Goal: Information Seeking & Learning: Learn about a topic

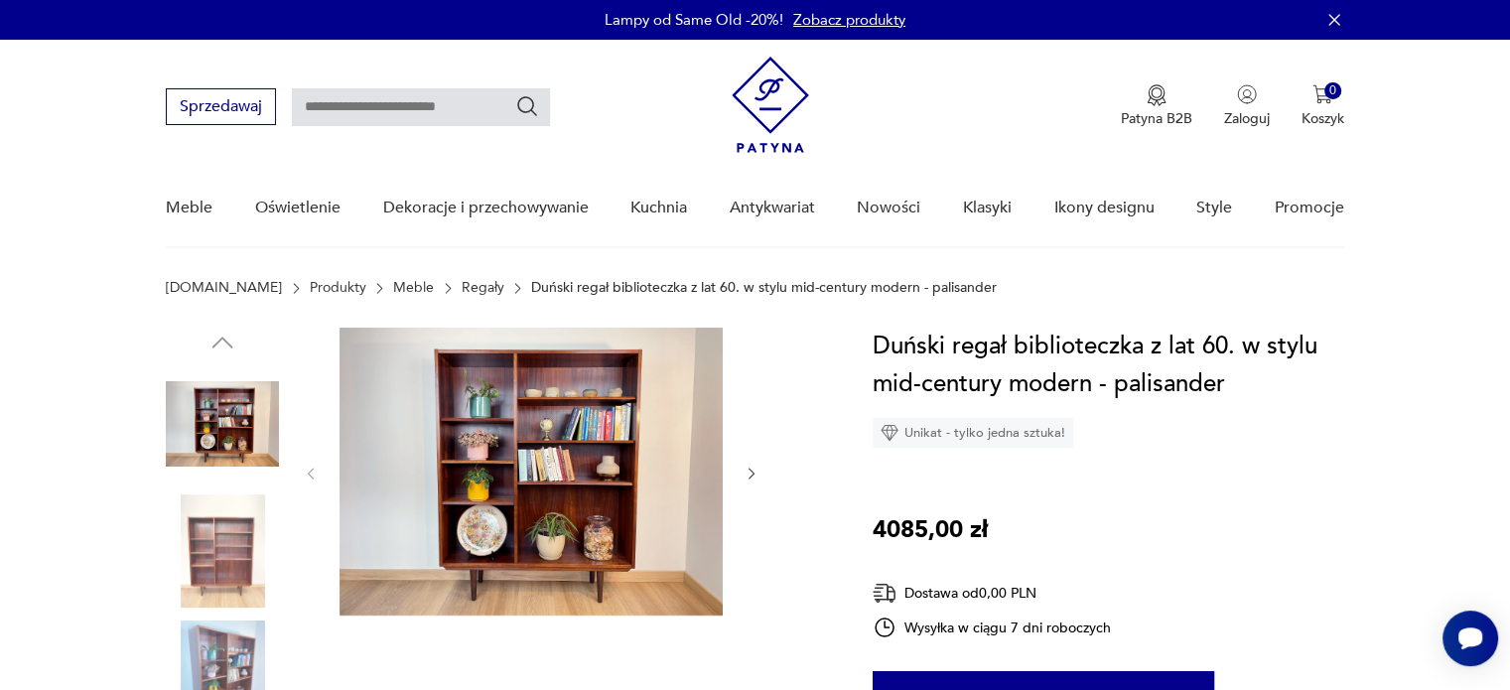
click at [462, 280] on link "Regały" at bounding box center [483, 288] width 43 height 16
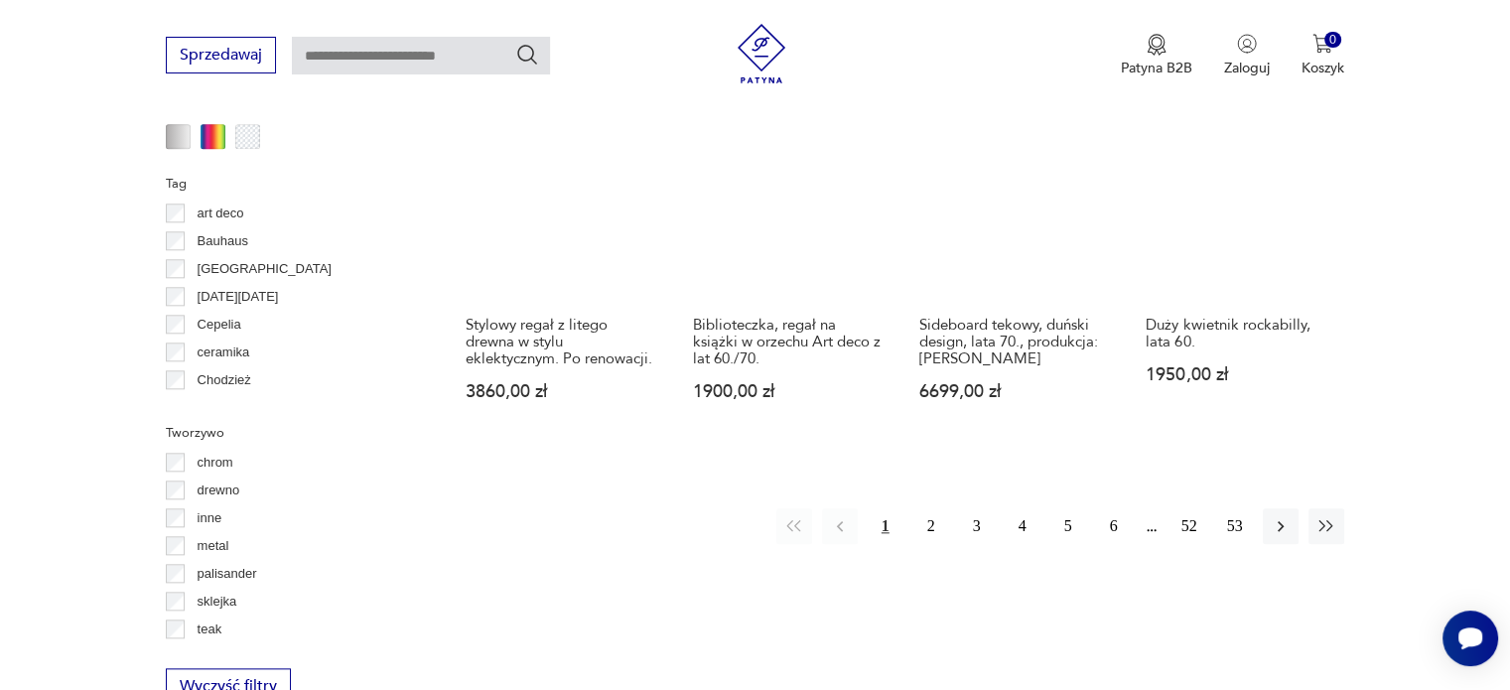
scroll to position [2083, 0]
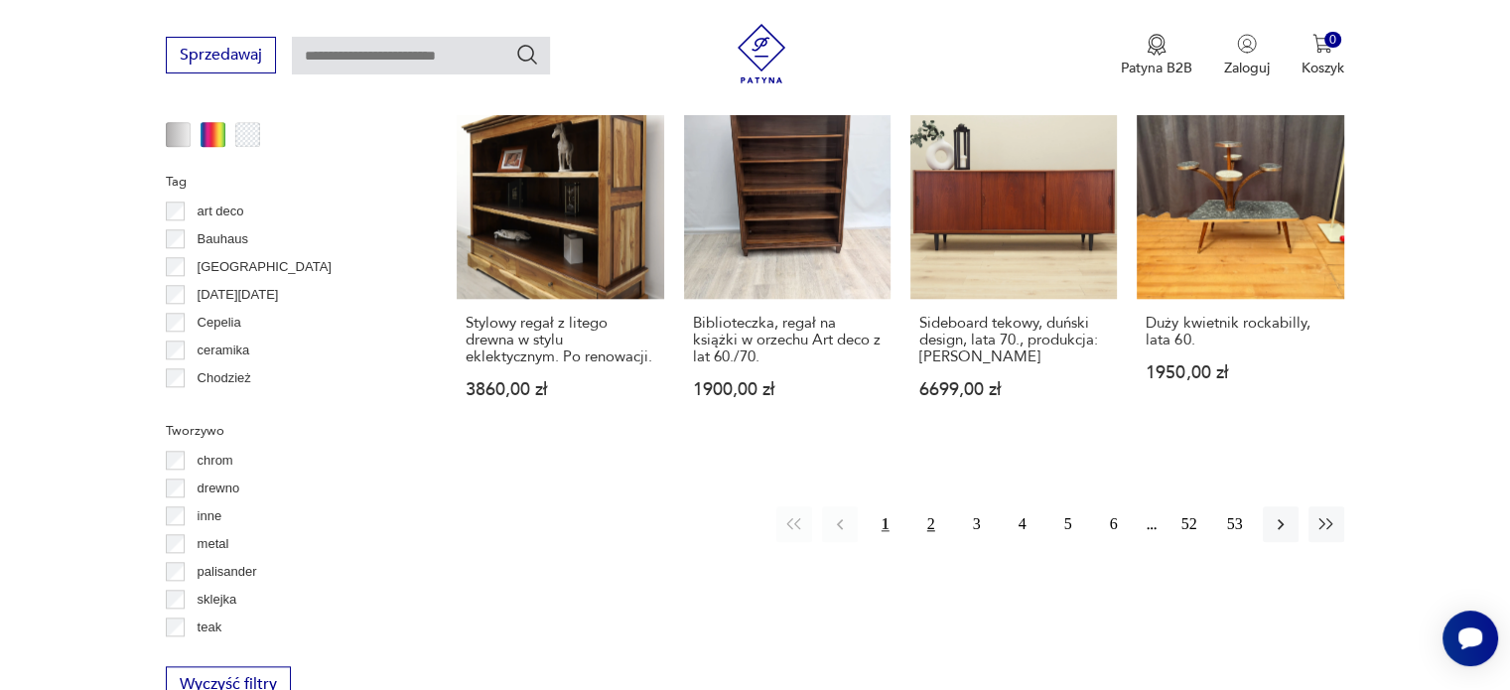
click at [929, 506] on button "2" at bounding box center [931, 524] width 36 height 36
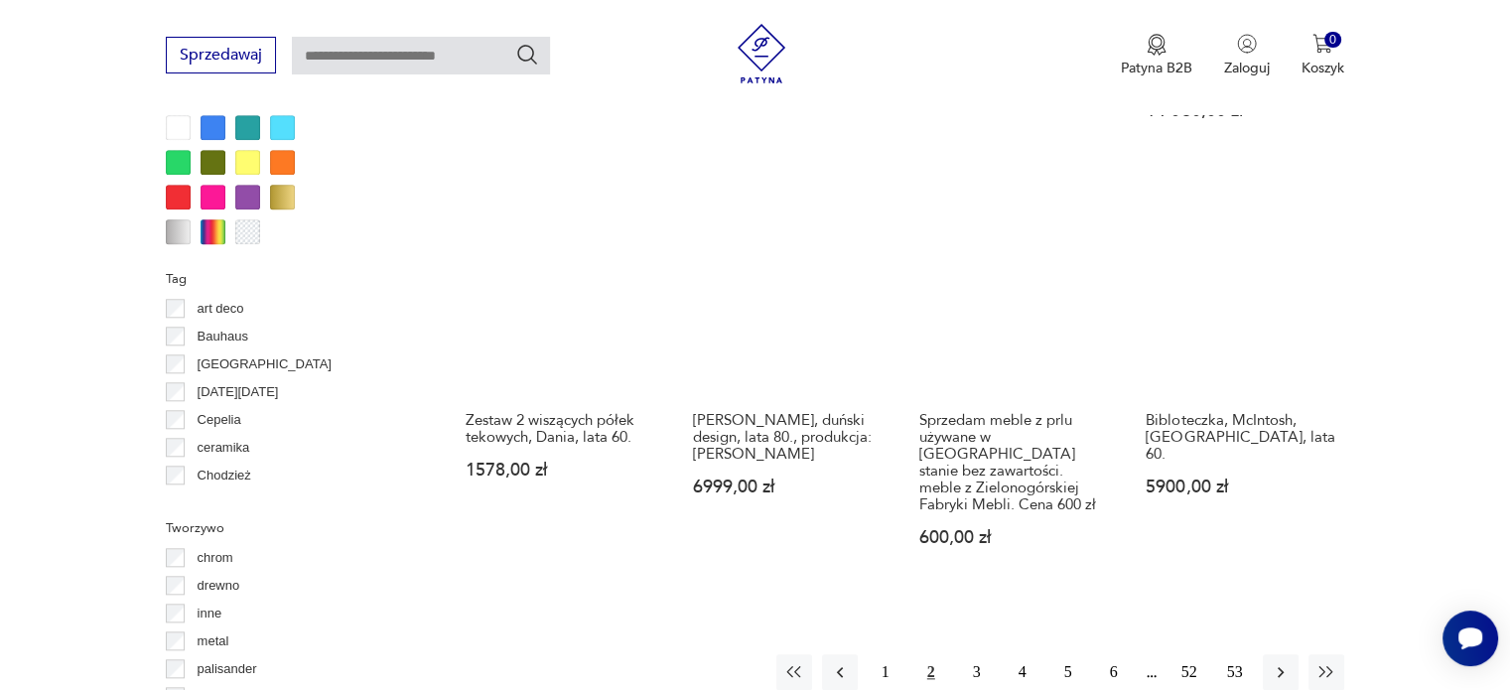
scroll to position [1986, 0]
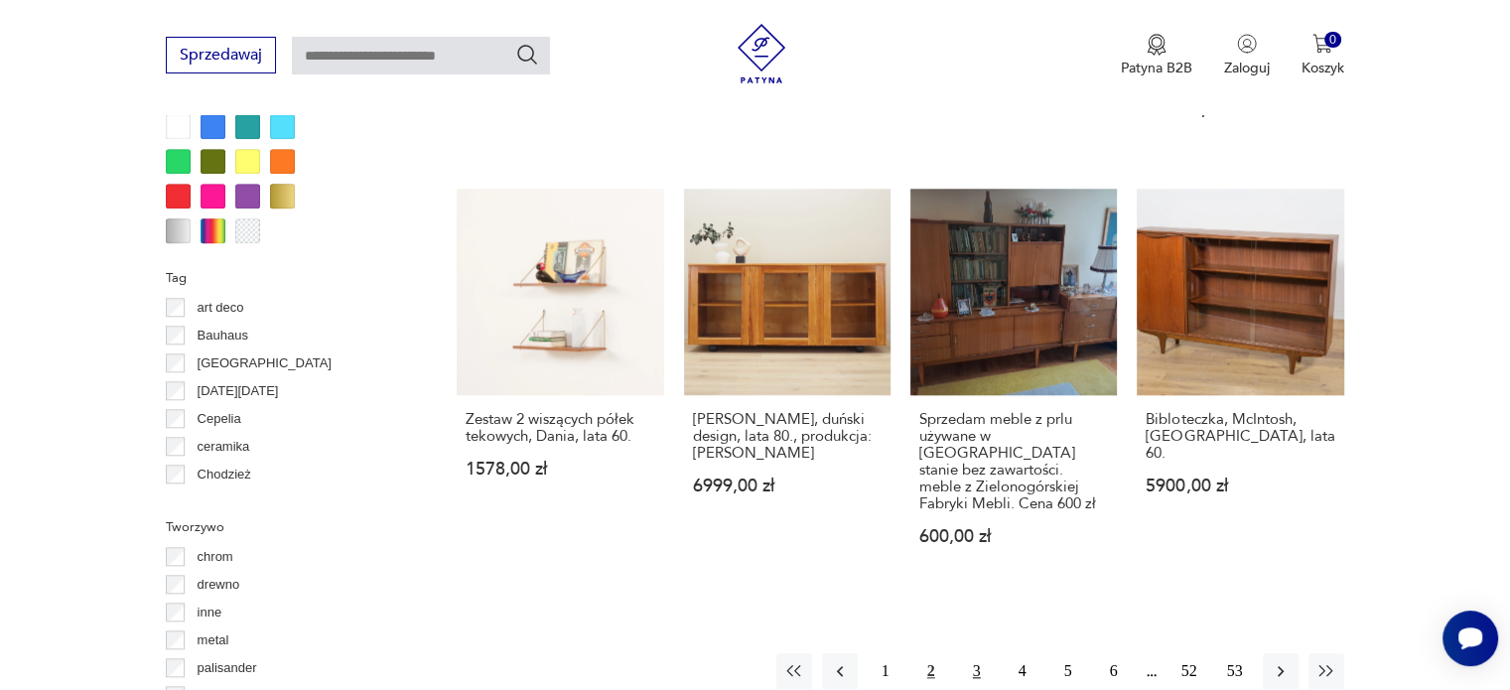
click at [971, 653] on button "3" at bounding box center [977, 671] width 36 height 36
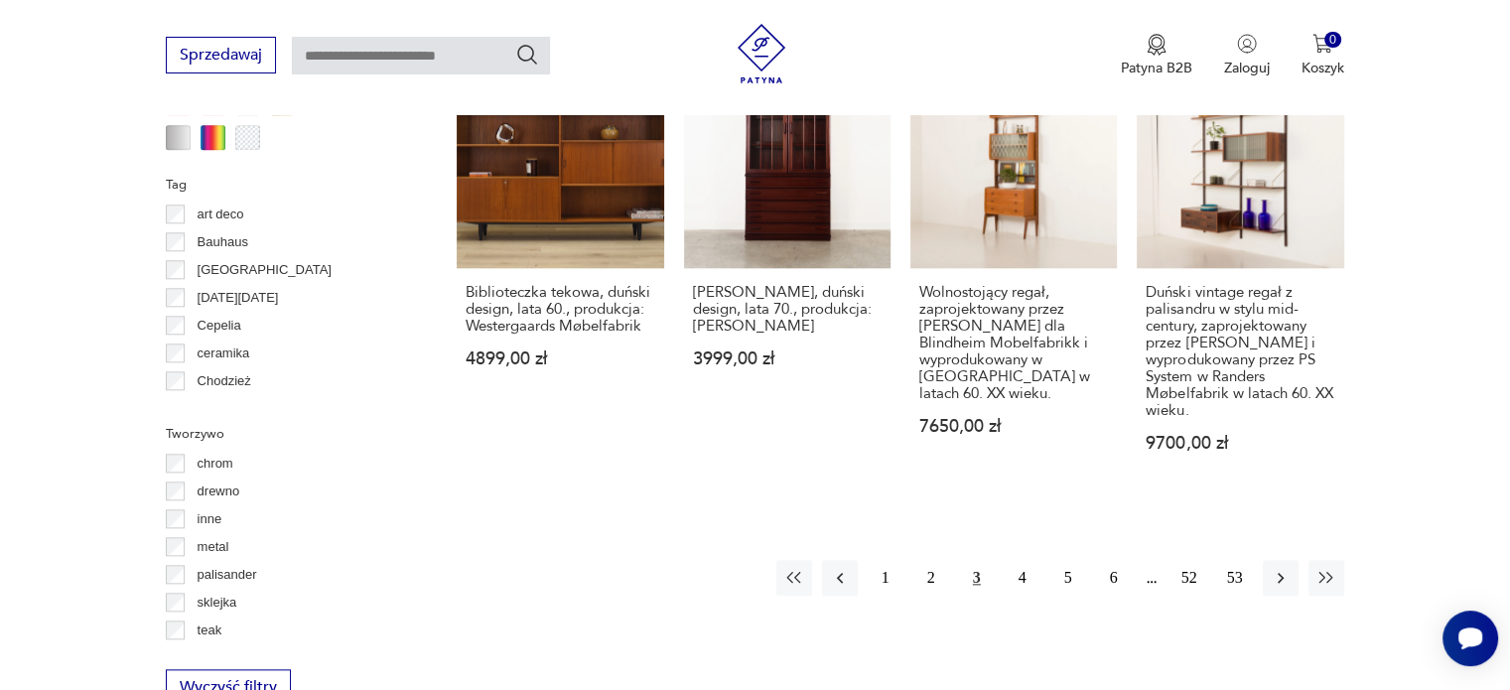
scroll to position [2182, 0]
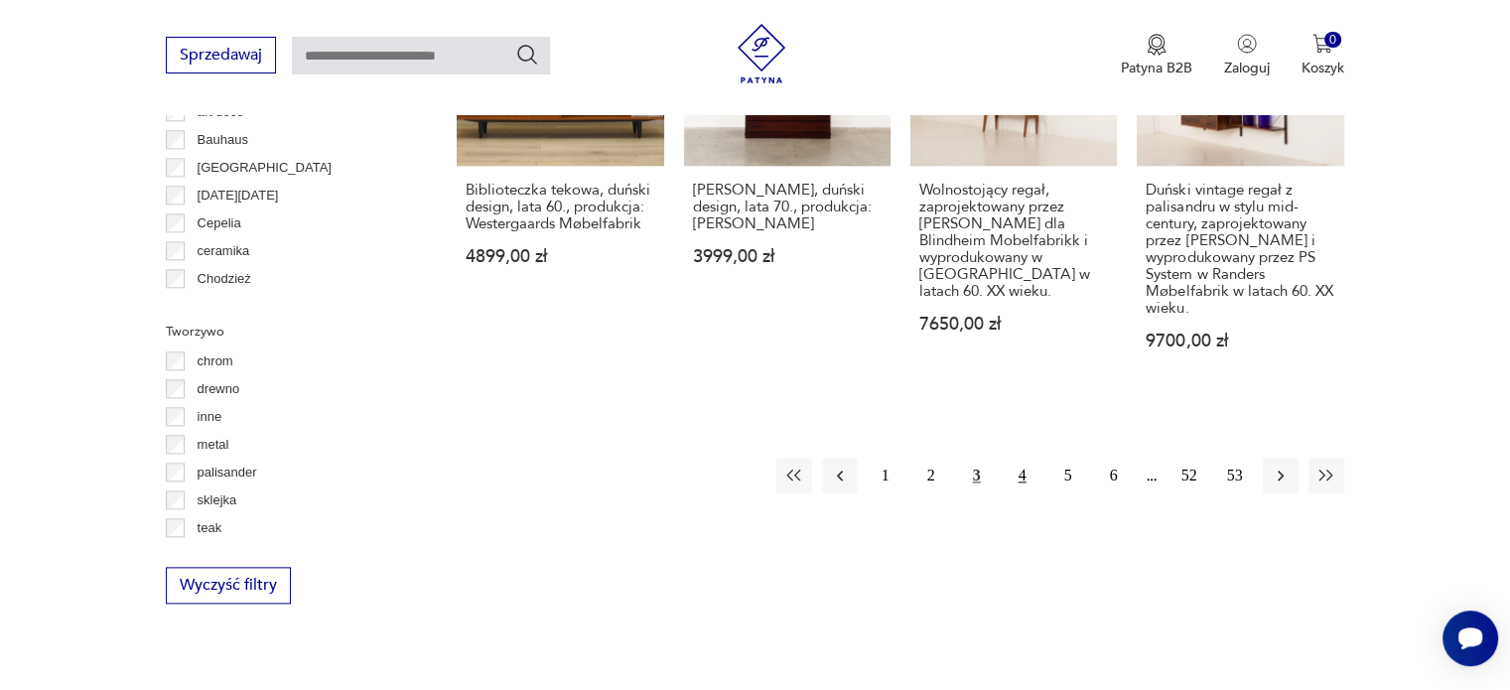
click at [1005, 458] on button "4" at bounding box center [1023, 476] width 36 height 36
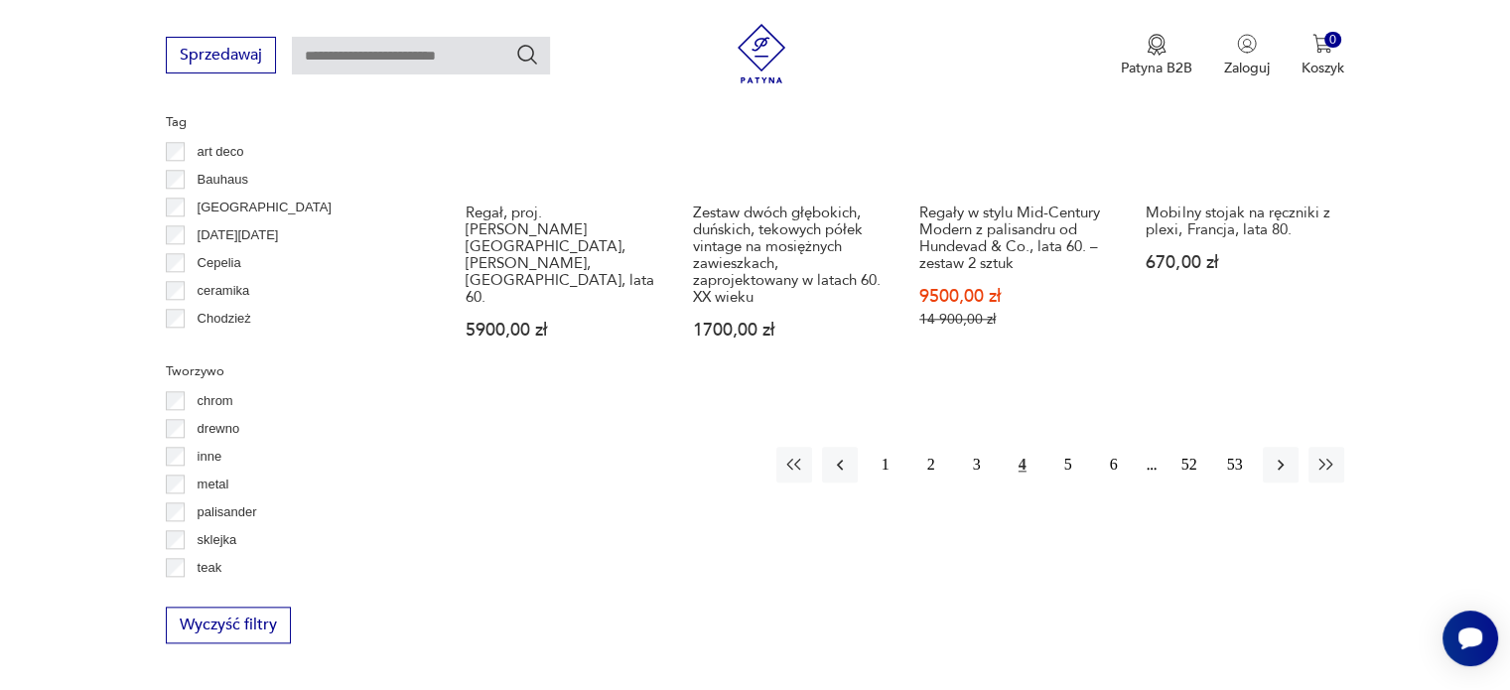
scroll to position [2143, 0]
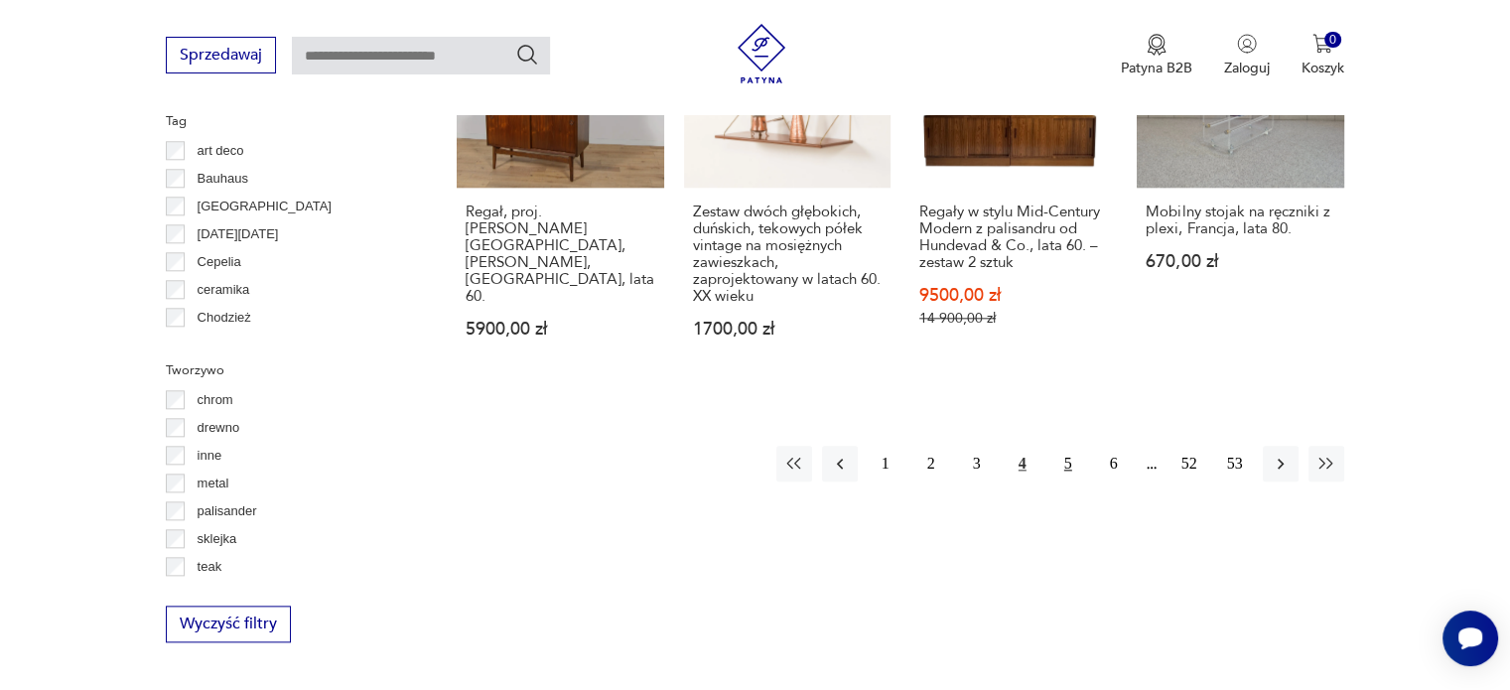
click at [1068, 452] on button "5" at bounding box center [1068, 464] width 36 height 36
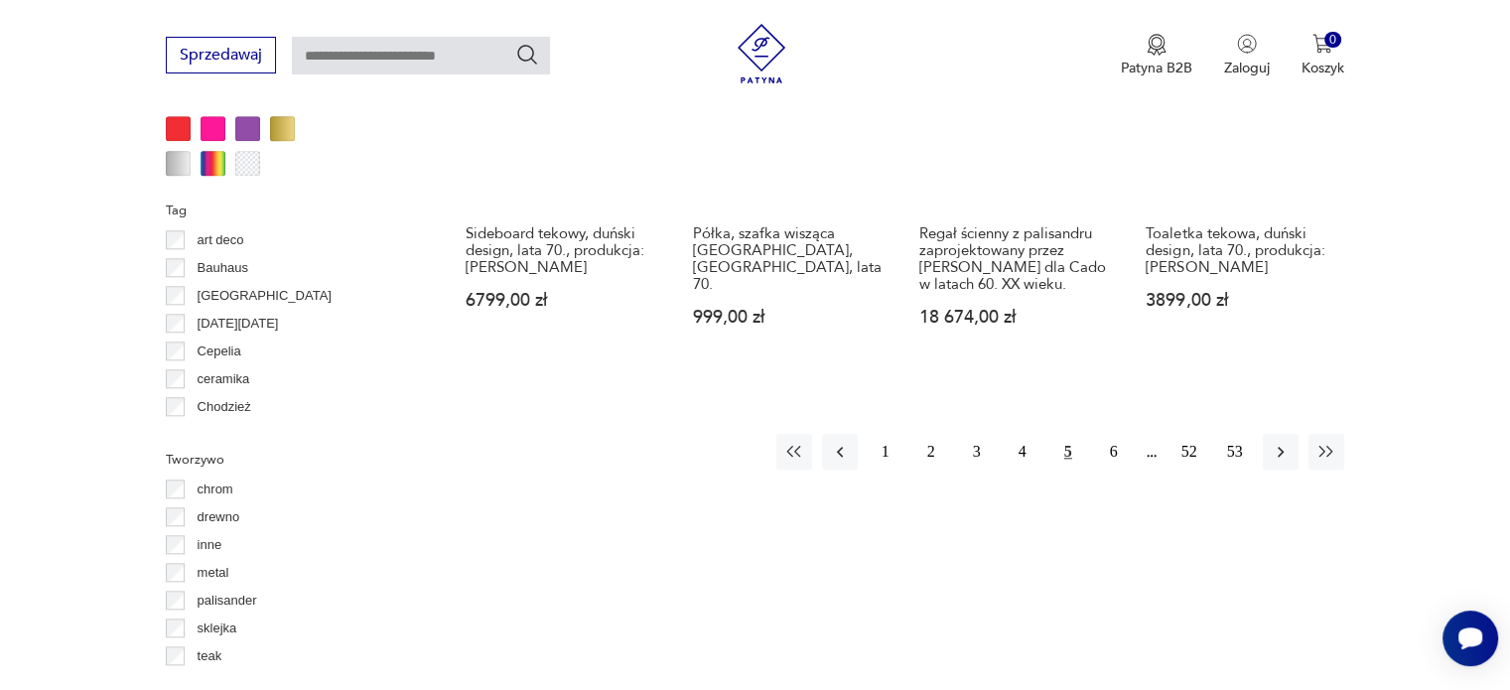
scroll to position [2060, 0]
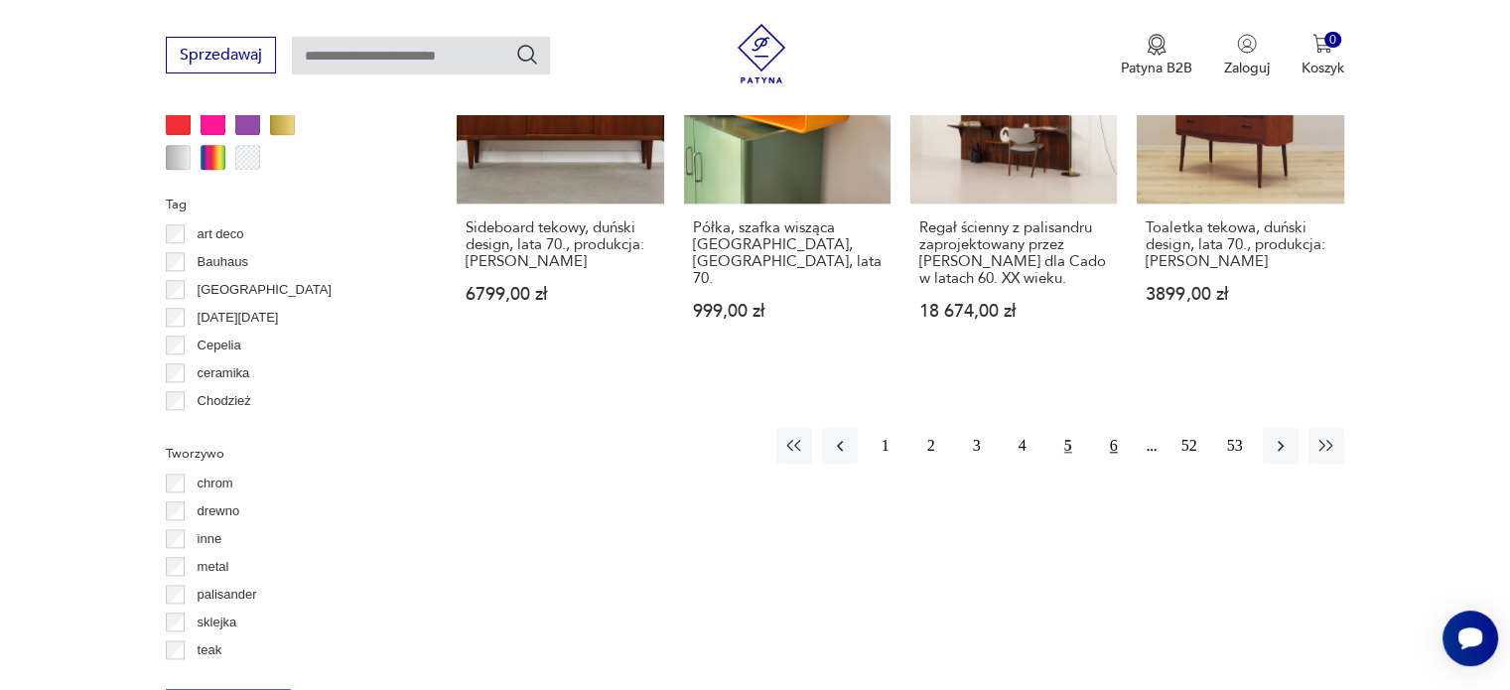
click at [1101, 440] on button "6" at bounding box center [1114, 446] width 36 height 36
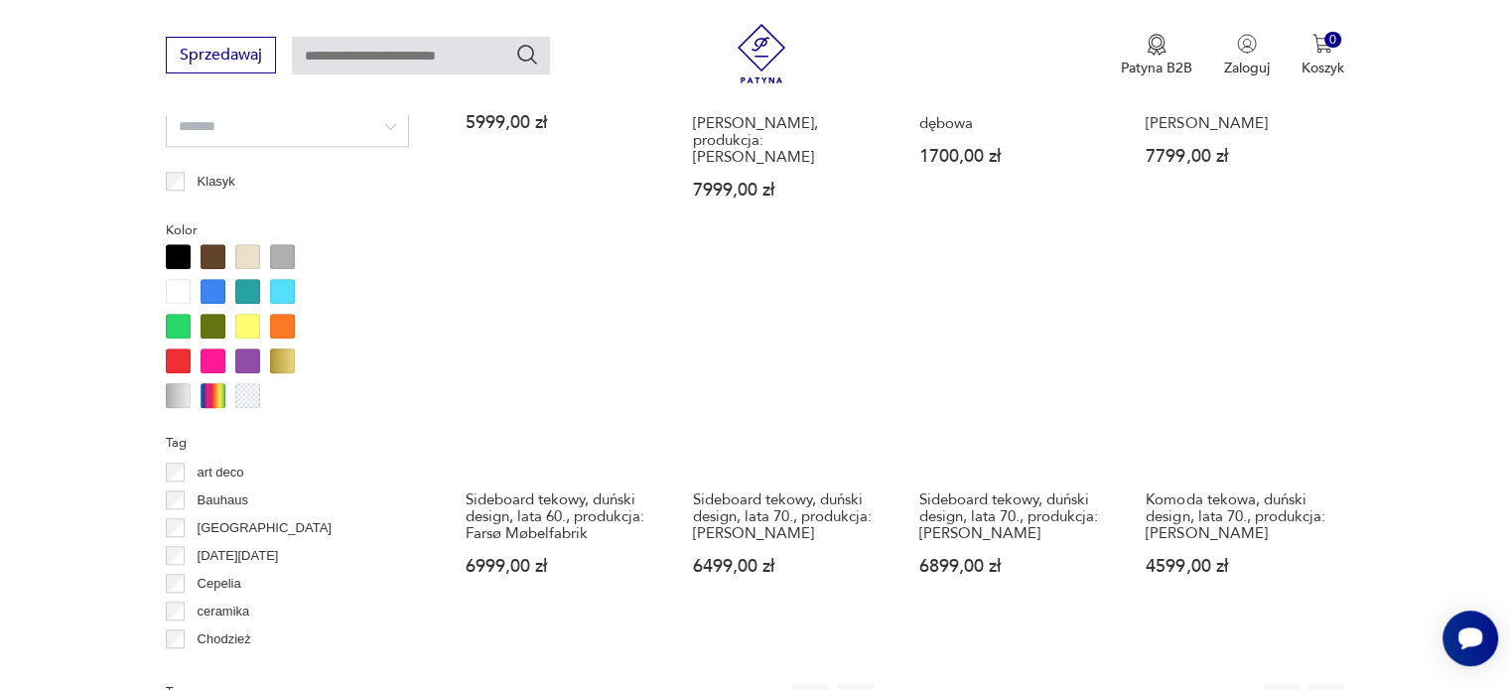
scroll to position [1926, 0]
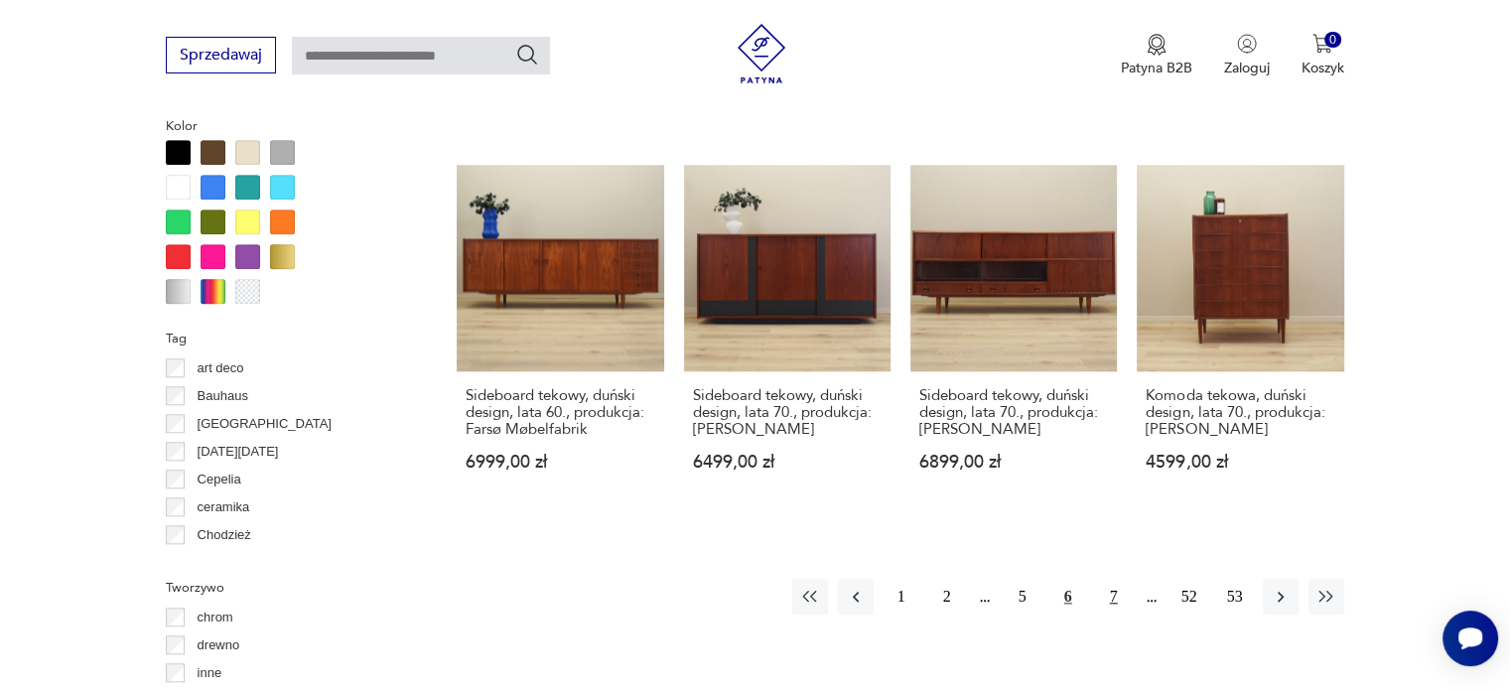
click at [1127, 579] on button "7" at bounding box center [1114, 597] width 36 height 36
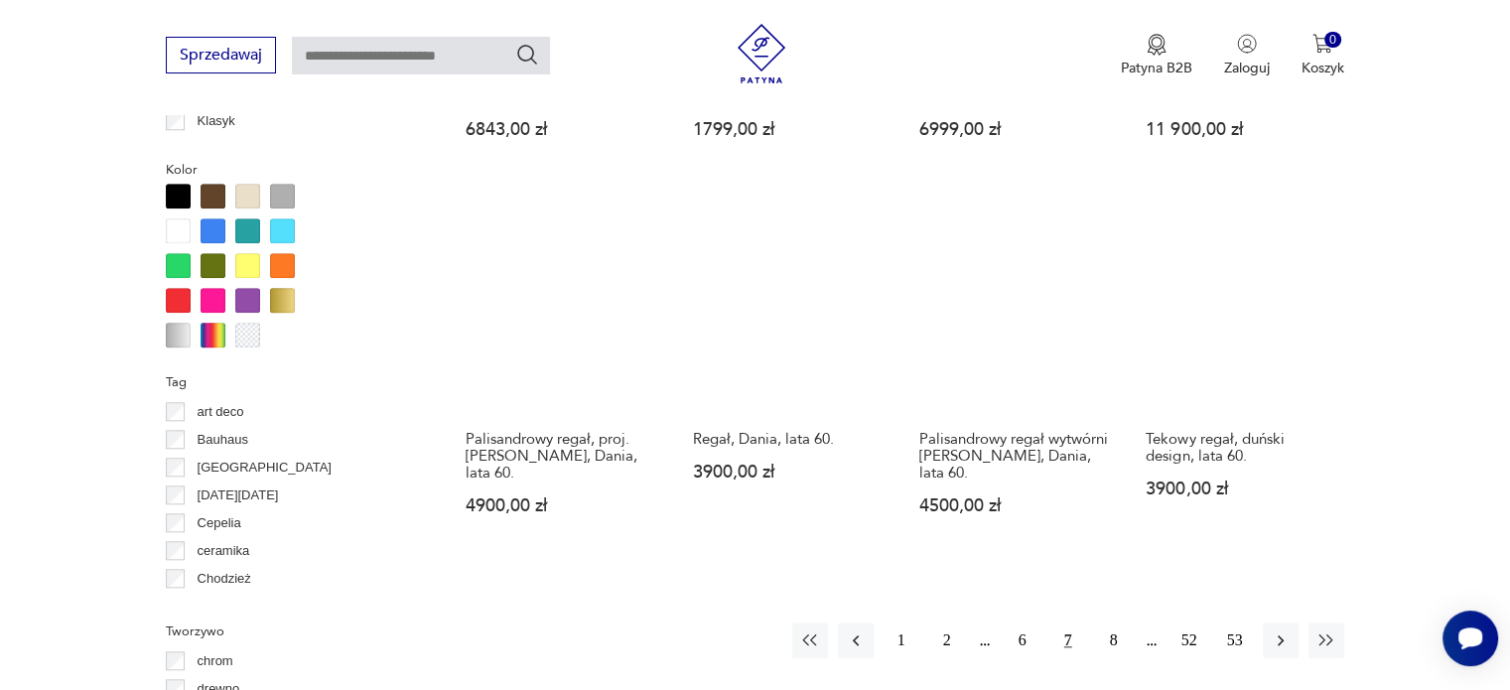
scroll to position [1979, 0]
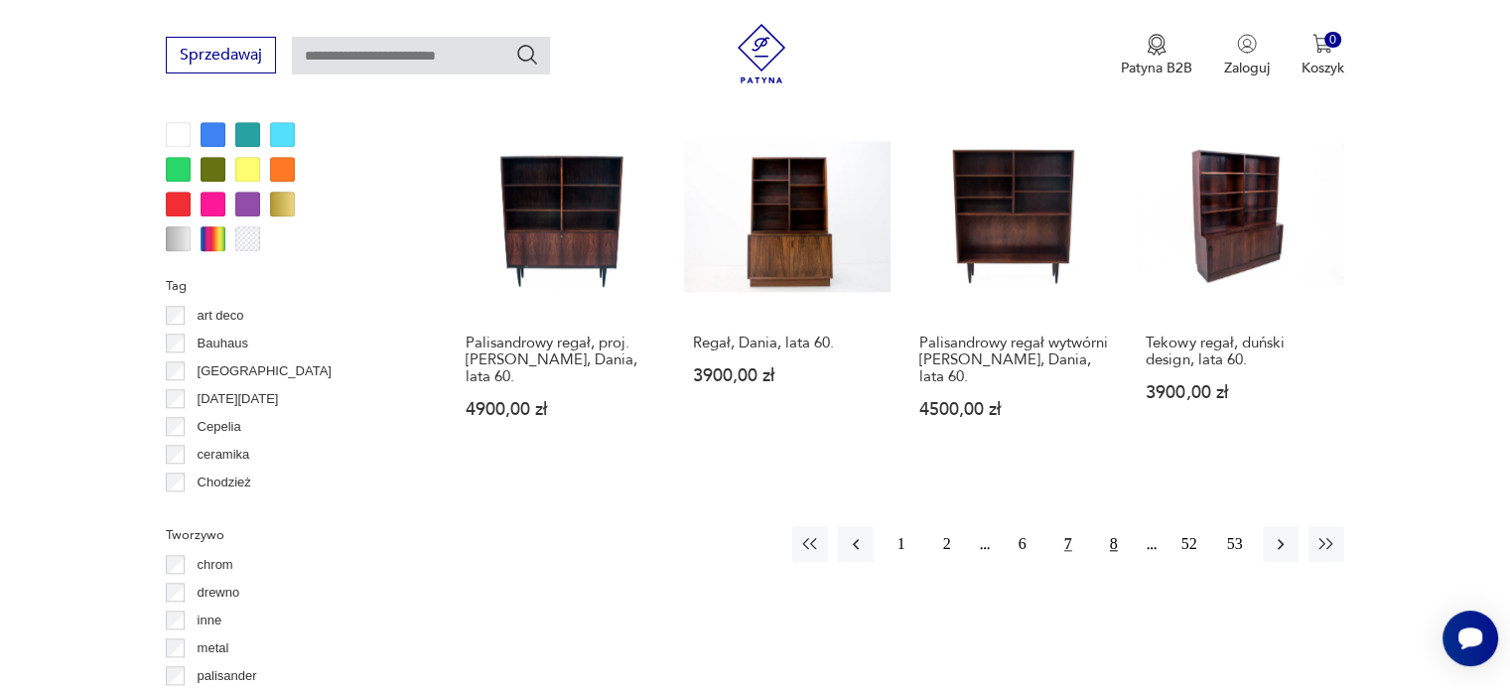
click at [1112, 547] on button "8" at bounding box center [1114, 544] width 36 height 36
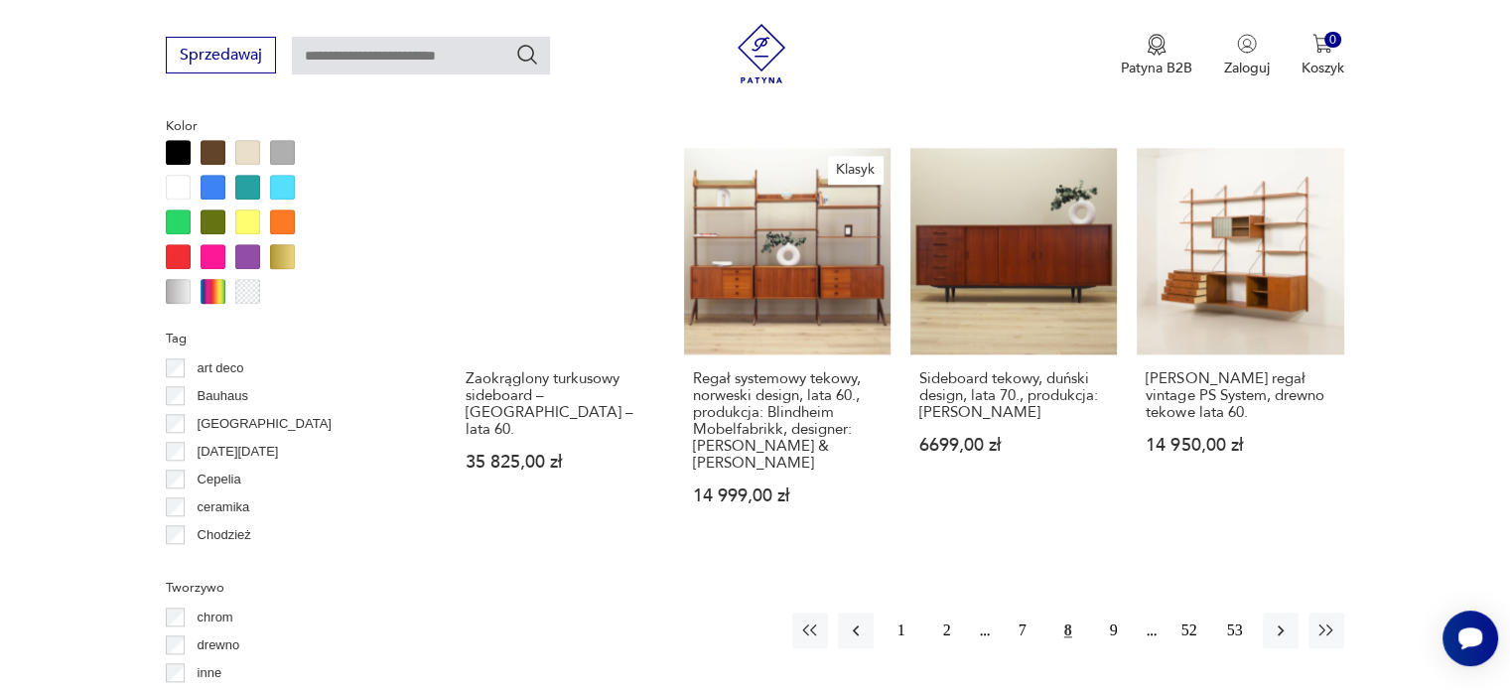
scroll to position [2019, 0]
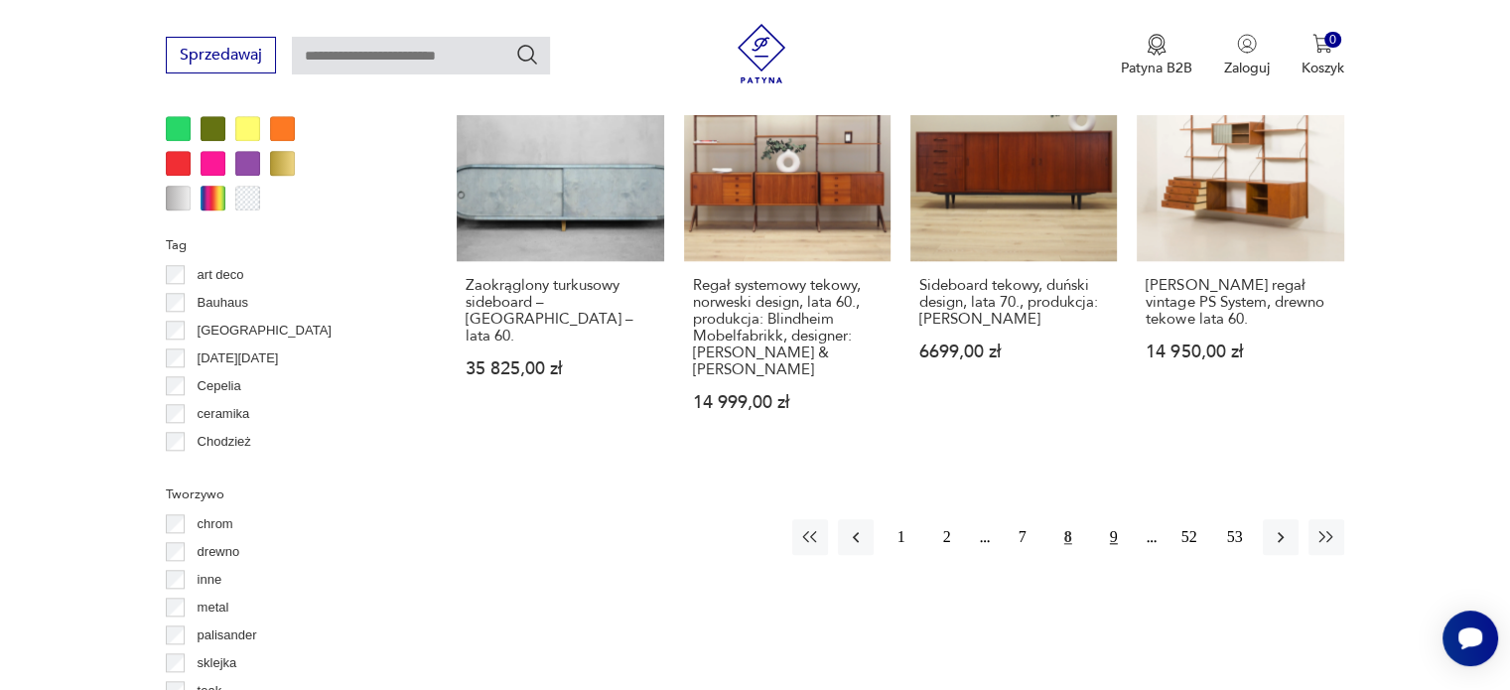
click at [1115, 544] on button "9" at bounding box center [1114, 537] width 36 height 36
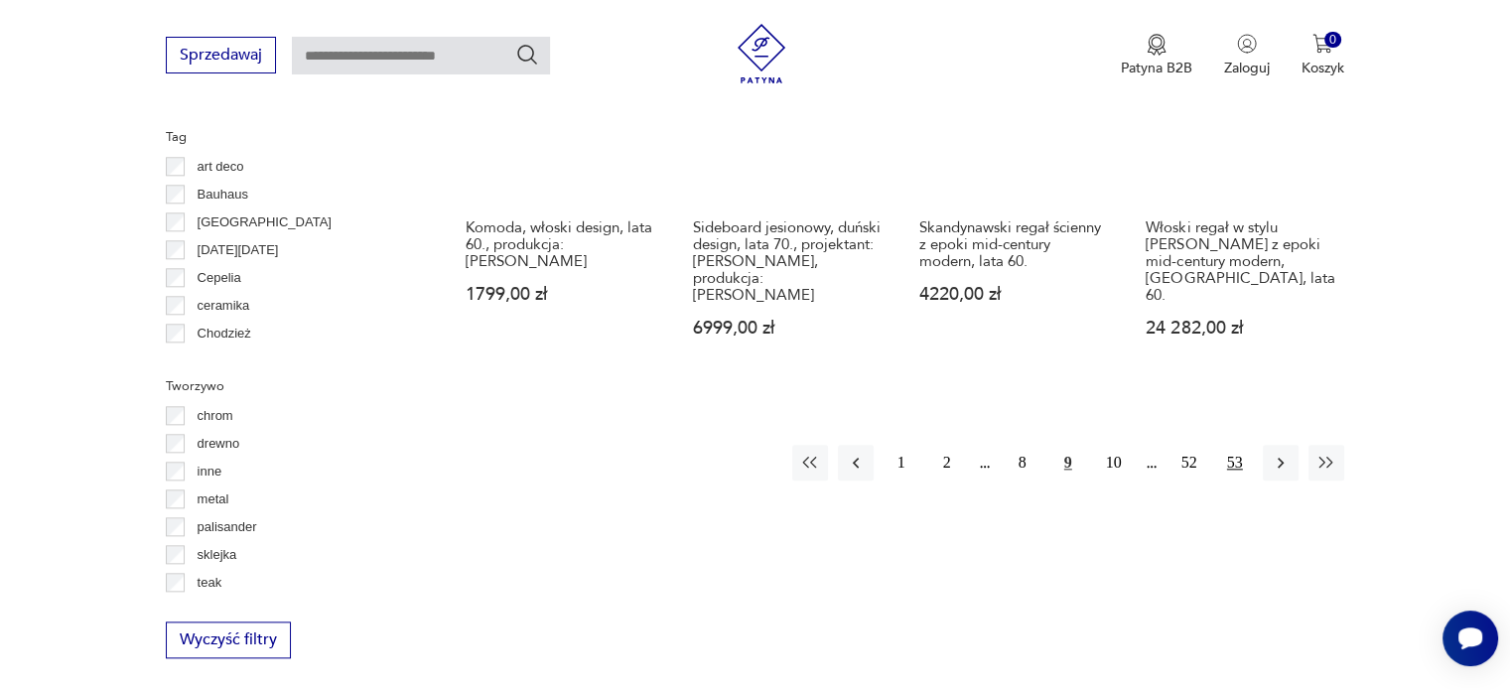
scroll to position [2128, 0]
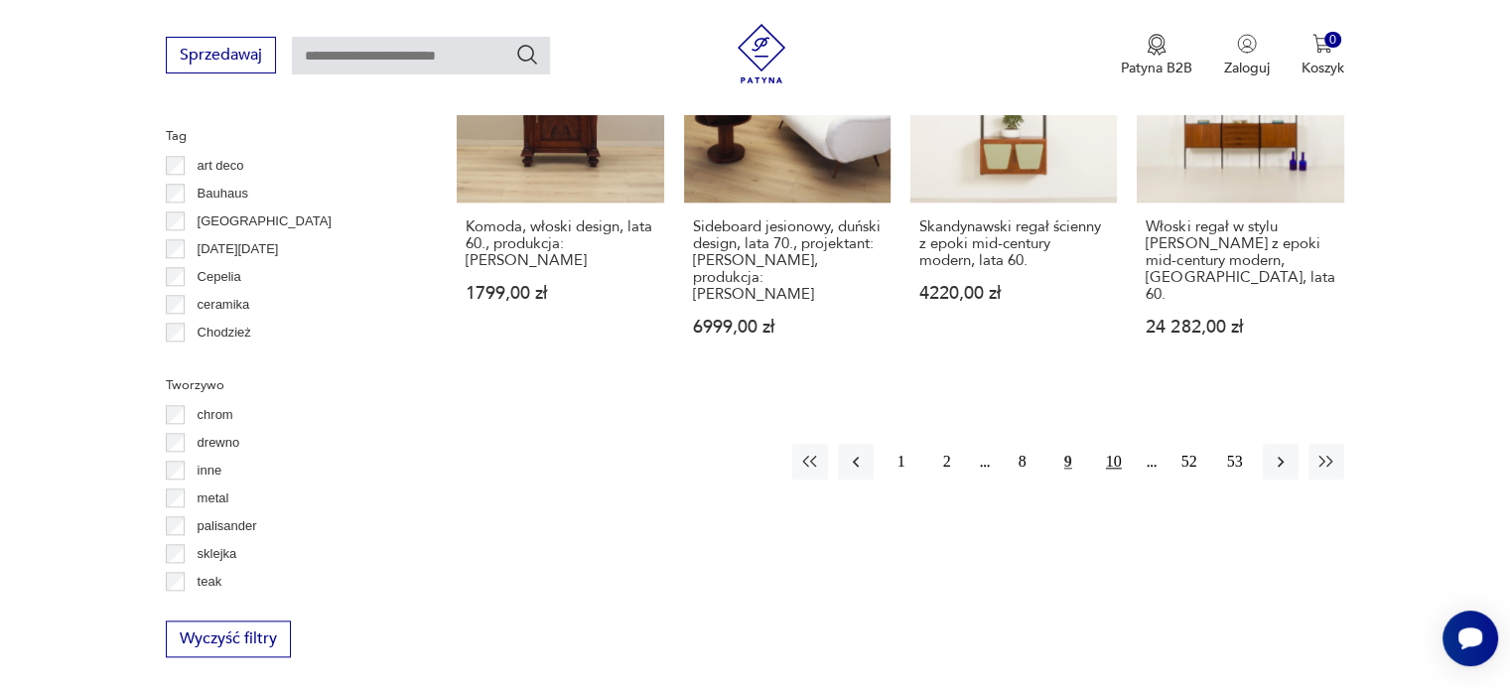
click at [1113, 450] on button "10" at bounding box center [1114, 462] width 36 height 36
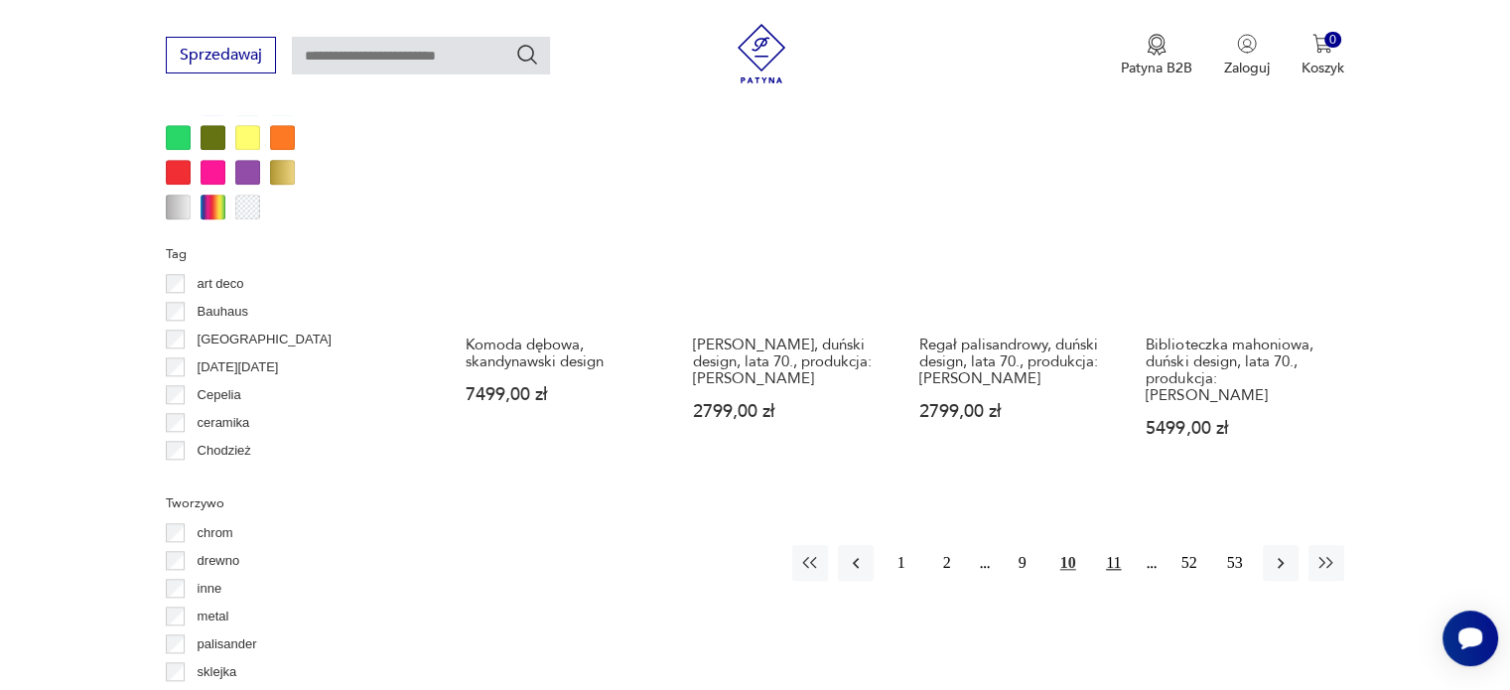
scroll to position [2011, 0]
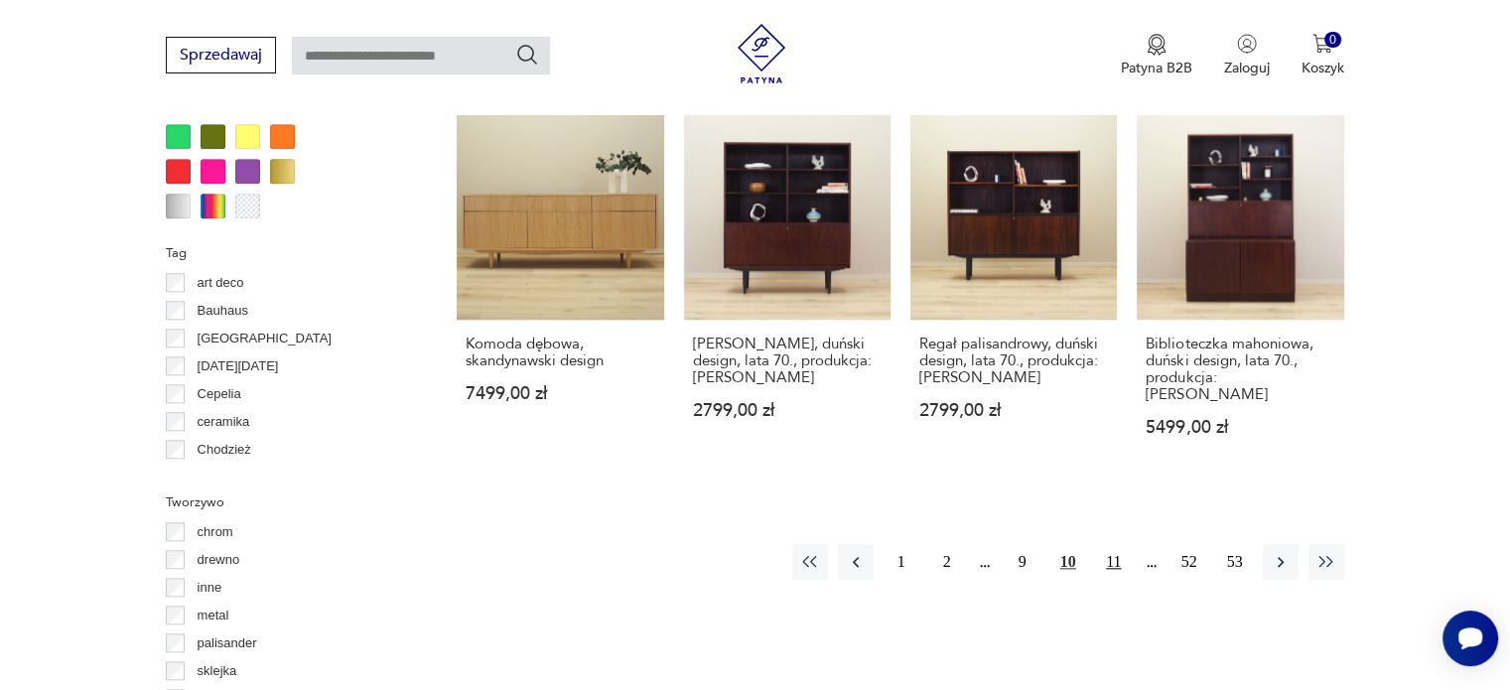
click at [1110, 544] on button "11" at bounding box center [1114, 562] width 36 height 36
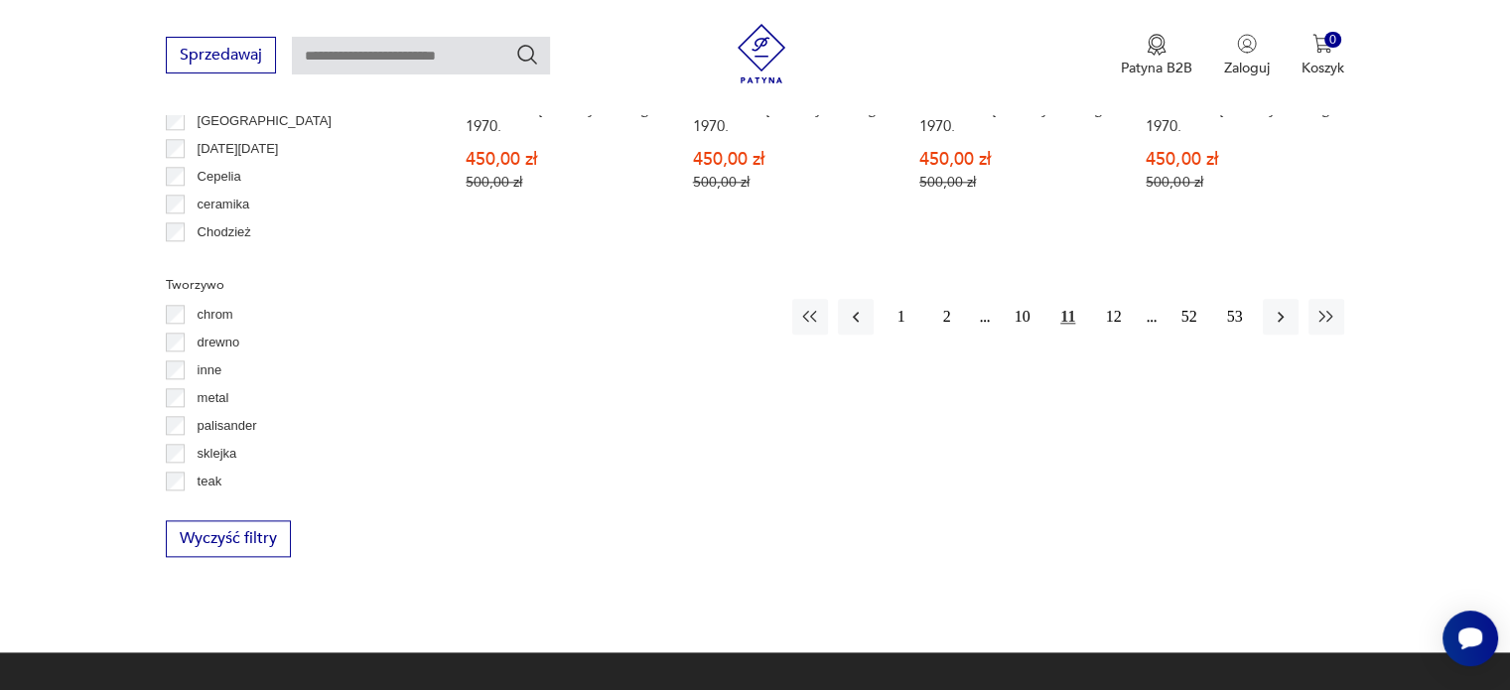
scroll to position [2251, 0]
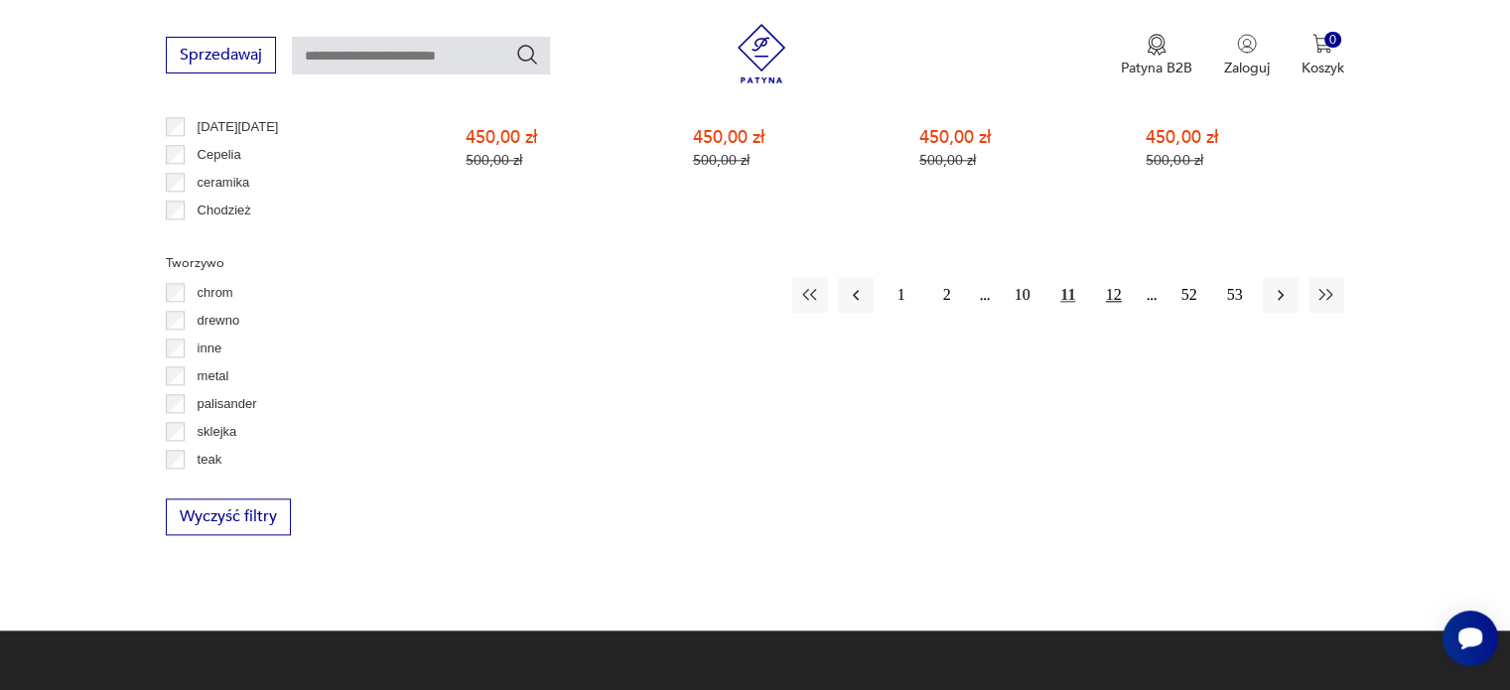
click at [1105, 277] on button "12" at bounding box center [1114, 295] width 36 height 36
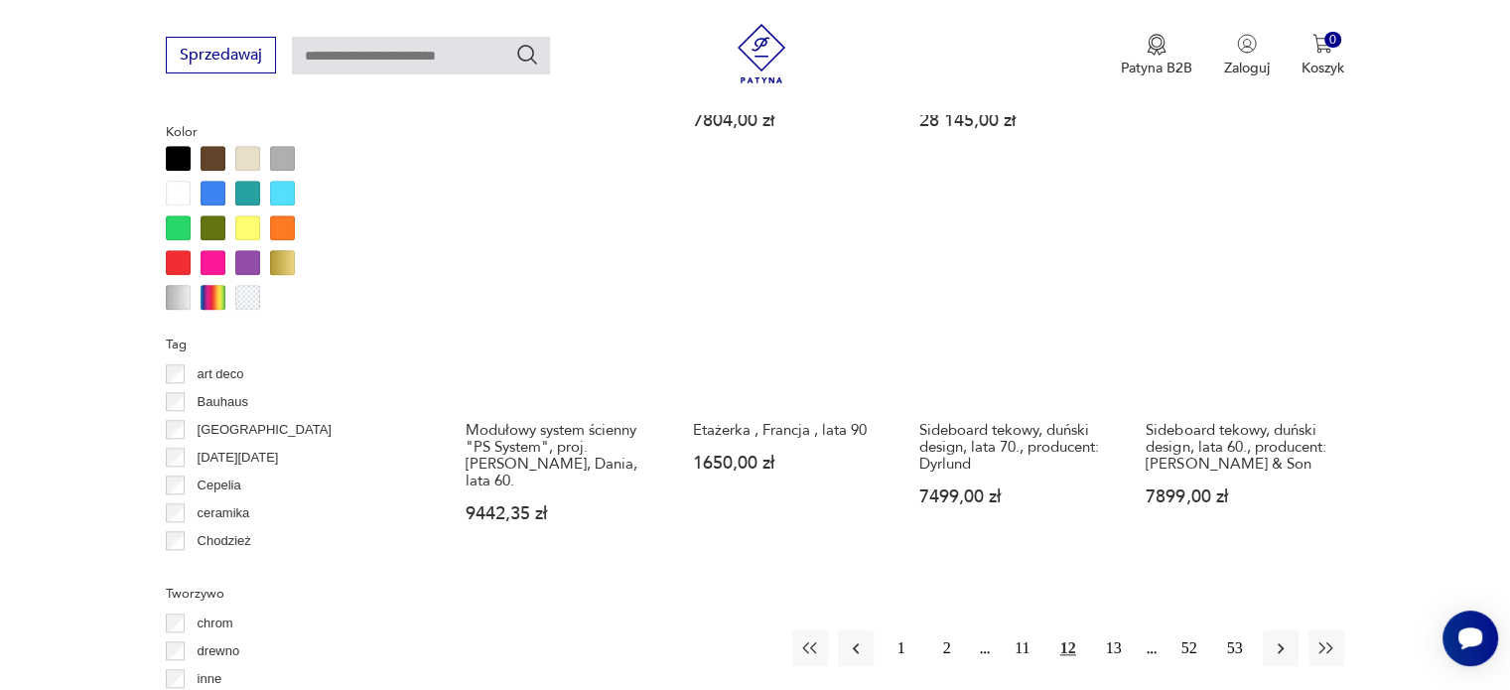
scroll to position [1922, 0]
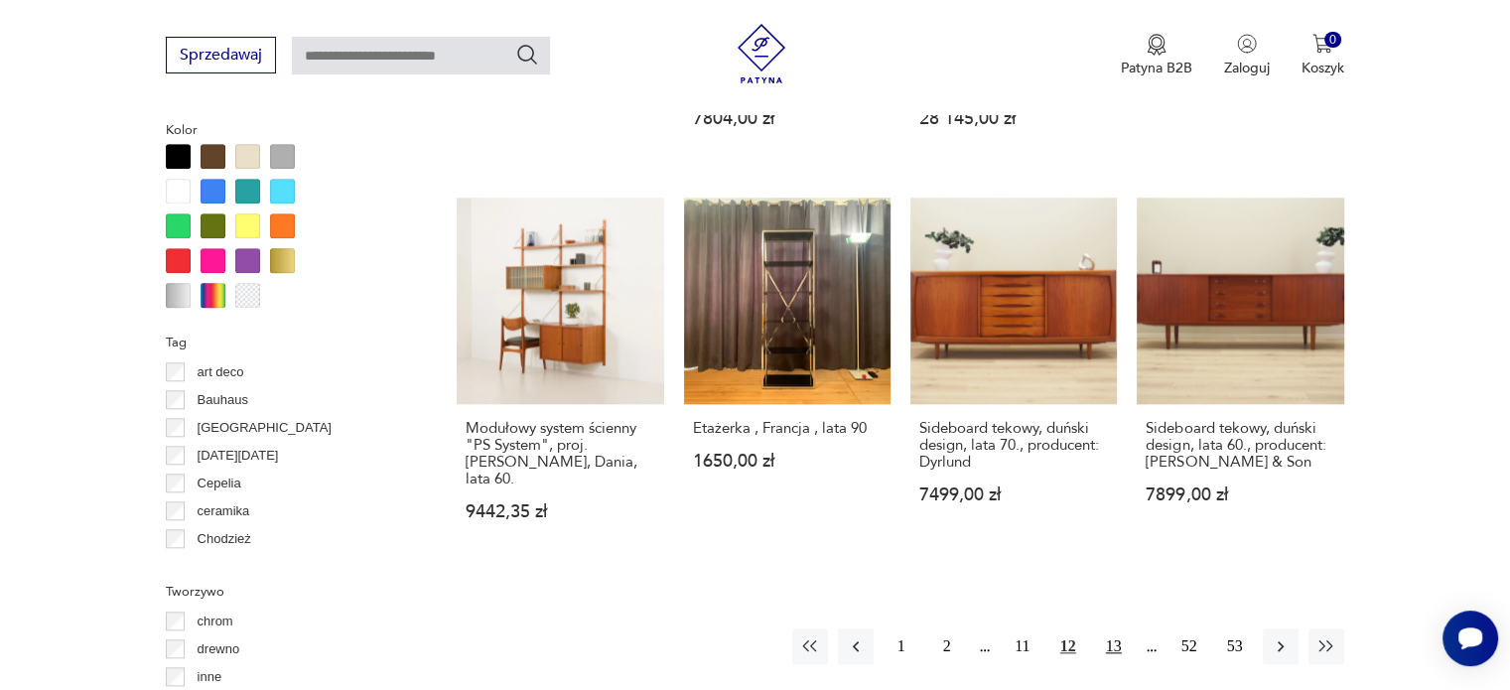
click at [1117, 628] on button "13" at bounding box center [1114, 646] width 36 height 36
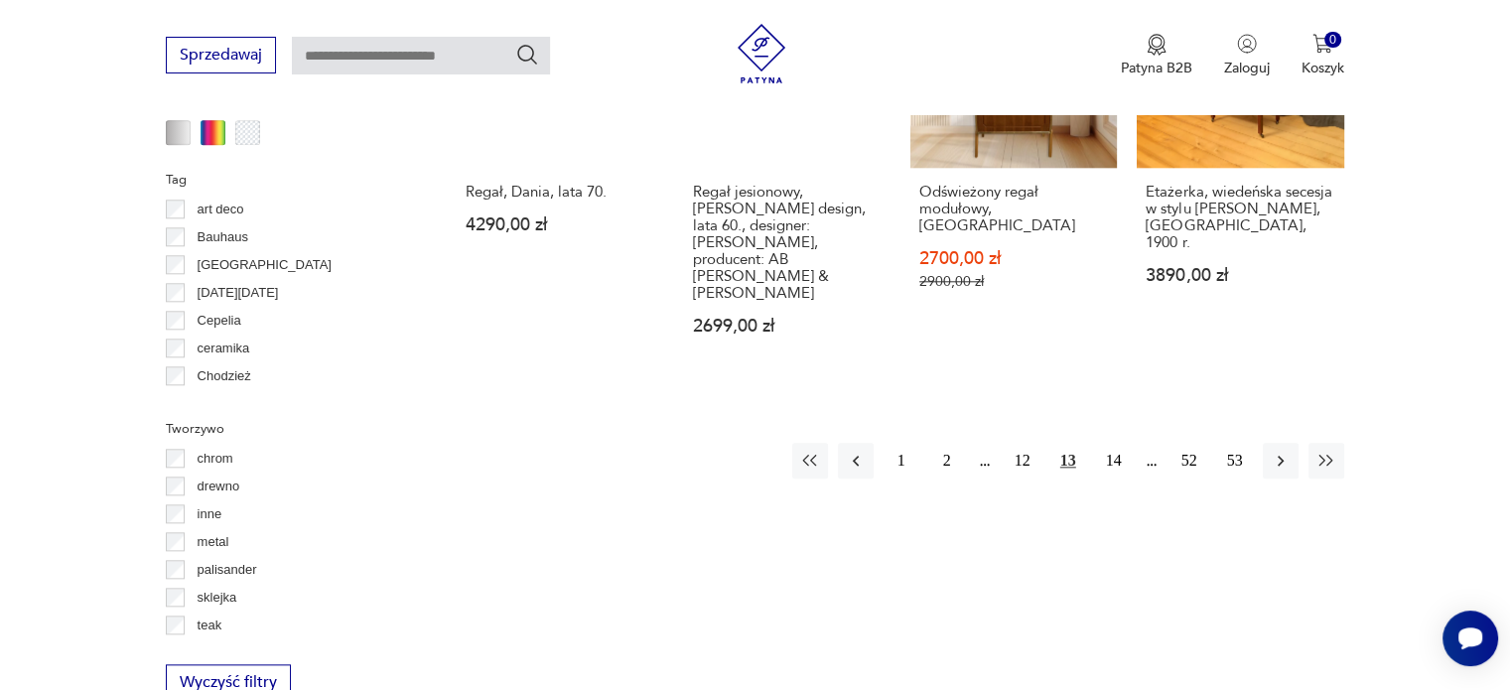
scroll to position [2086, 0]
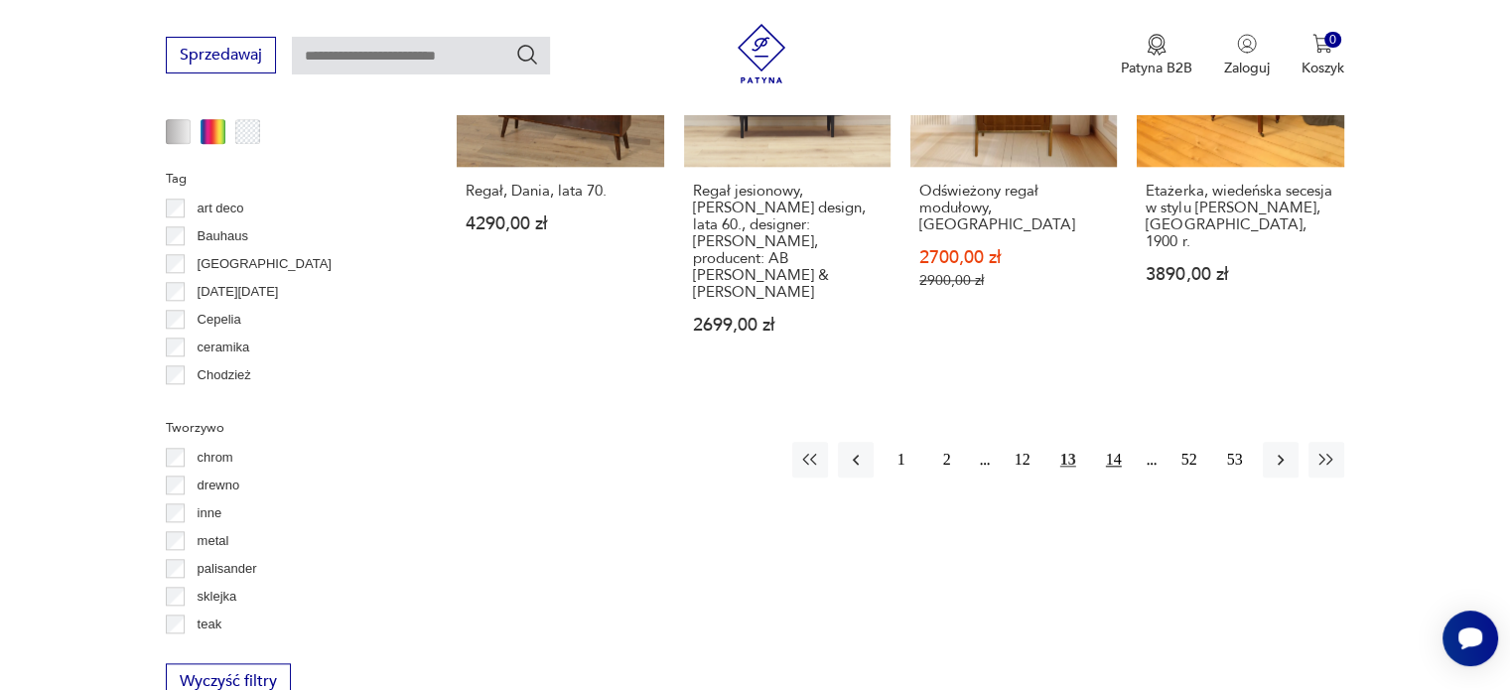
click at [1114, 442] on button "14" at bounding box center [1114, 460] width 36 height 36
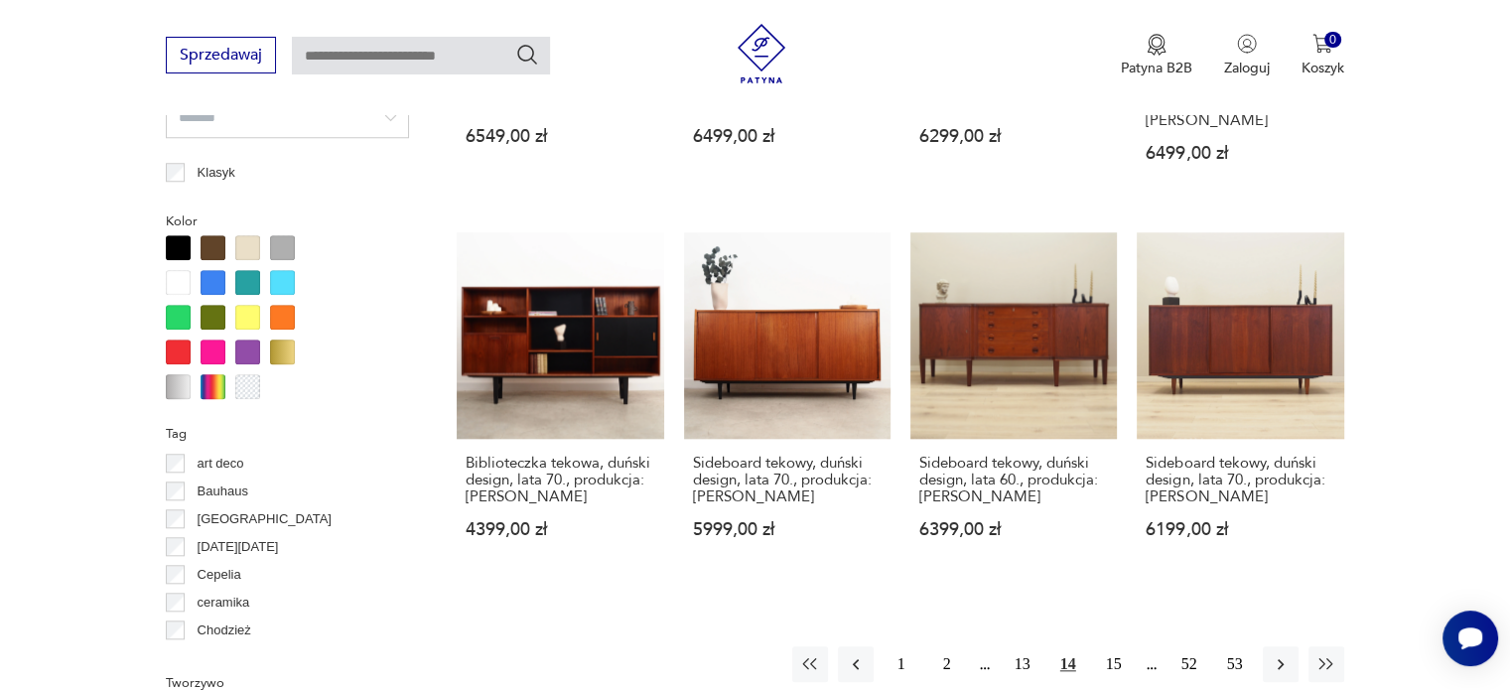
scroll to position [1832, 0]
click at [1108, 658] on button "15" at bounding box center [1114, 663] width 36 height 36
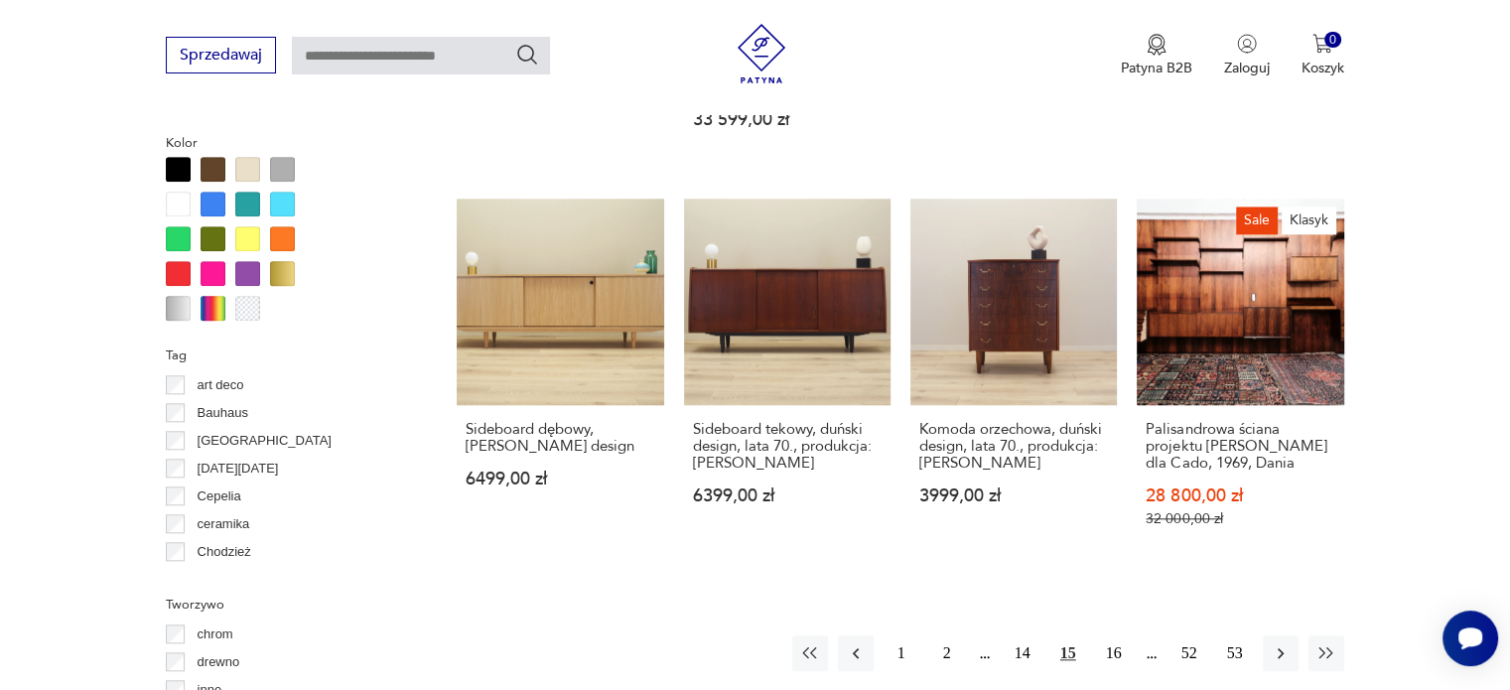
scroll to position [1911, 0]
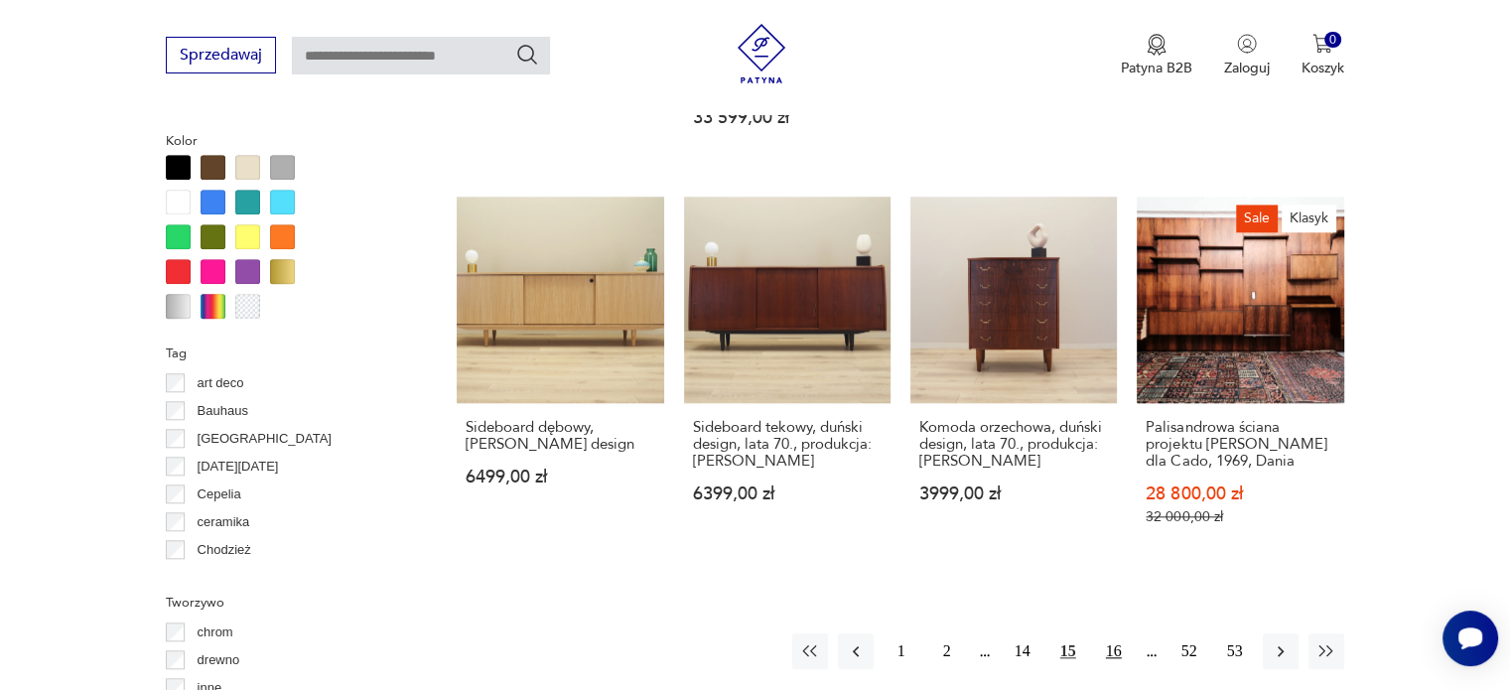
click at [1110, 633] on button "16" at bounding box center [1114, 651] width 36 height 36
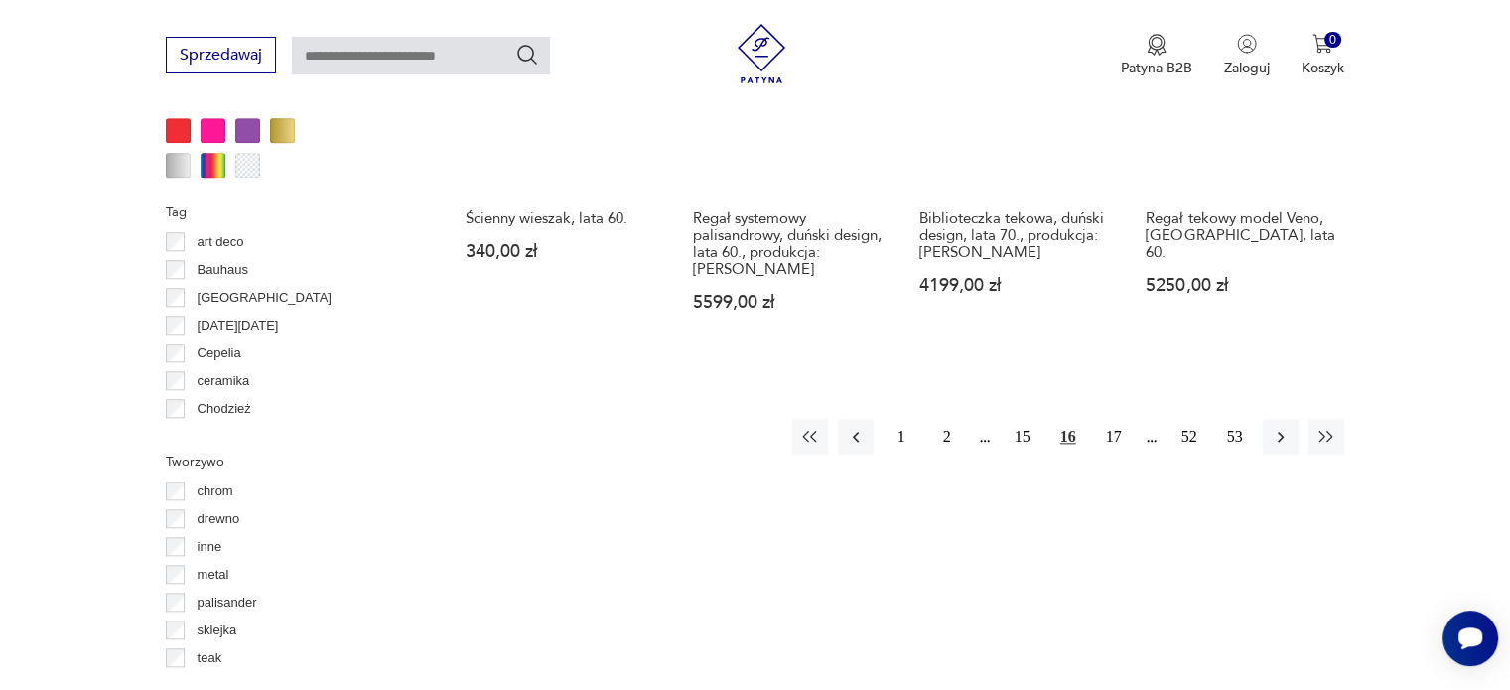
scroll to position [2062, 0]
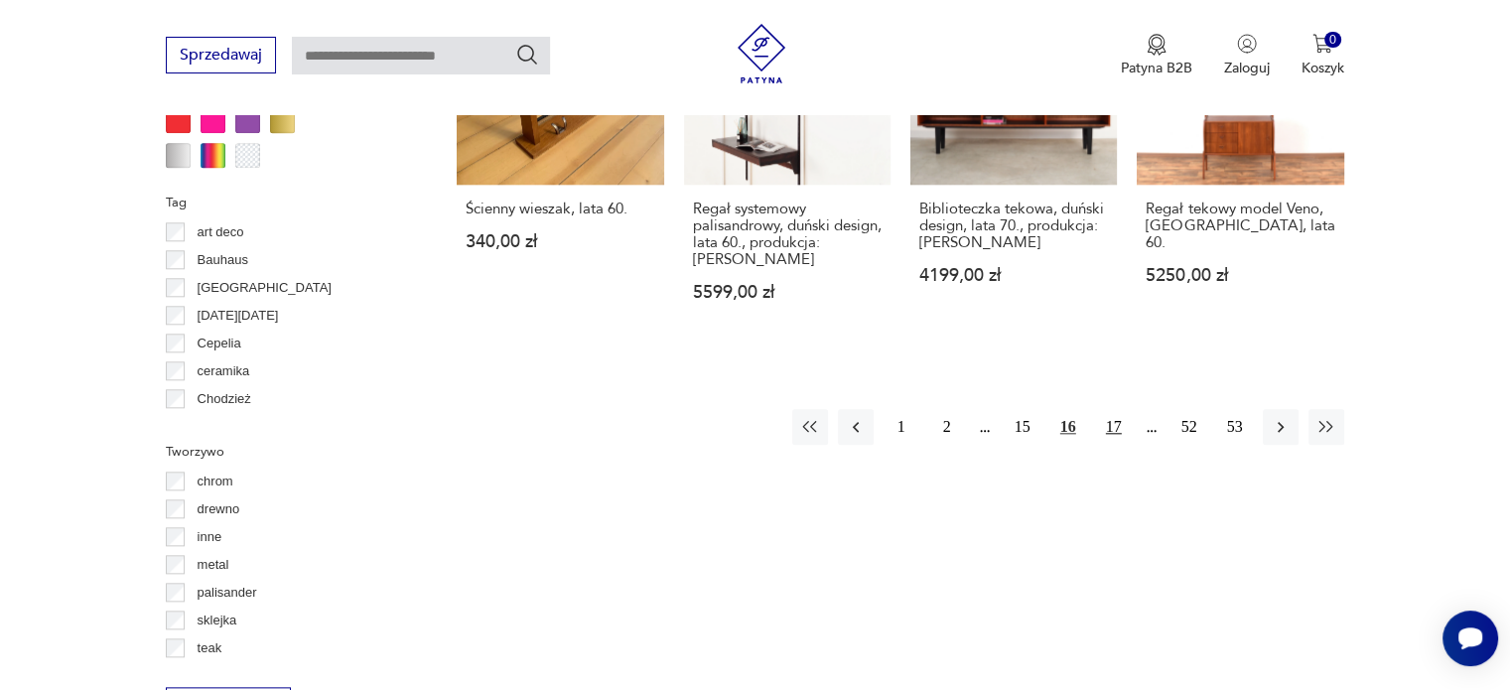
click at [1111, 409] on button "17" at bounding box center [1114, 427] width 36 height 36
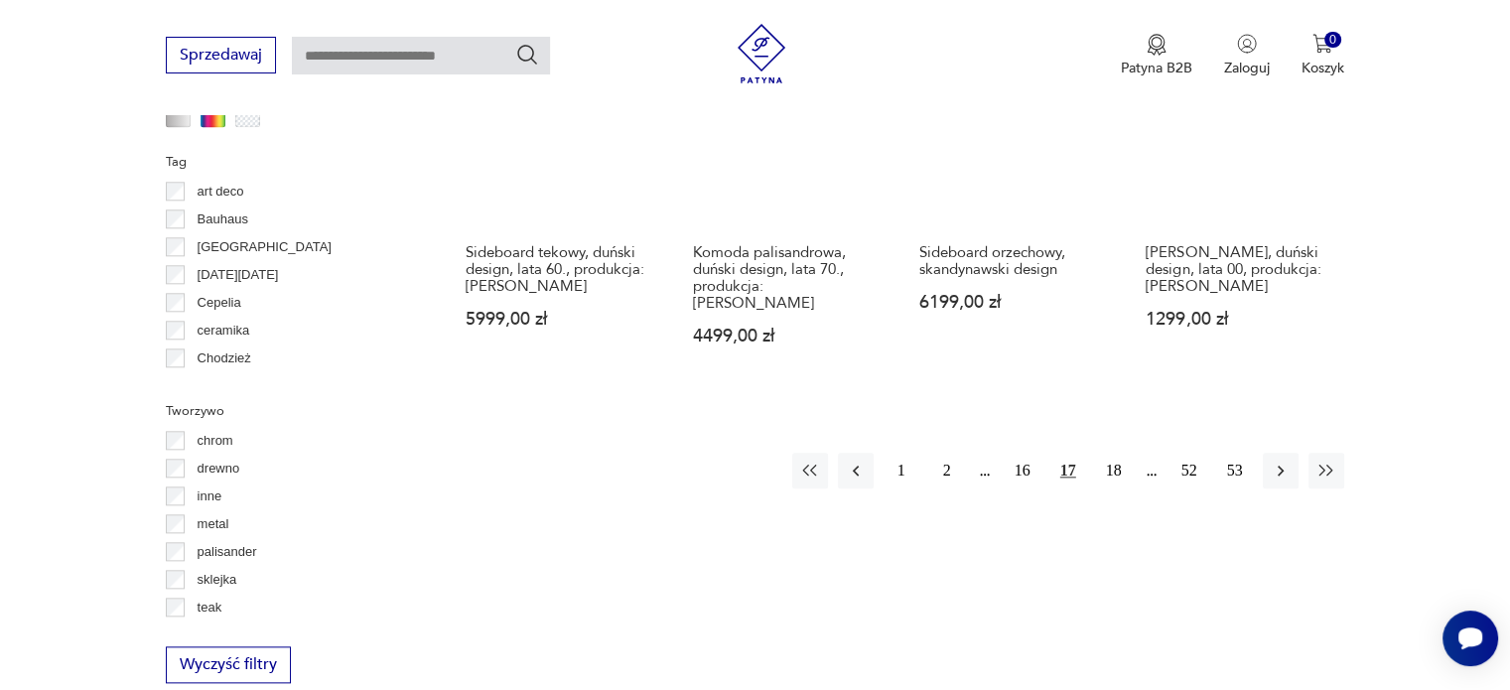
scroll to position [2104, 0]
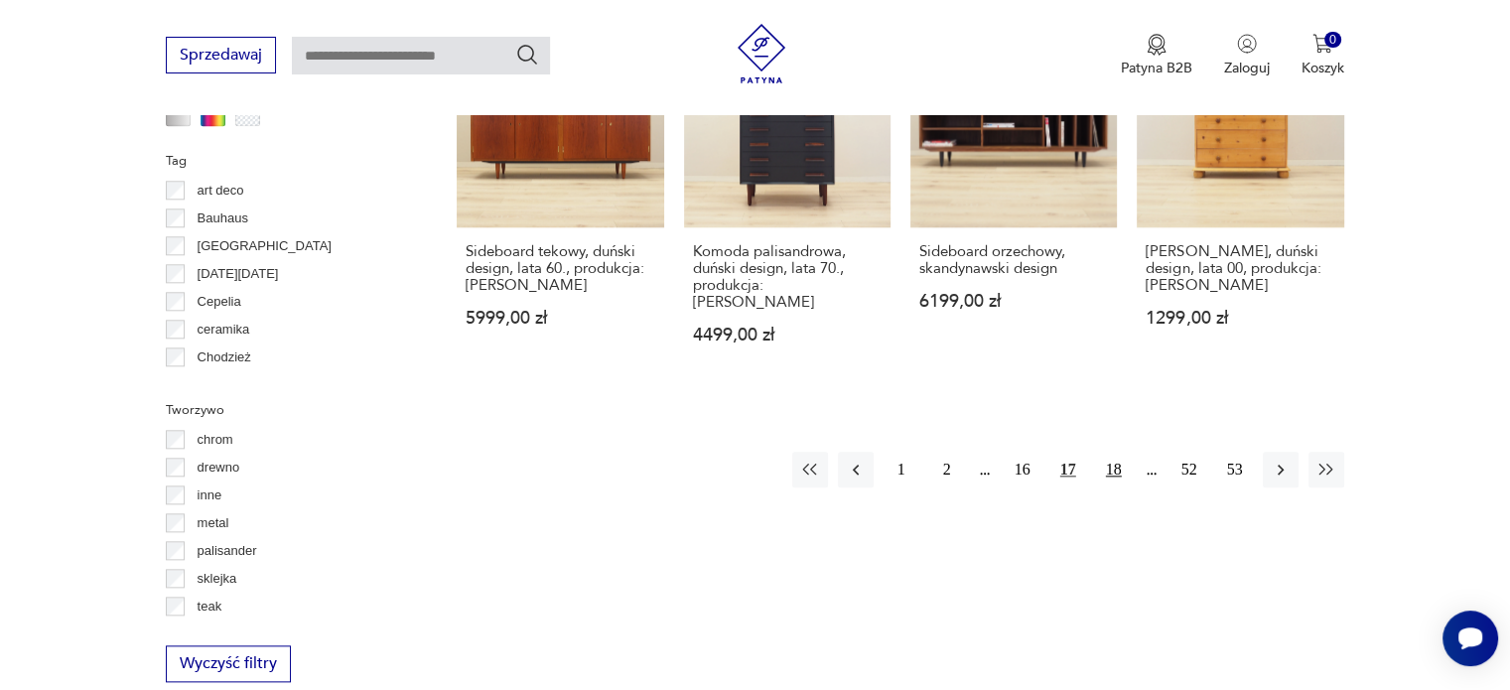
click at [1123, 452] on button "18" at bounding box center [1114, 470] width 36 height 36
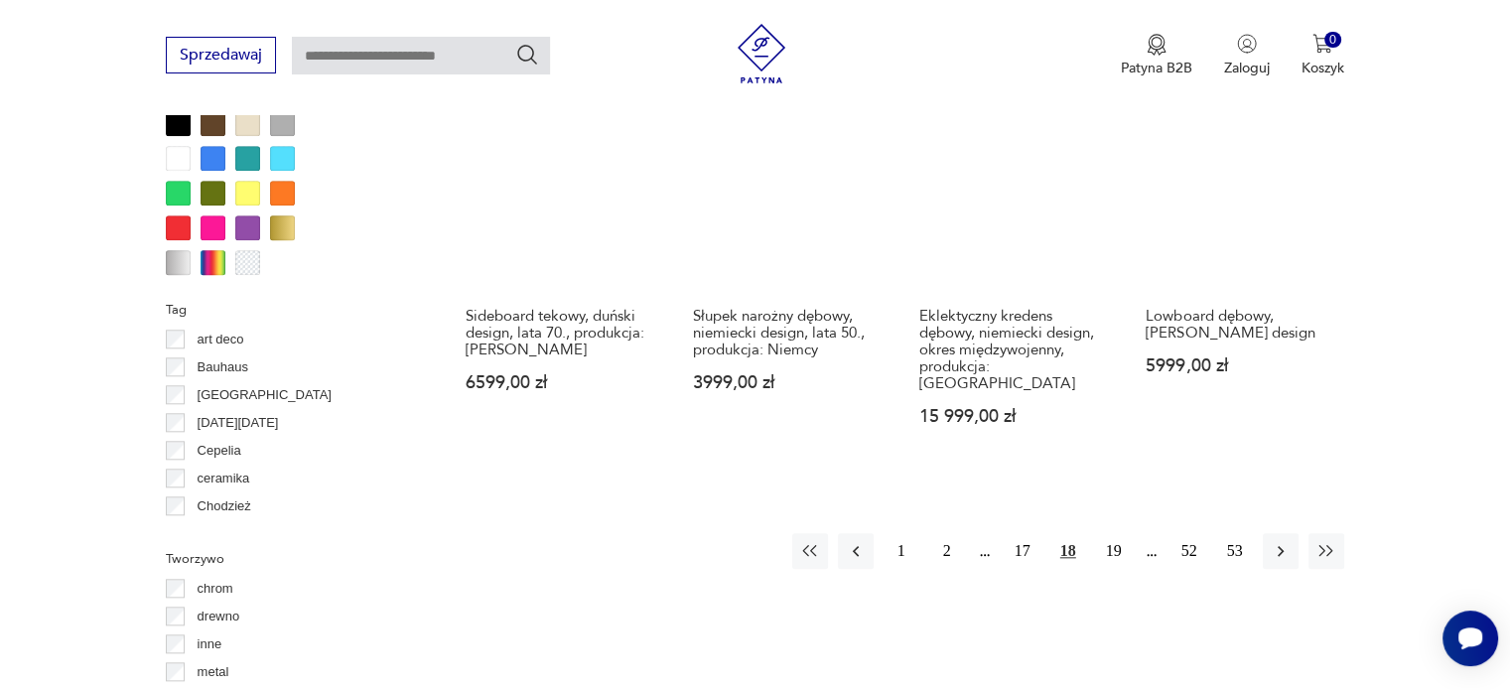
scroll to position [1958, 0]
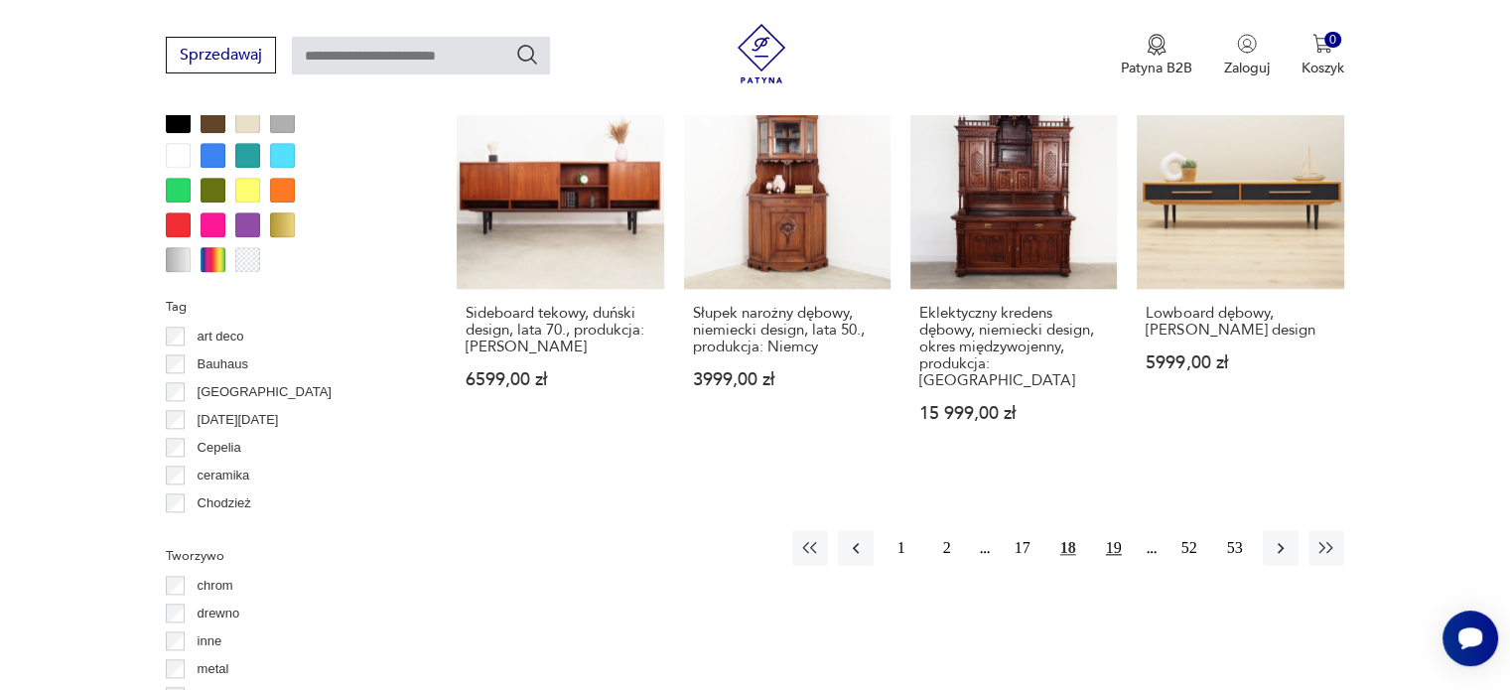
click at [1120, 530] on button "19" at bounding box center [1114, 548] width 36 height 36
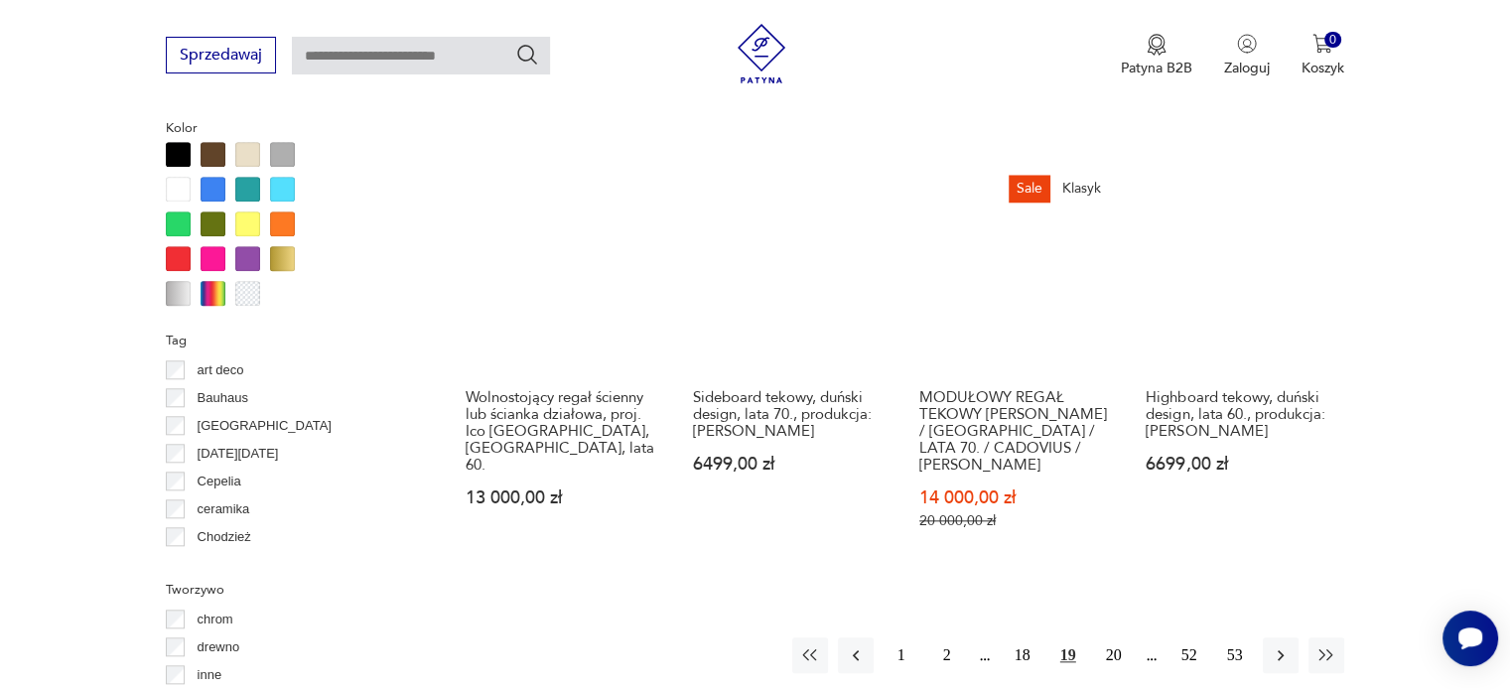
scroll to position [1926, 0]
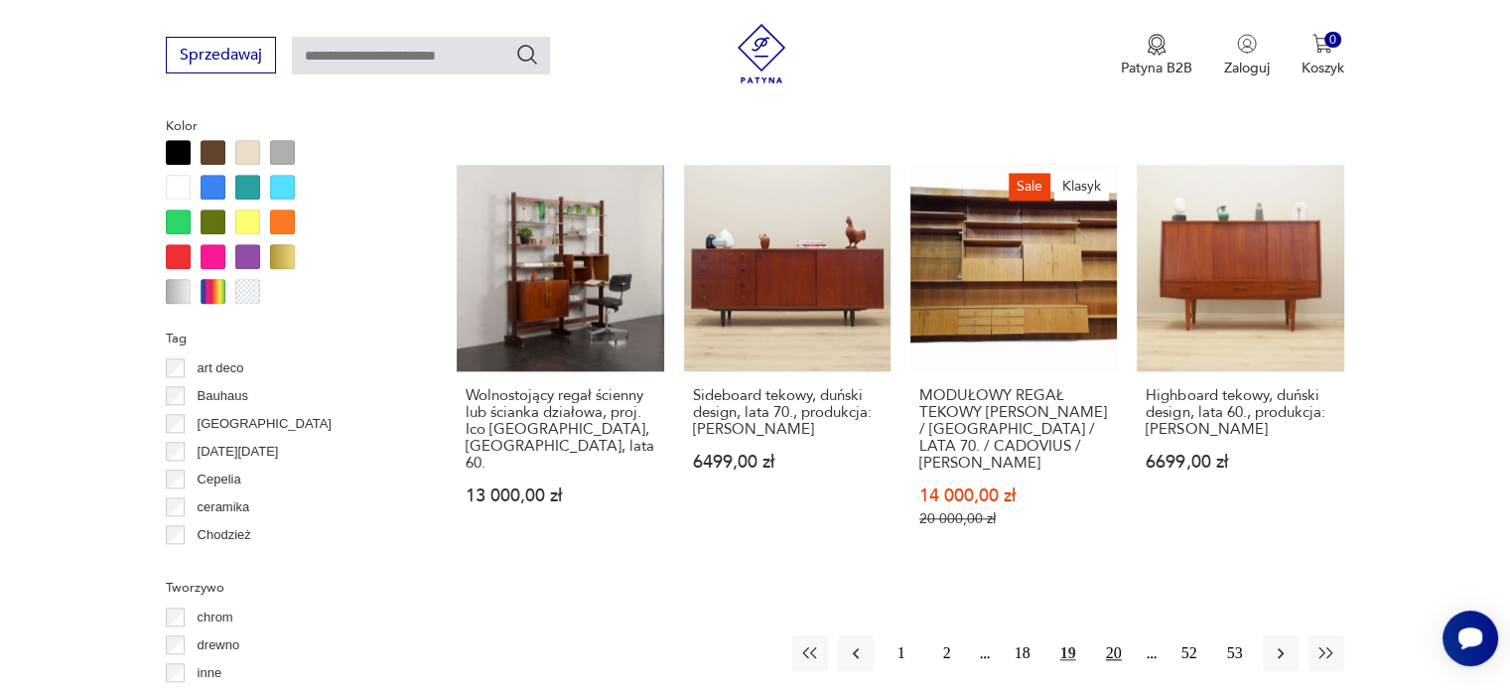
click at [1112, 635] on button "20" at bounding box center [1114, 653] width 36 height 36
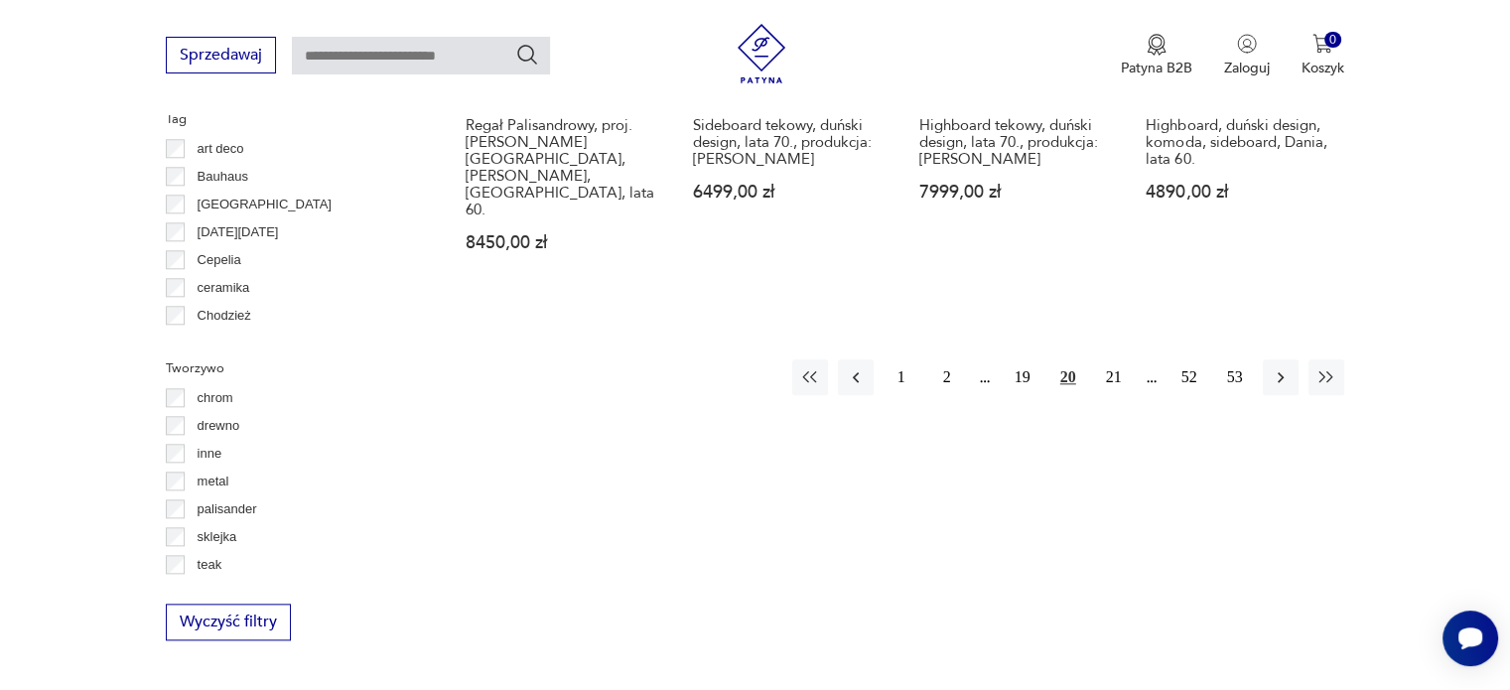
scroll to position [2146, 0]
click at [1103, 358] on button "21" at bounding box center [1114, 376] width 36 height 36
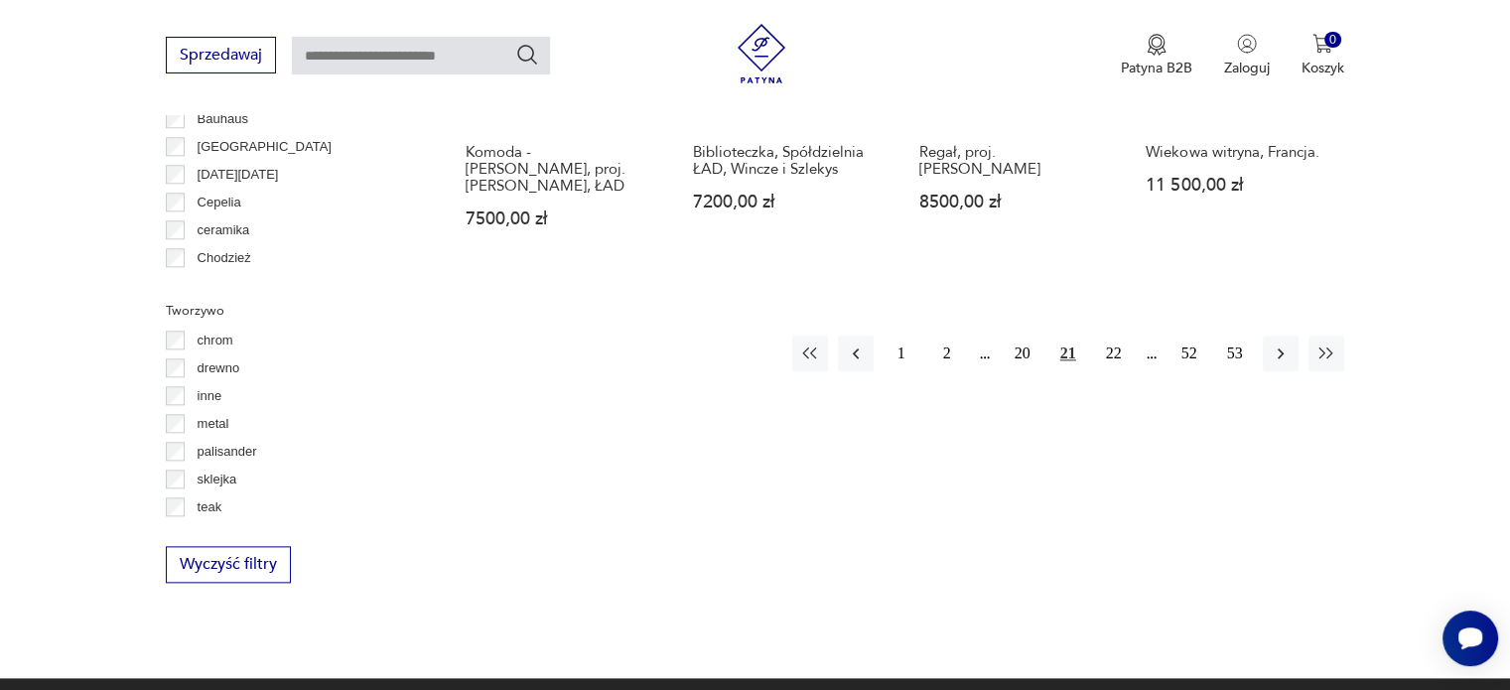
scroll to position [2216, 0]
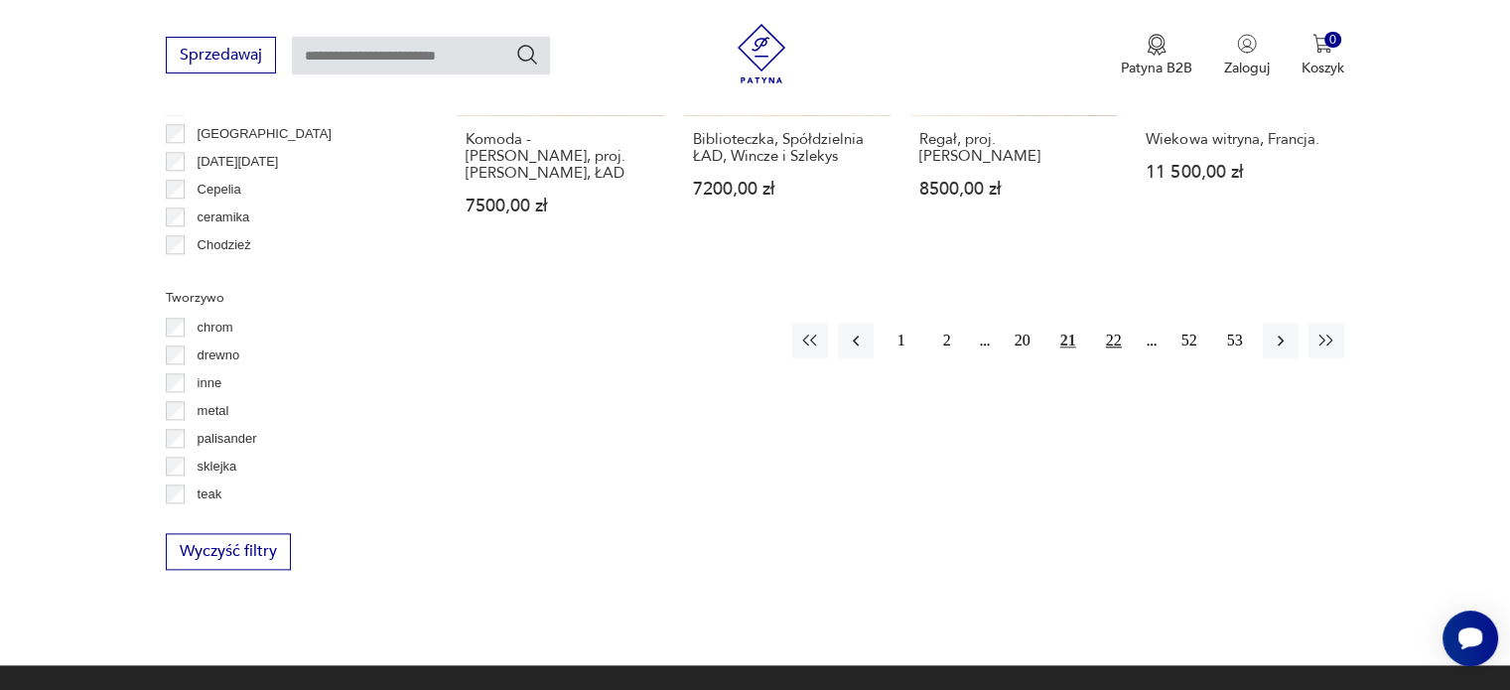
click at [1117, 323] on button "22" at bounding box center [1114, 341] width 36 height 36
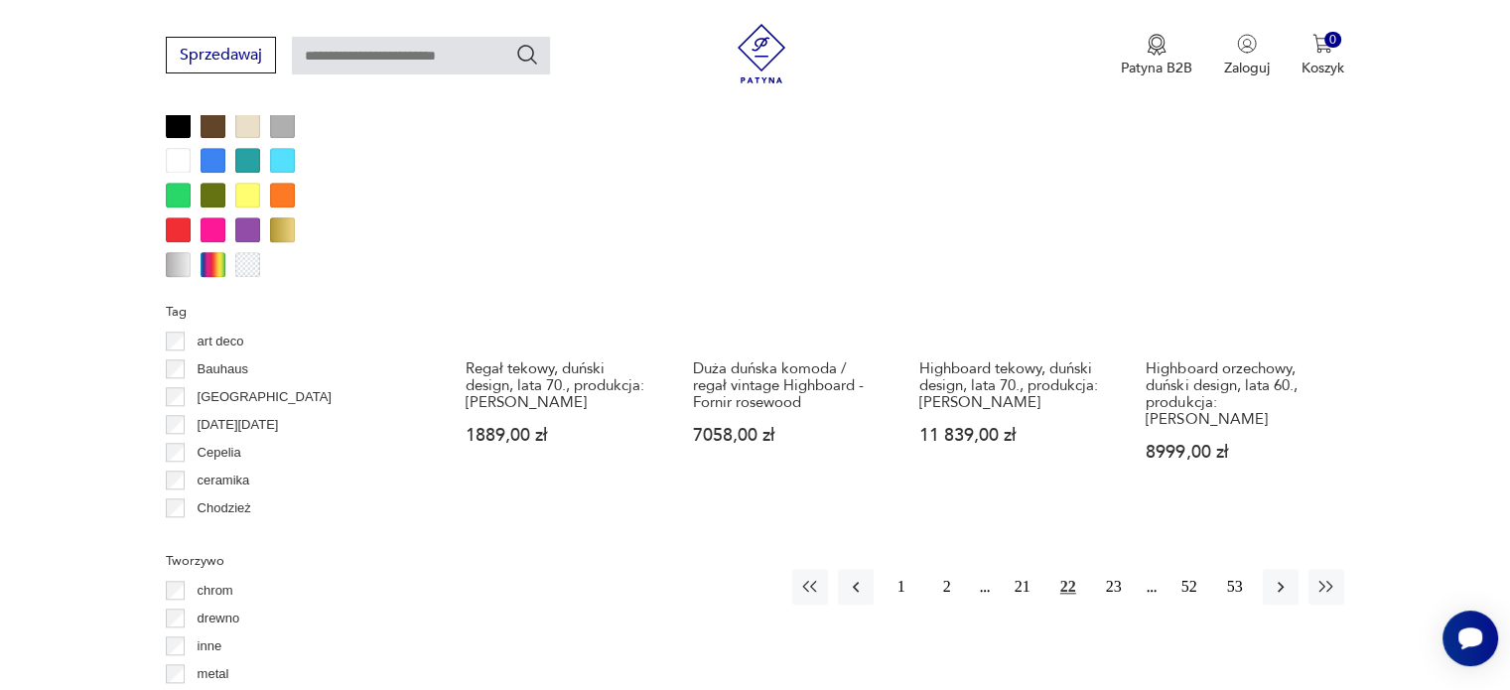
scroll to position [1954, 0]
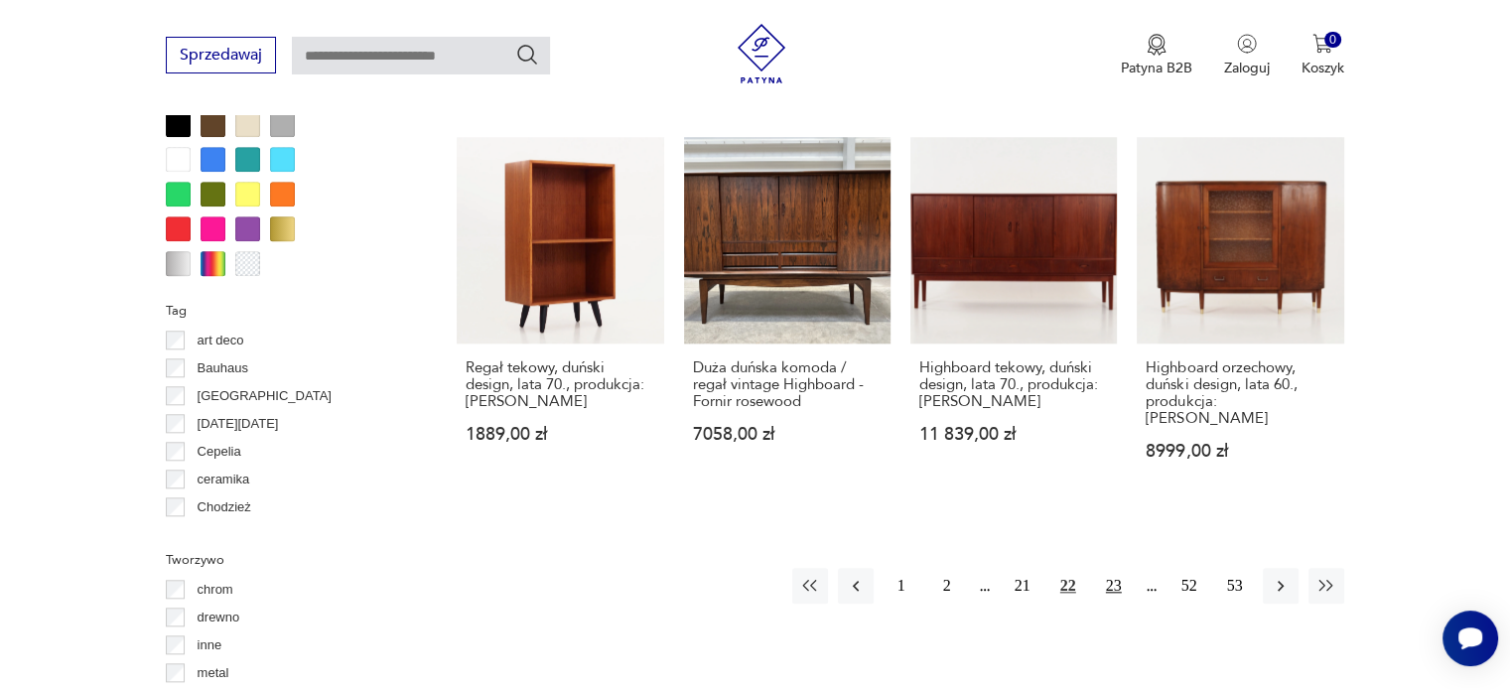
click at [1120, 568] on button "23" at bounding box center [1114, 586] width 36 height 36
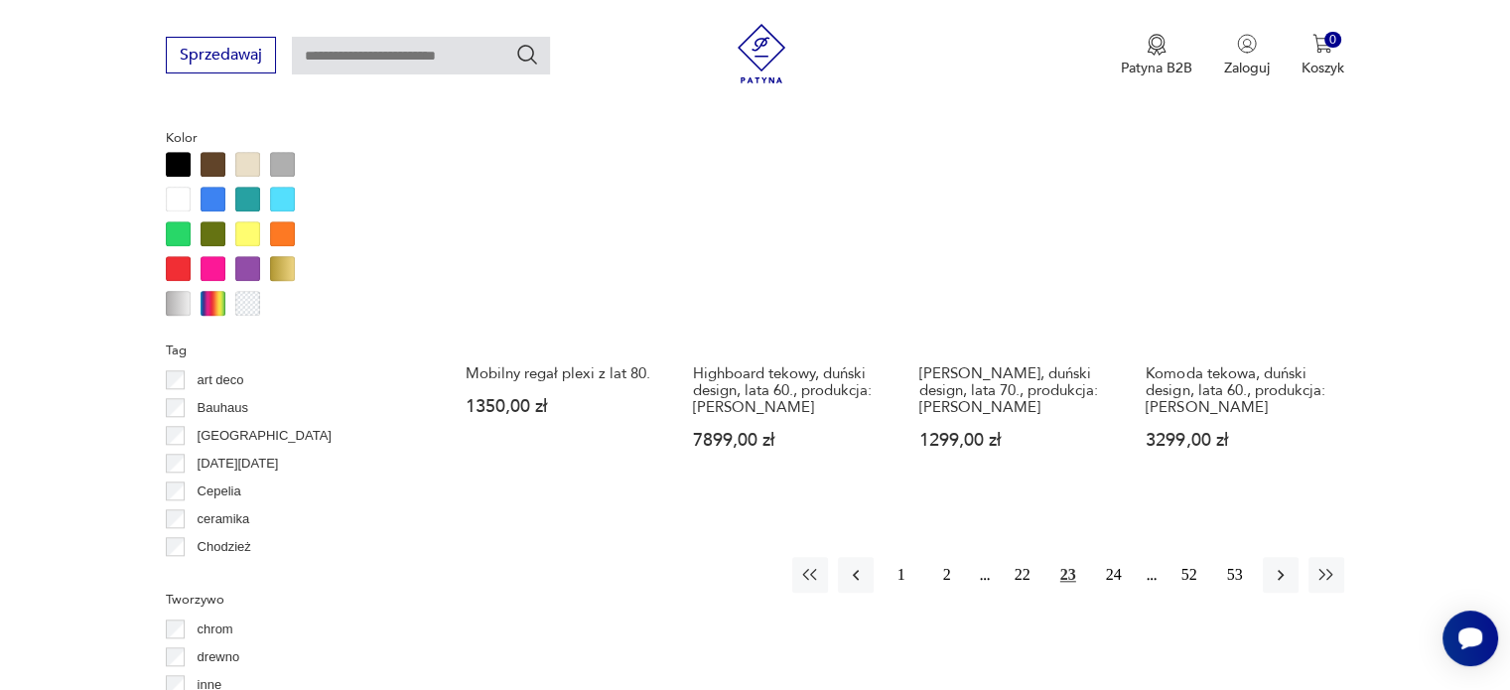
scroll to position [1923, 0]
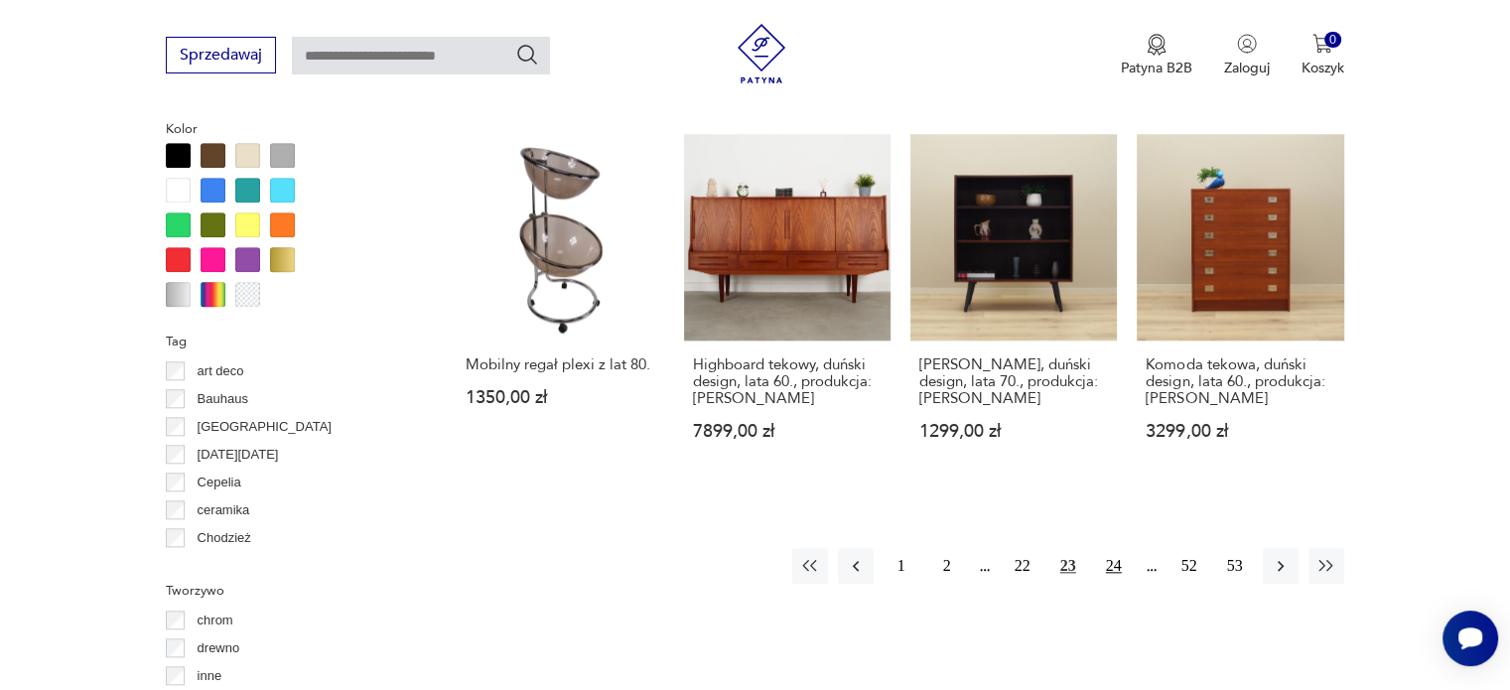
click at [1105, 548] on button "24" at bounding box center [1114, 566] width 36 height 36
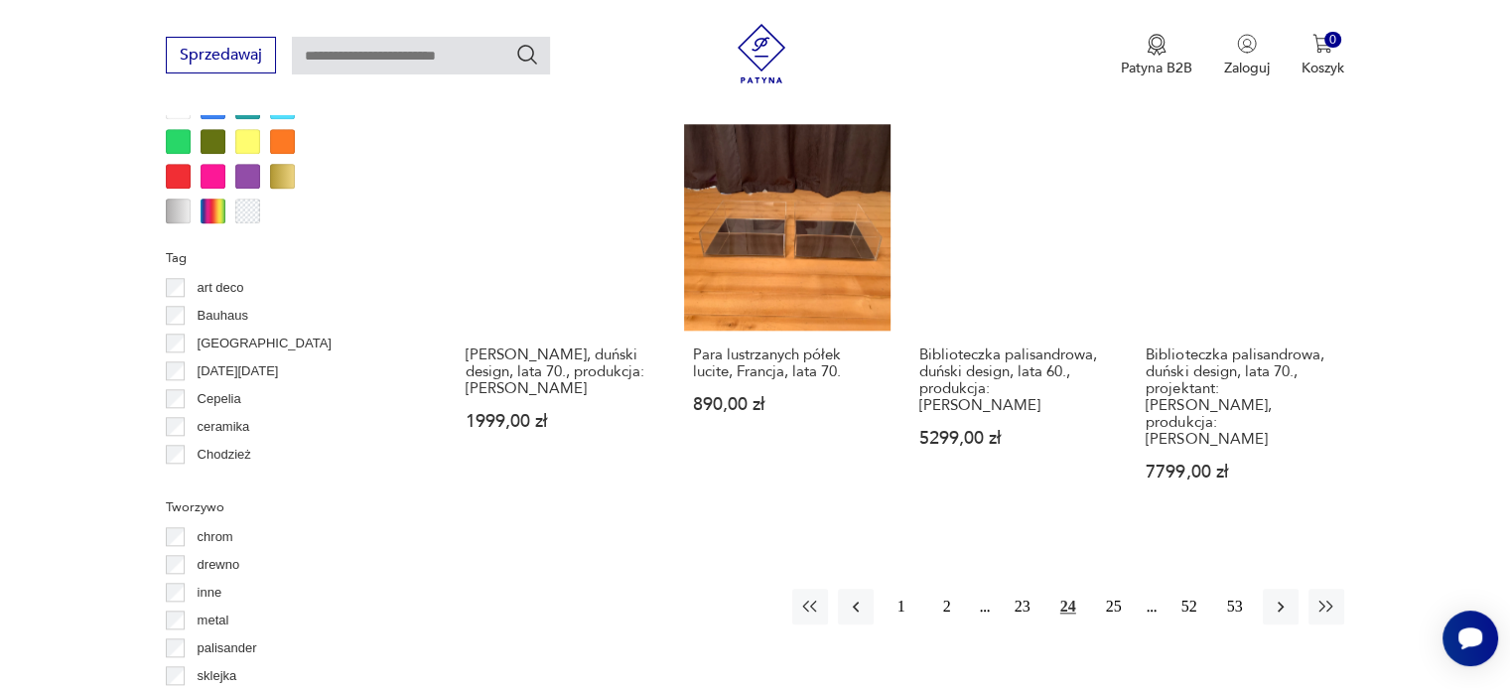
scroll to position [2007, 0]
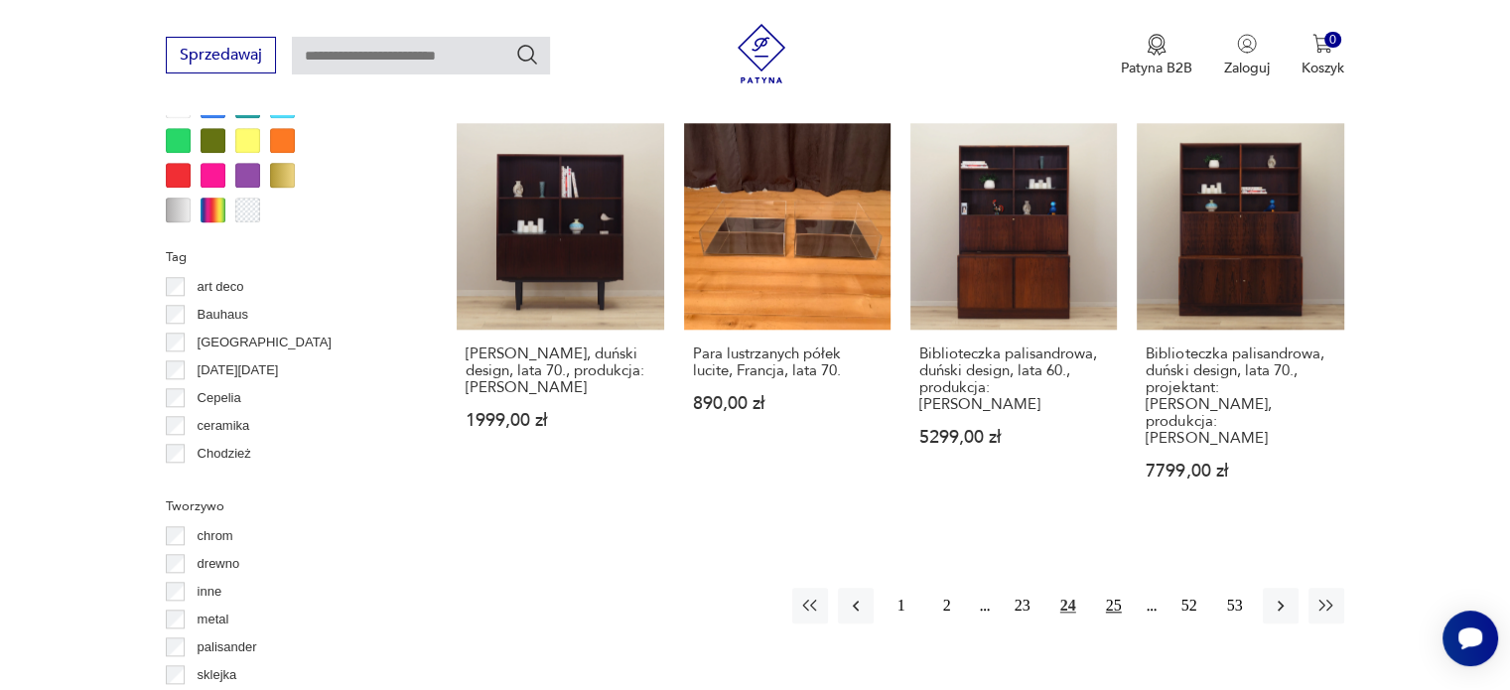
click at [1112, 588] on button "25" at bounding box center [1114, 606] width 36 height 36
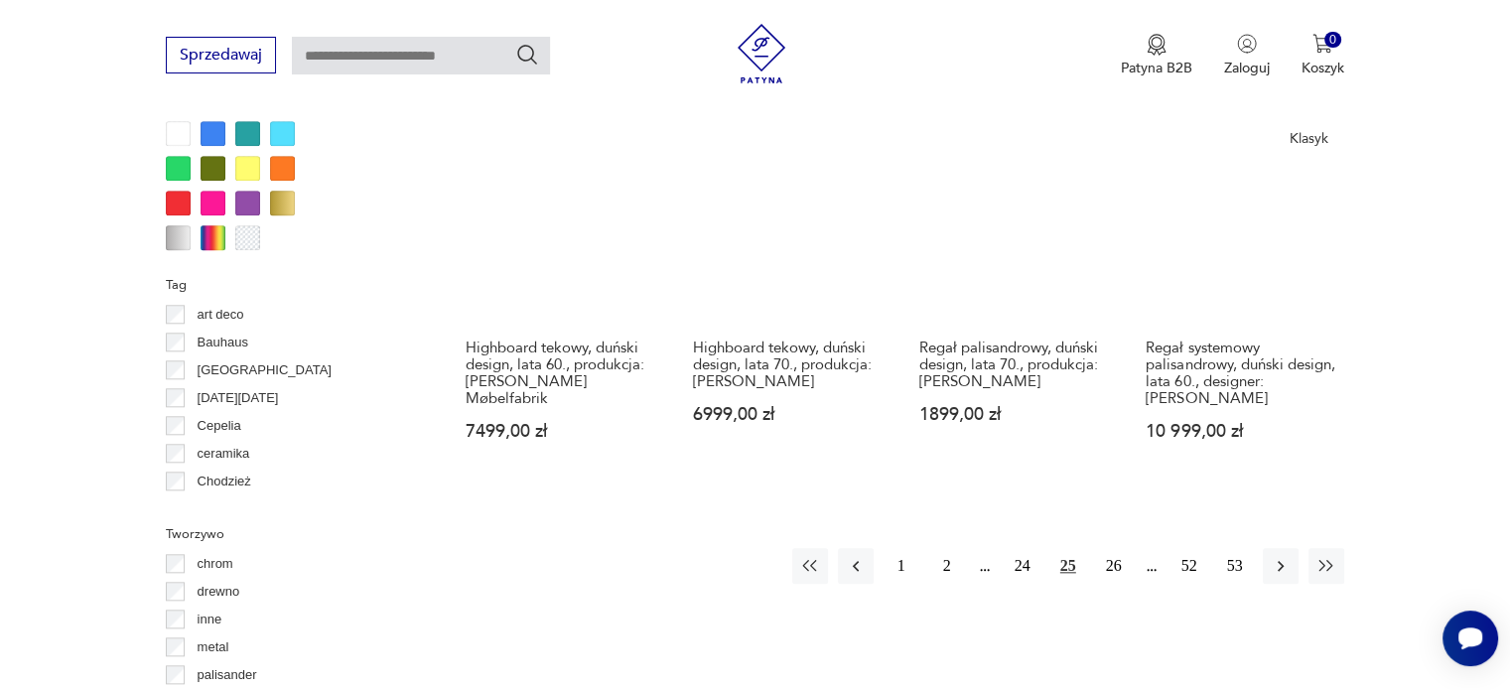
scroll to position [2044, 0]
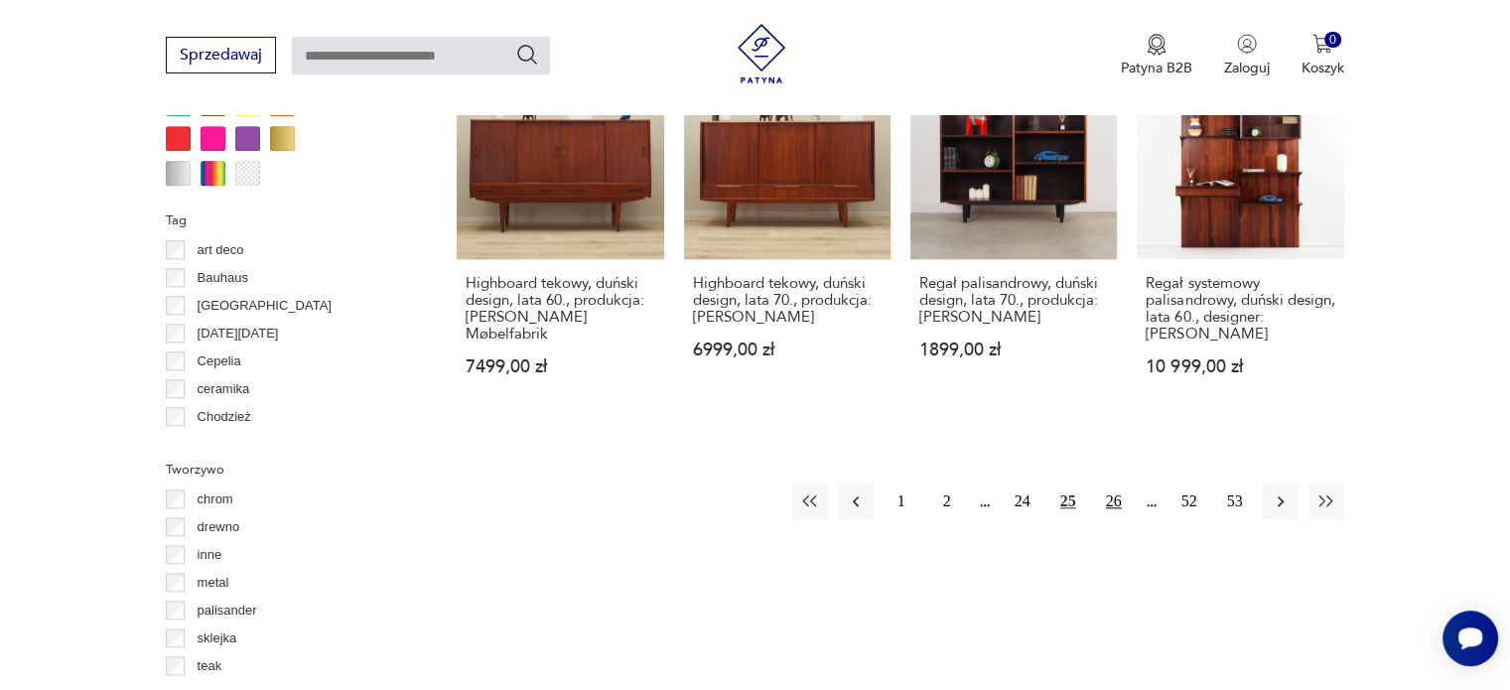
click at [1116, 483] on button "26" at bounding box center [1114, 501] width 36 height 36
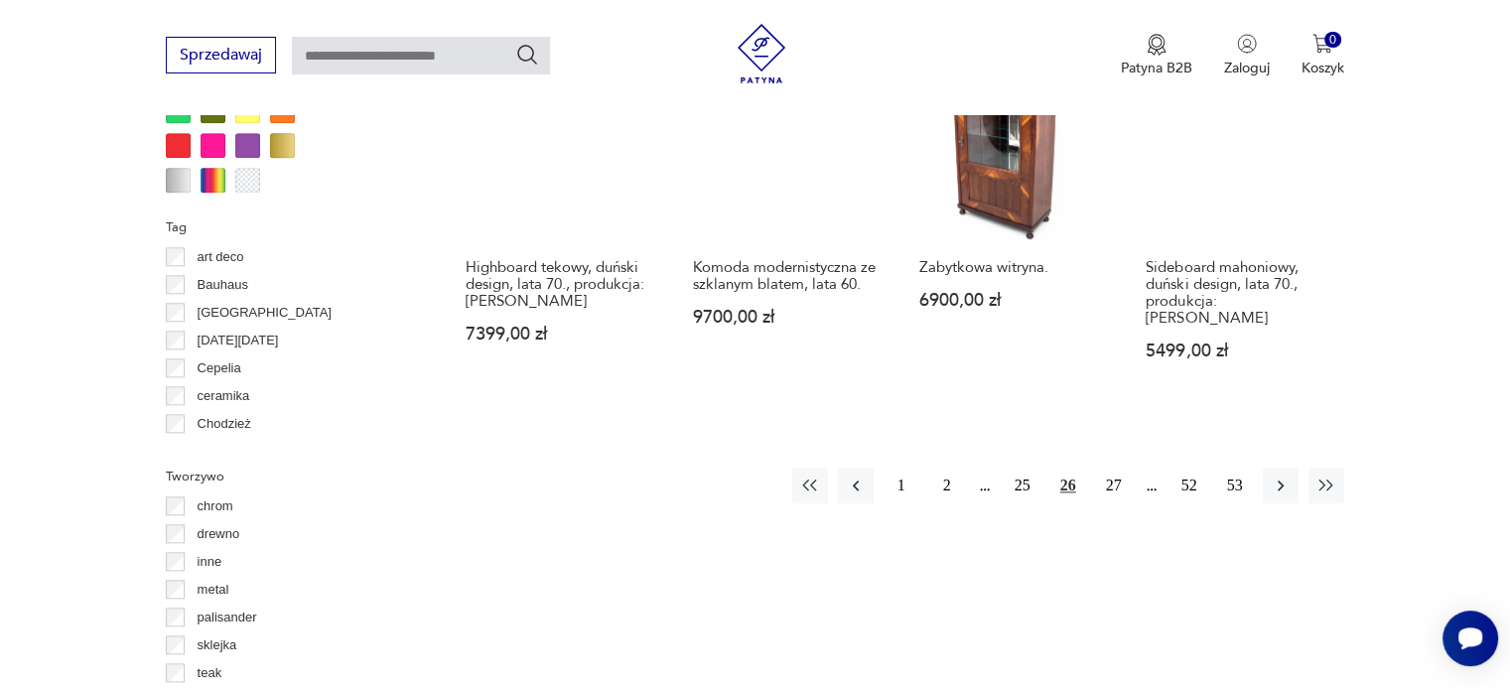
scroll to position [2038, 0]
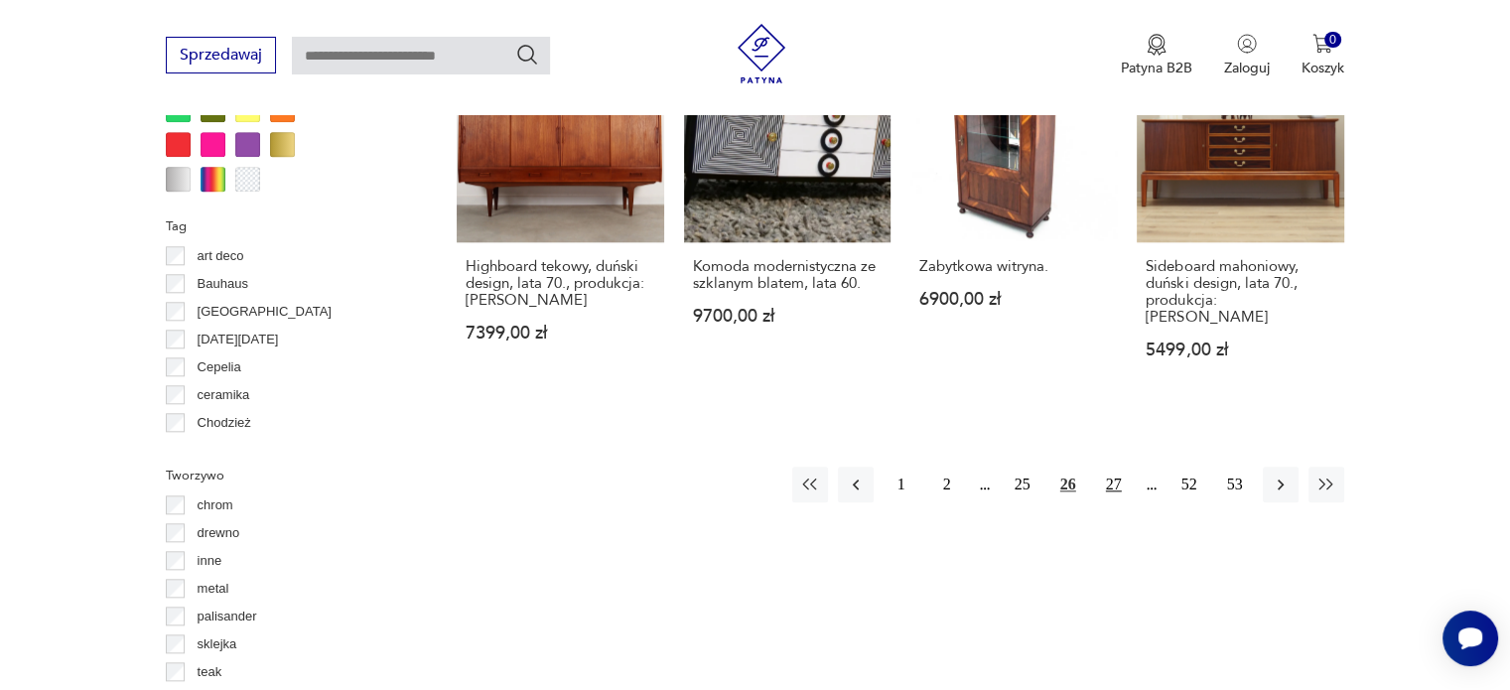
click at [1104, 467] on button "27" at bounding box center [1114, 485] width 36 height 36
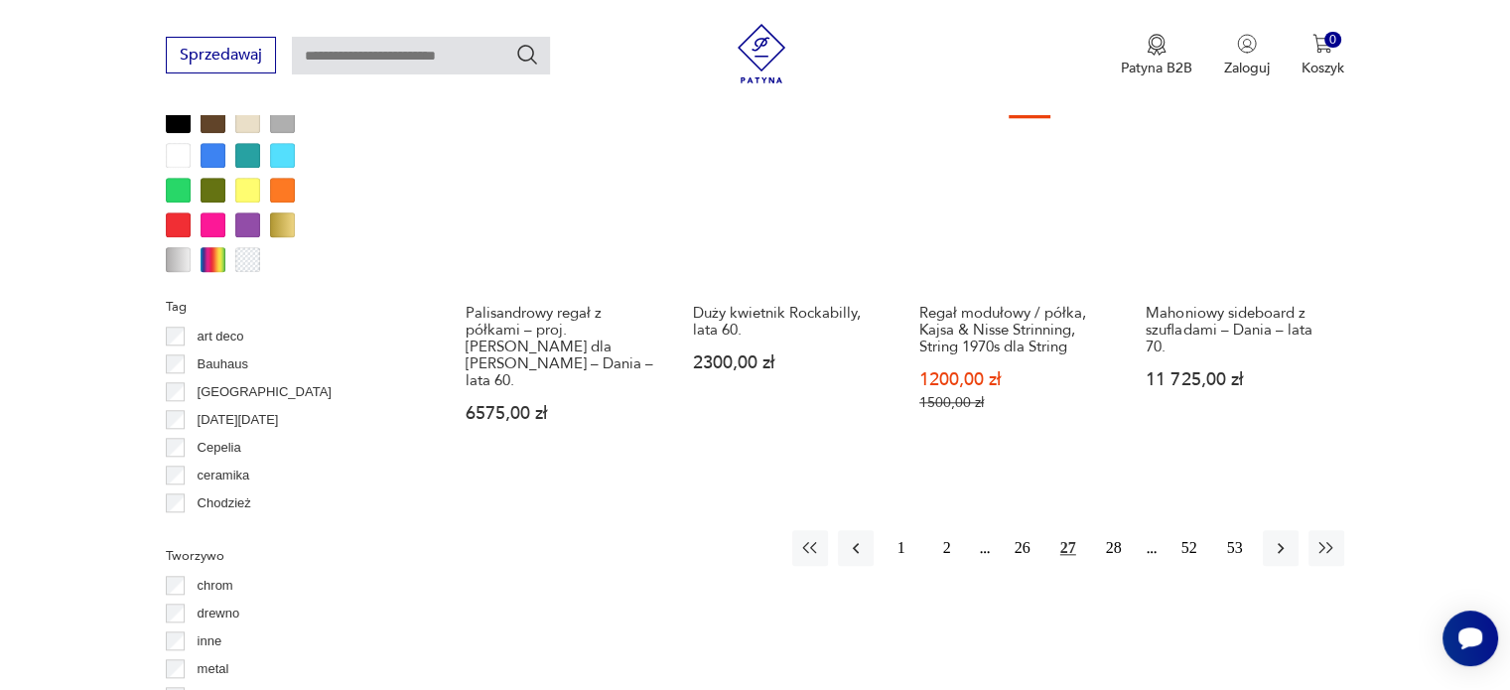
scroll to position [1959, 0]
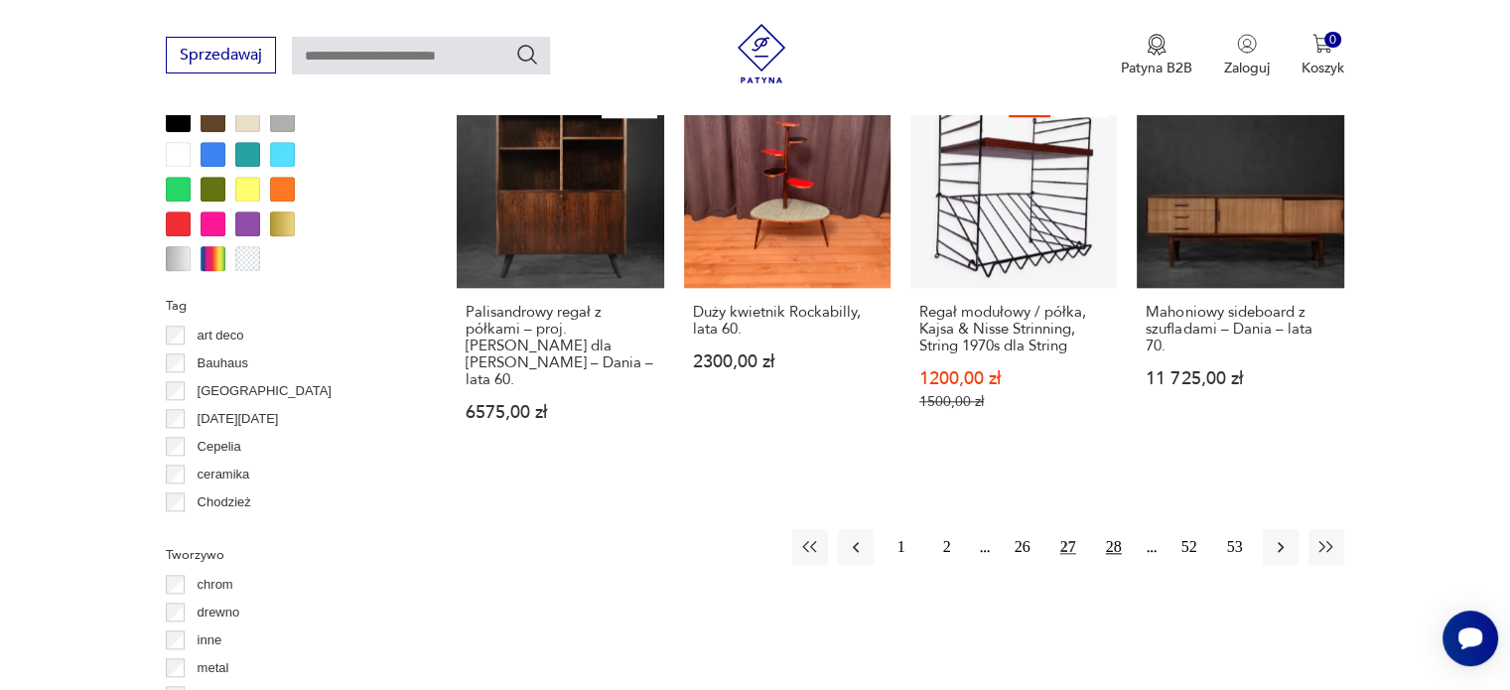
click at [1102, 529] on button "28" at bounding box center [1114, 547] width 36 height 36
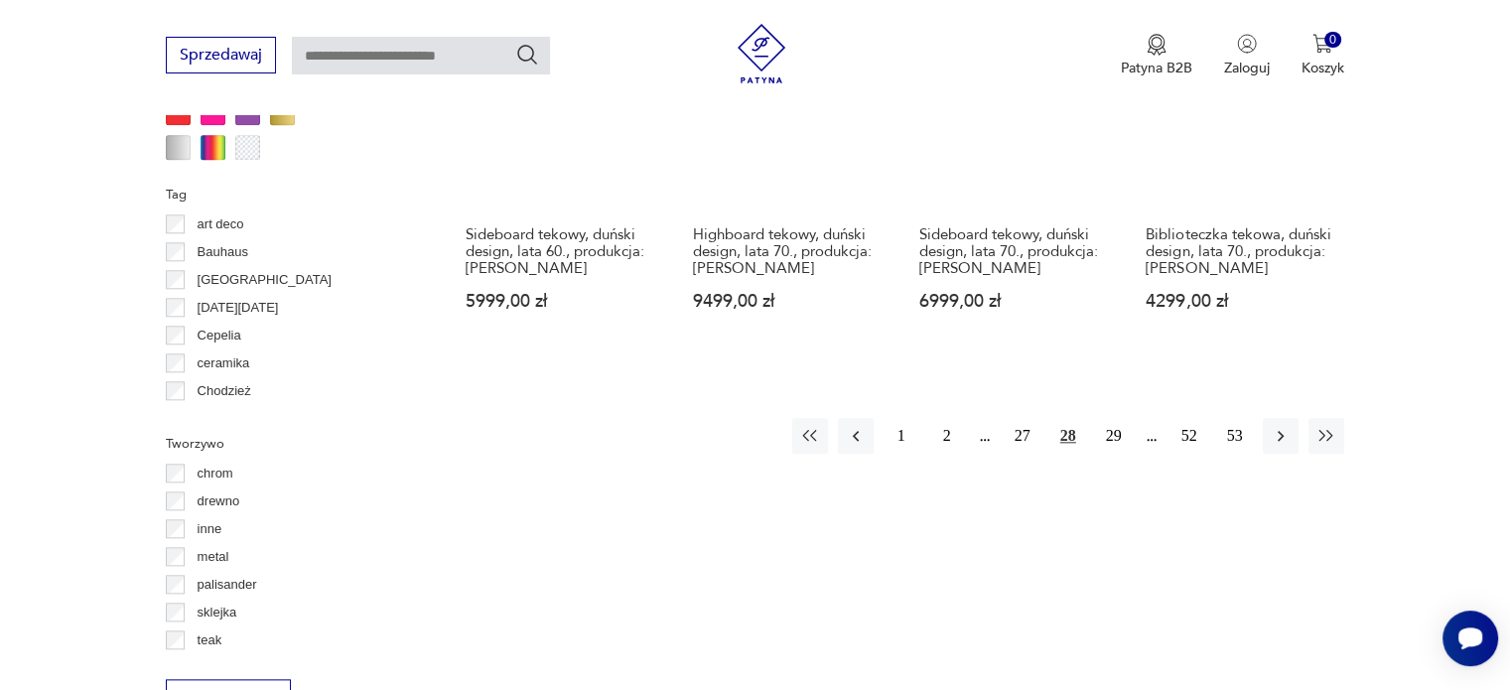
scroll to position [2073, 0]
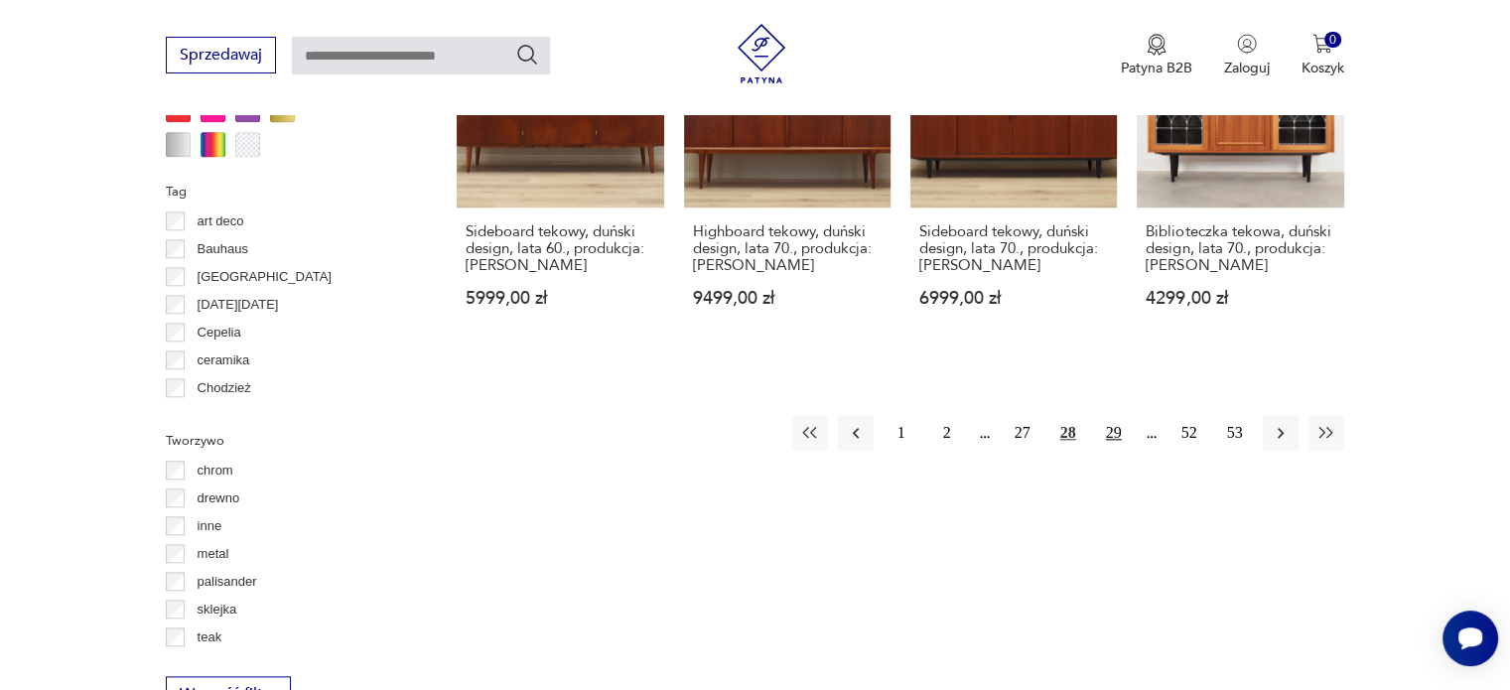
click at [1104, 415] on button "29" at bounding box center [1114, 433] width 36 height 36
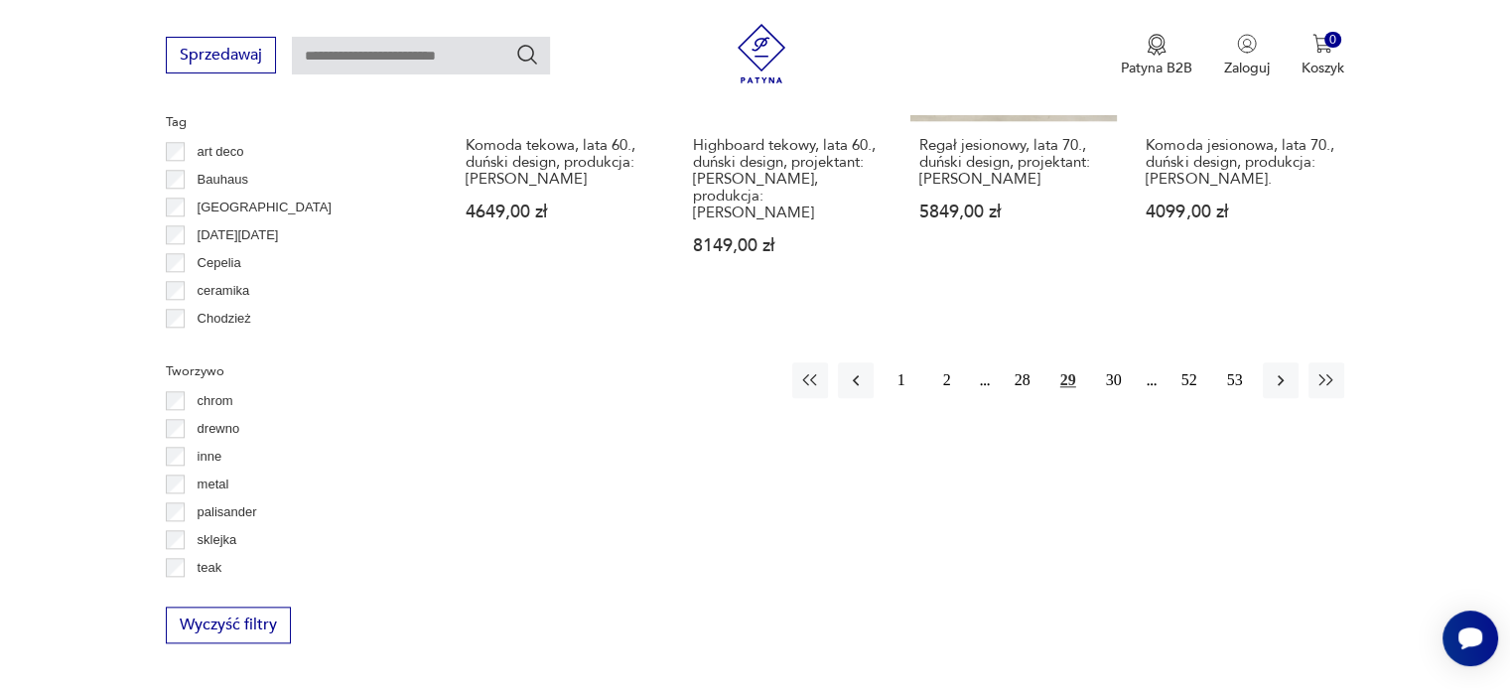
scroll to position [2145, 0]
click at [1116, 361] on button "30" at bounding box center [1114, 377] width 36 height 36
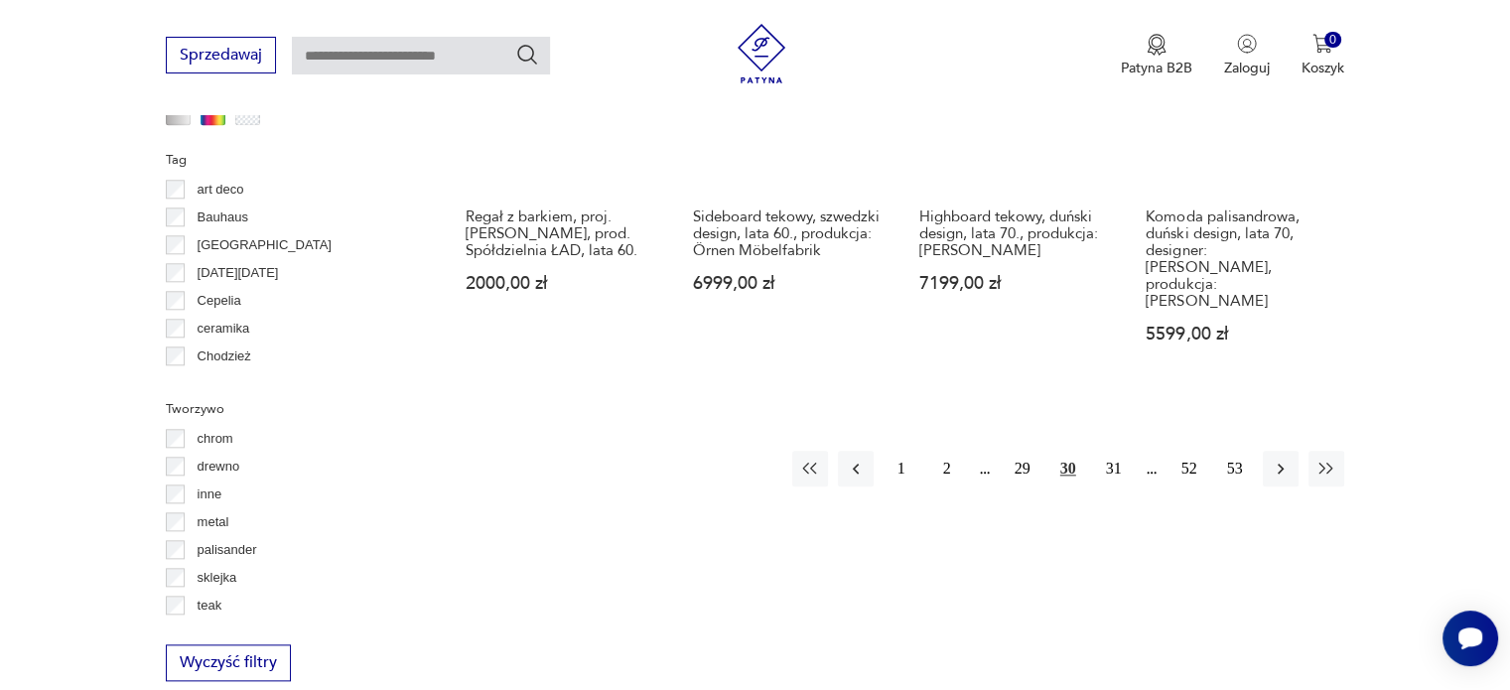
scroll to position [2106, 0]
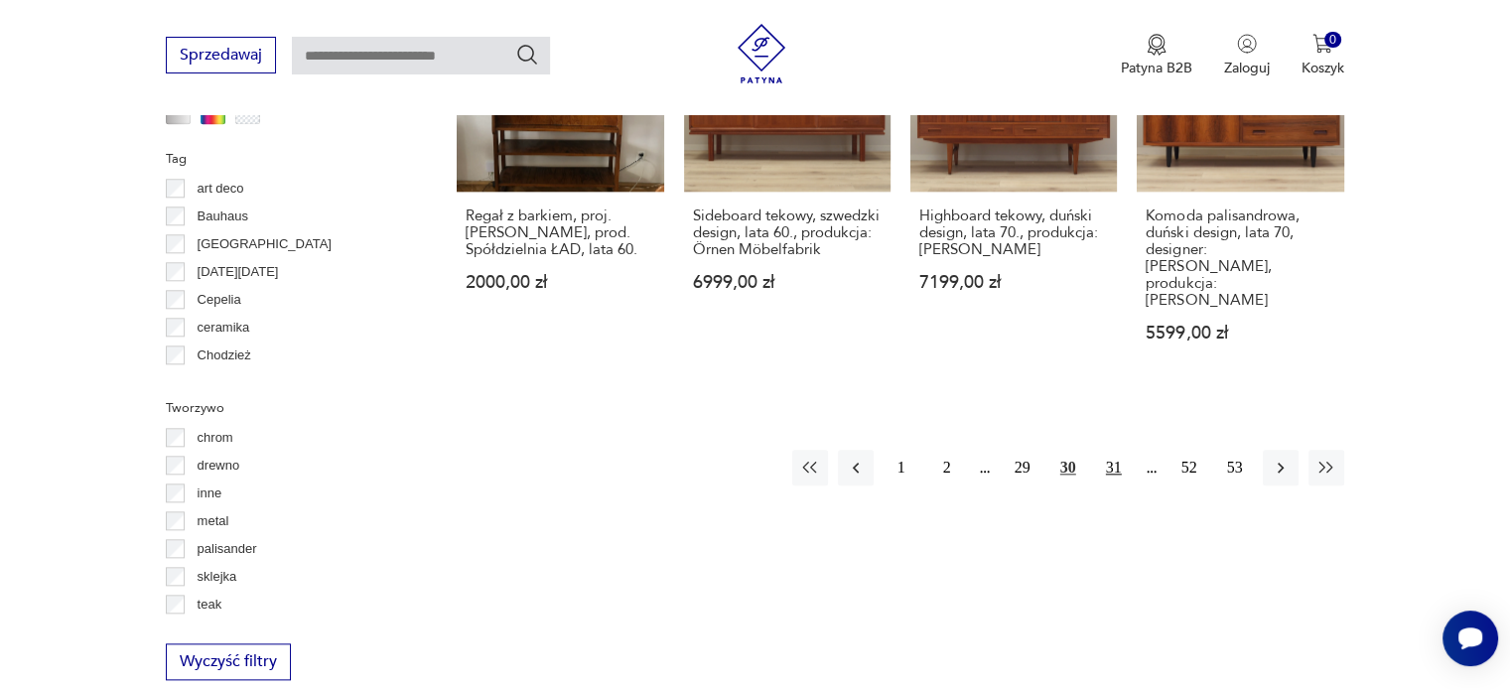
click at [1111, 450] on button "31" at bounding box center [1114, 468] width 36 height 36
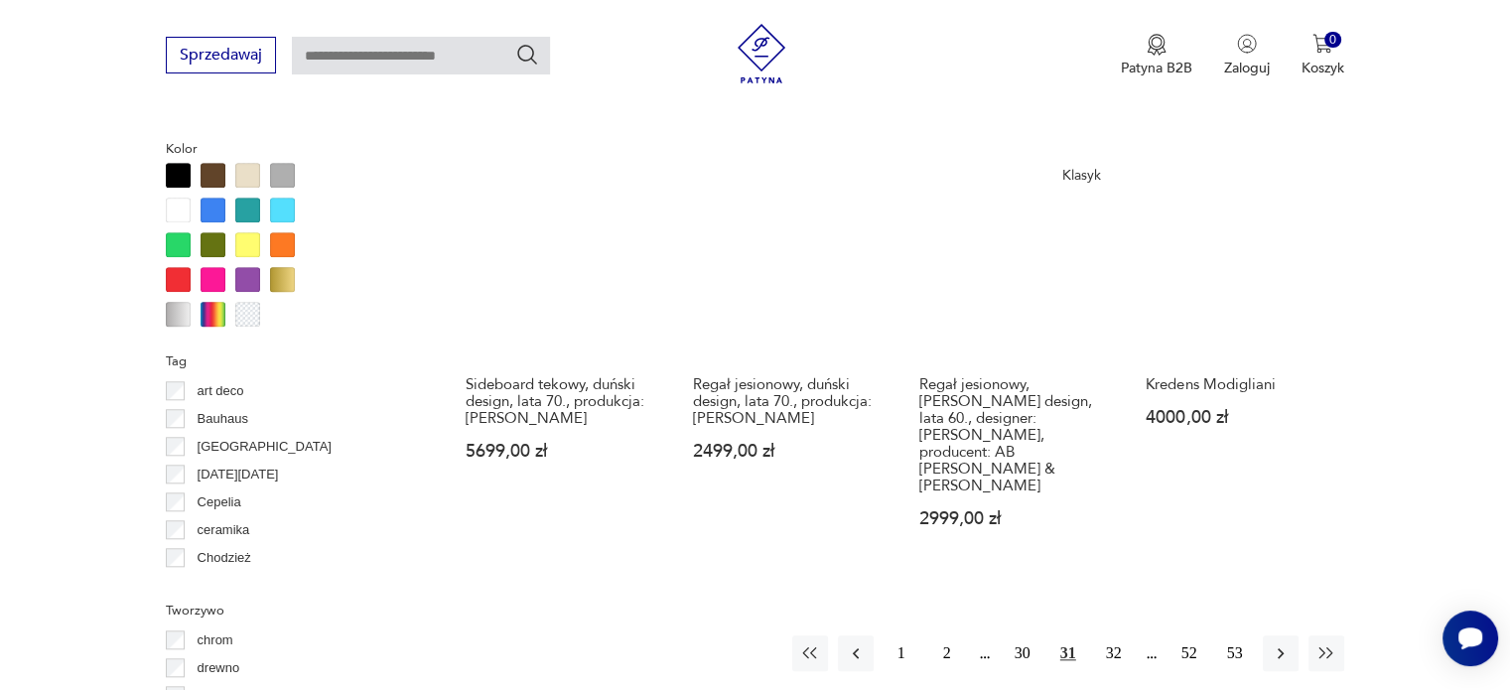
scroll to position [1906, 0]
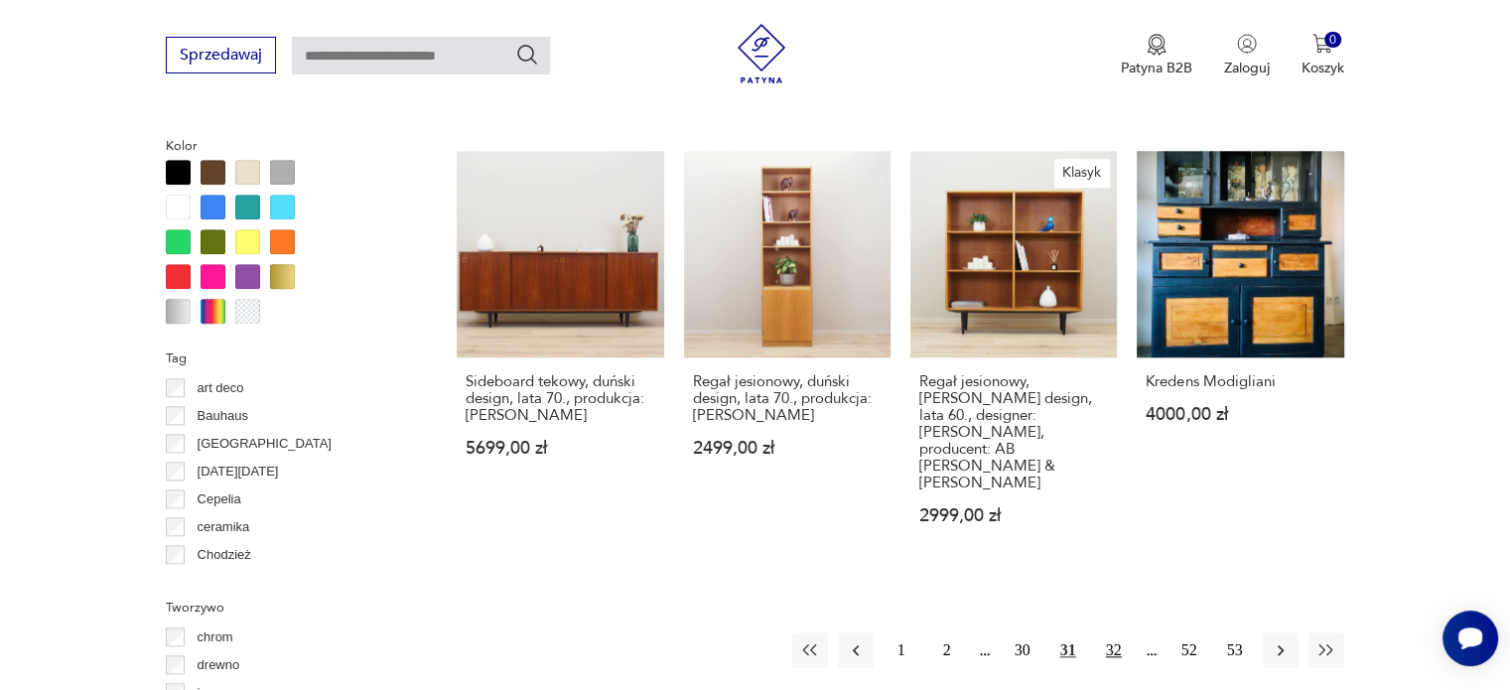
click at [1116, 632] on button "32" at bounding box center [1114, 650] width 36 height 36
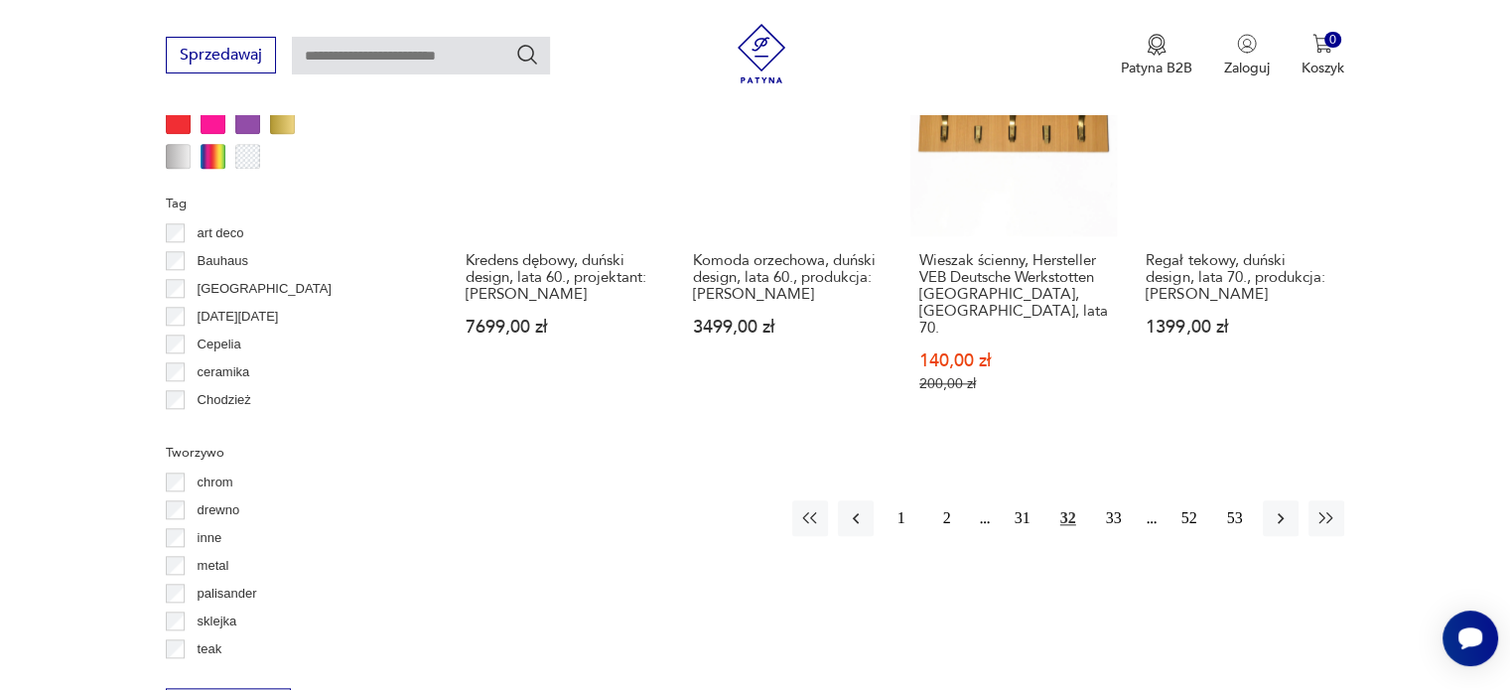
scroll to position [2062, 0]
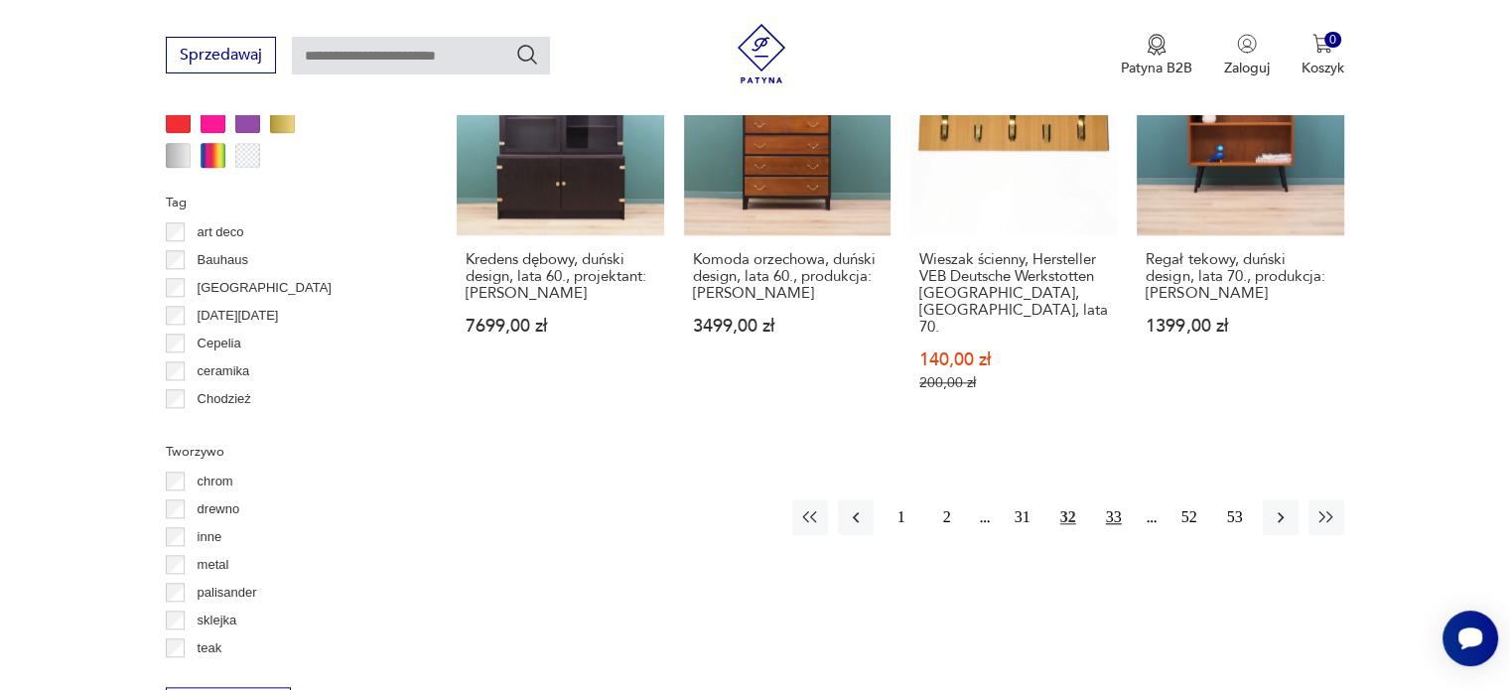
click at [1116, 499] on button "33" at bounding box center [1114, 517] width 36 height 36
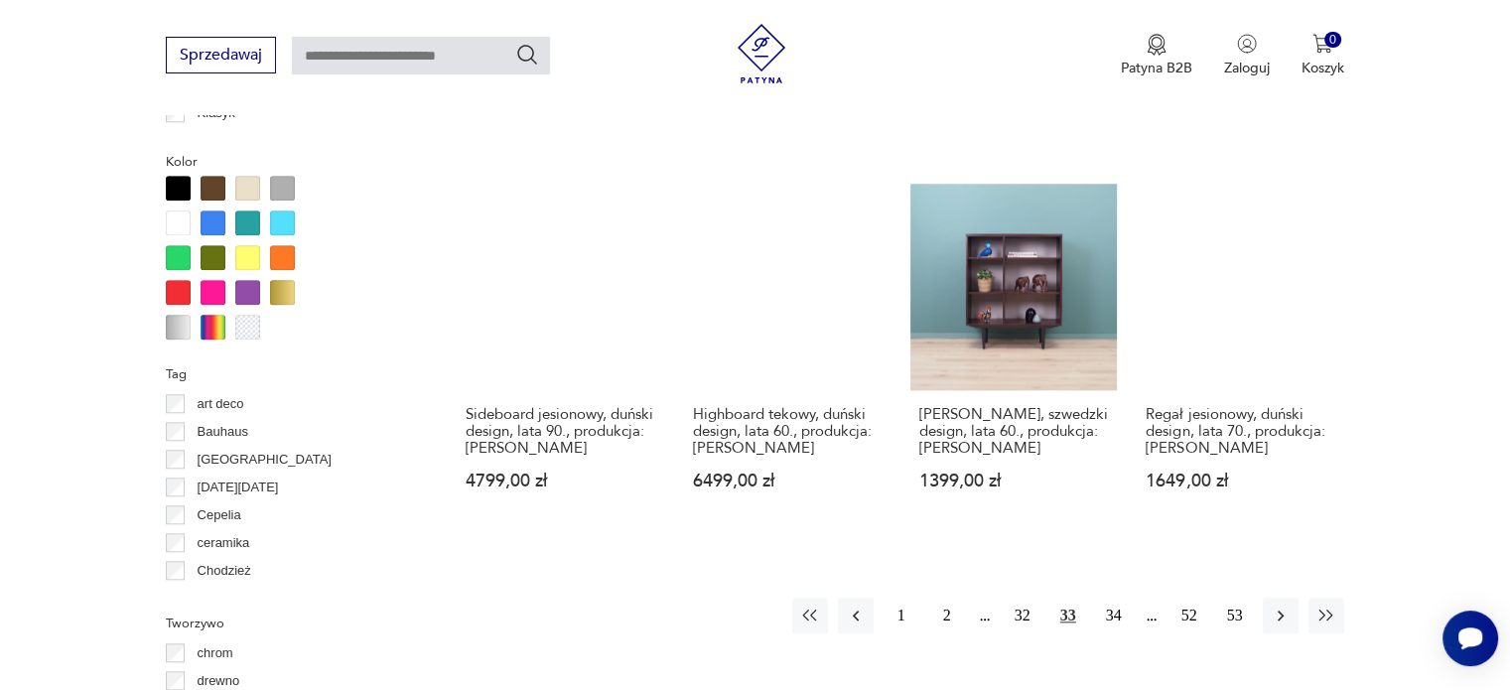
scroll to position [1966, 0]
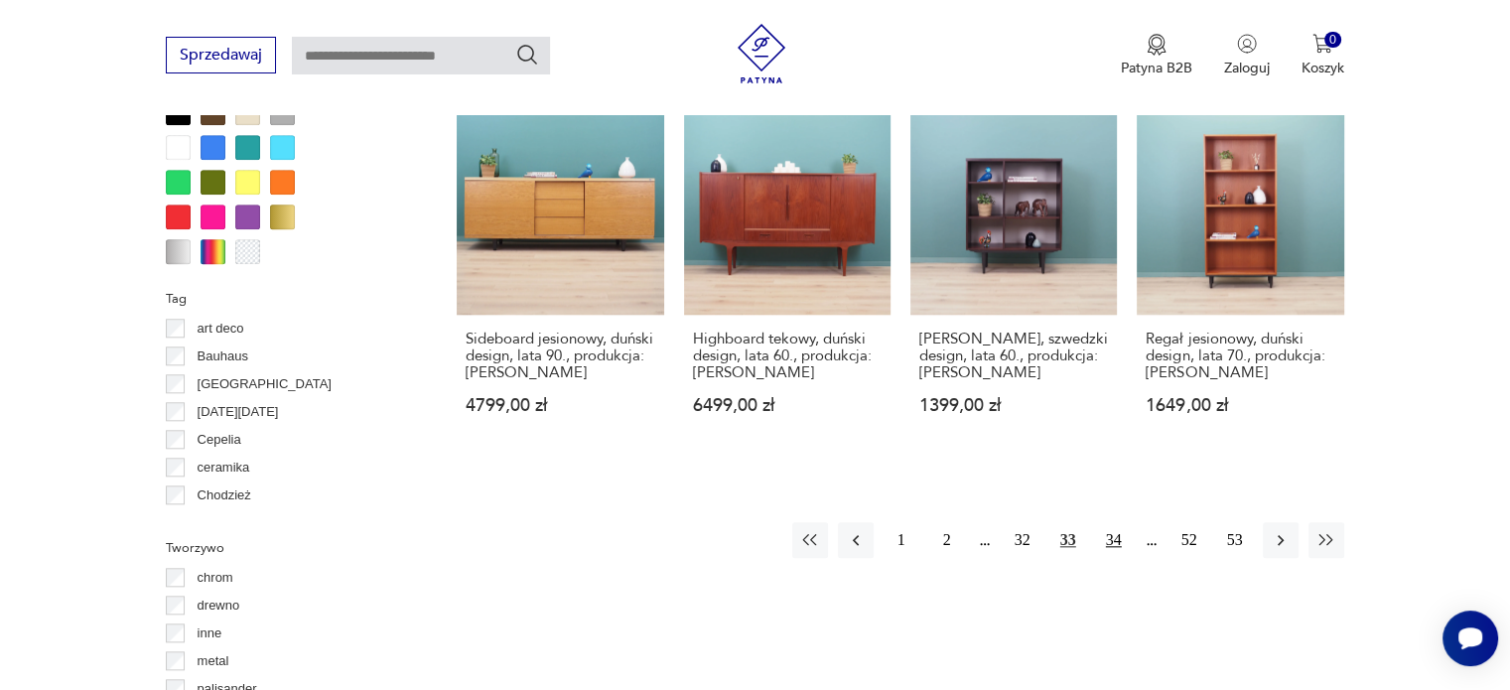
click at [1113, 522] on button "34" at bounding box center [1114, 540] width 36 height 36
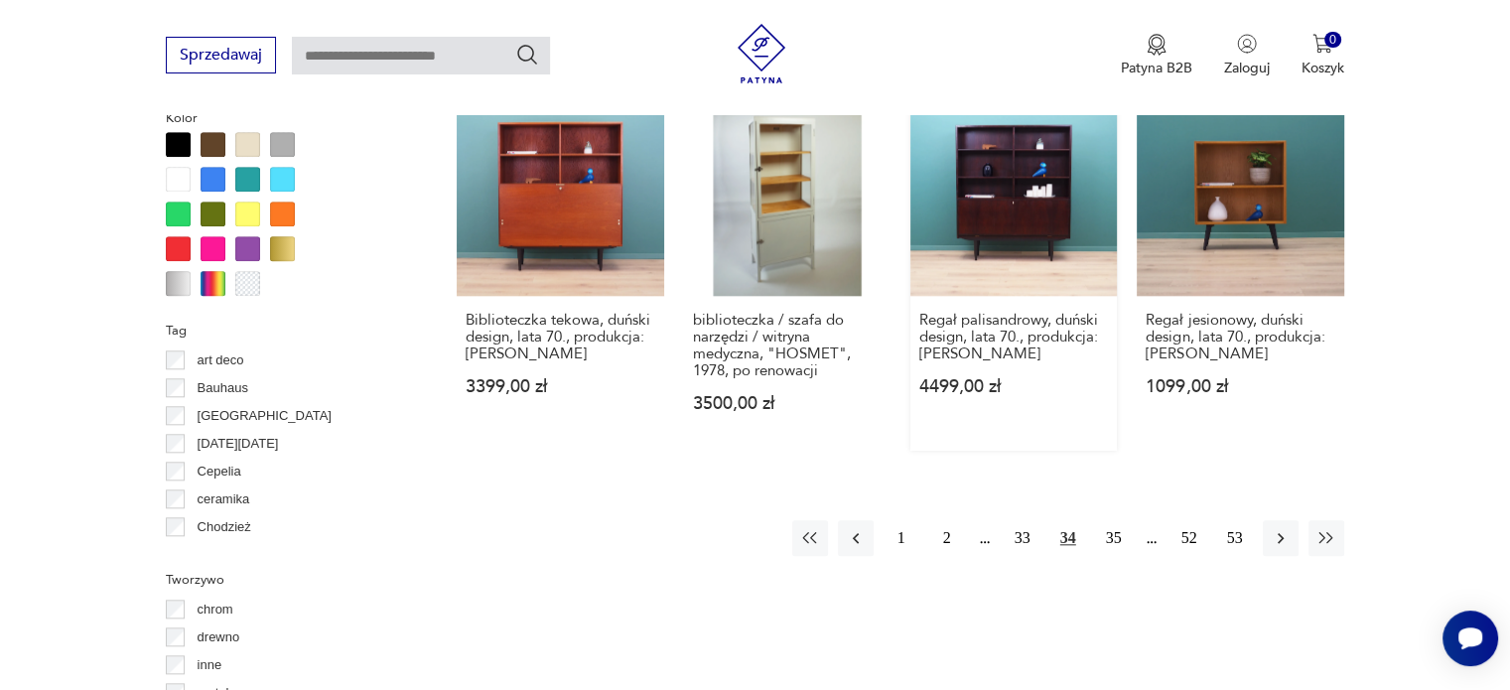
scroll to position [1935, 0]
click at [1124, 527] on button "35" at bounding box center [1114, 537] width 36 height 36
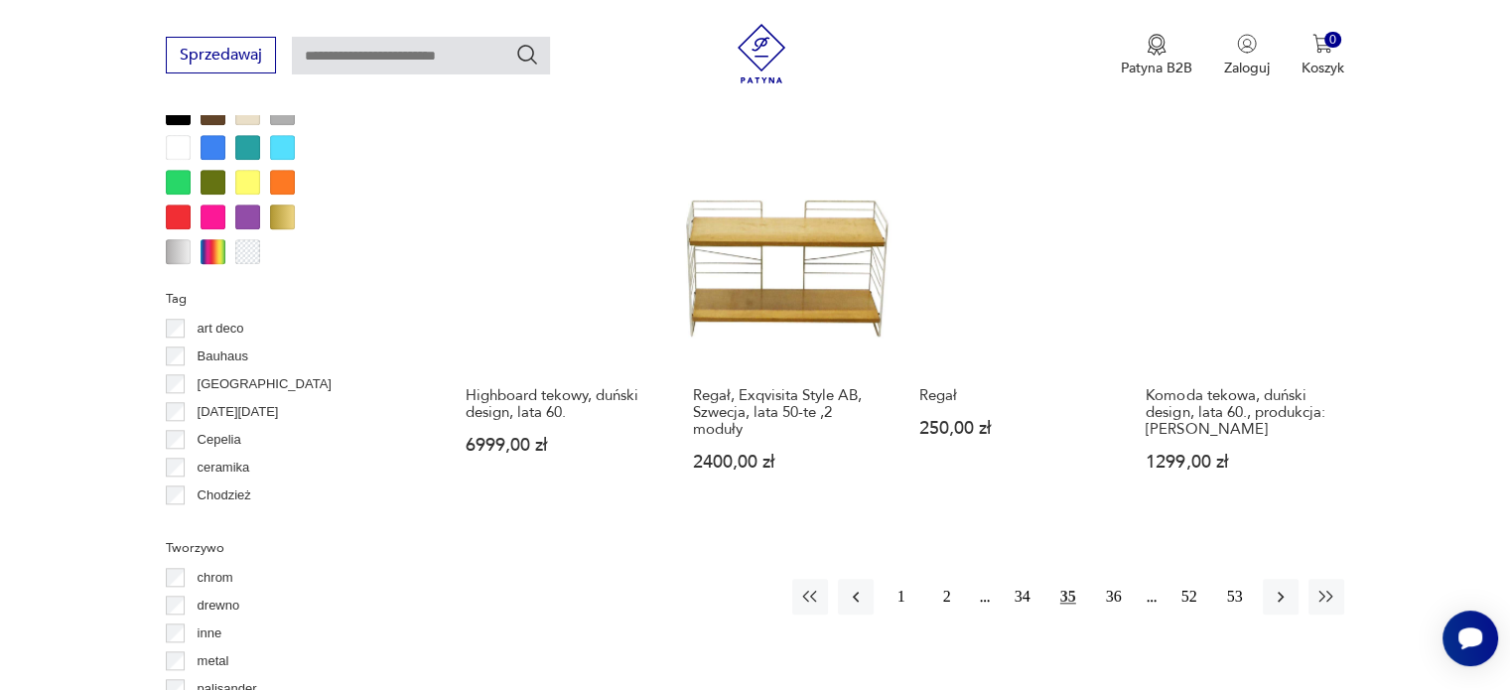
scroll to position [1974, 0]
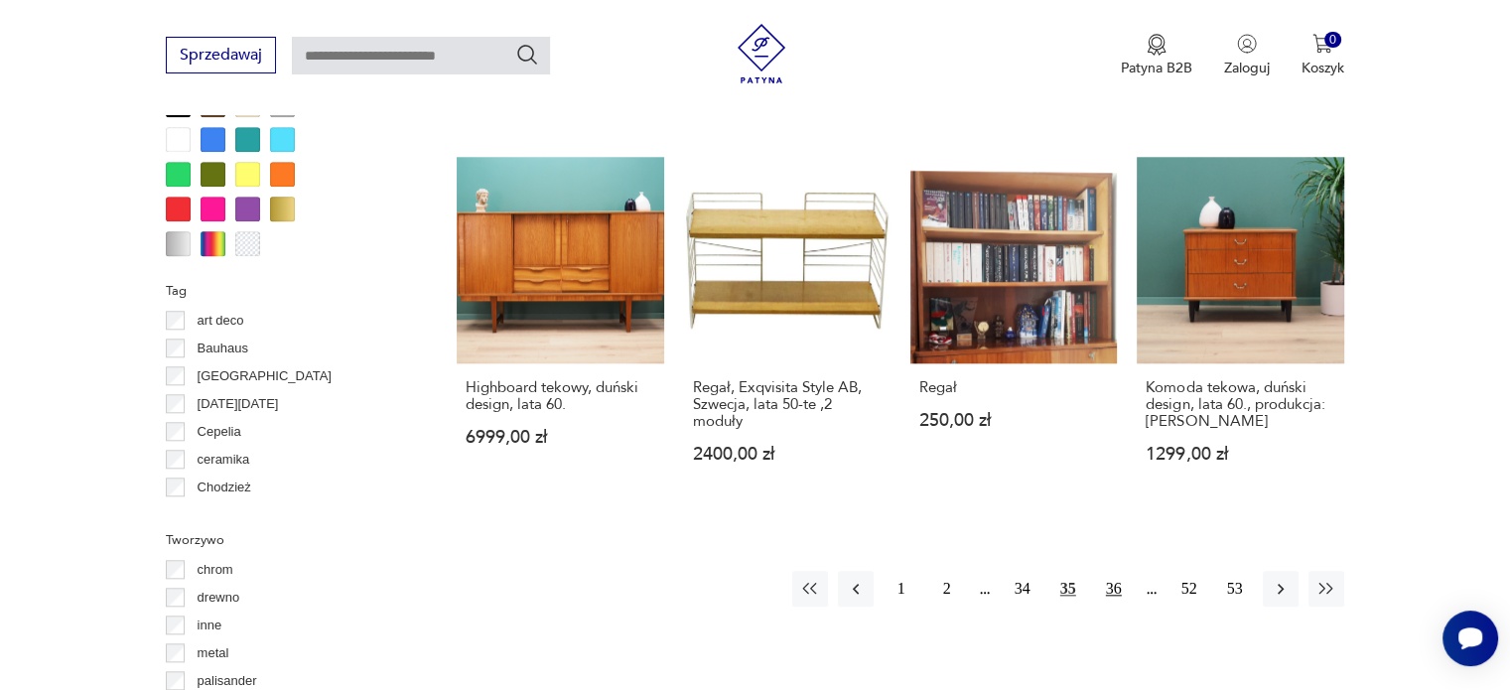
click at [1125, 571] on button "36" at bounding box center [1114, 589] width 36 height 36
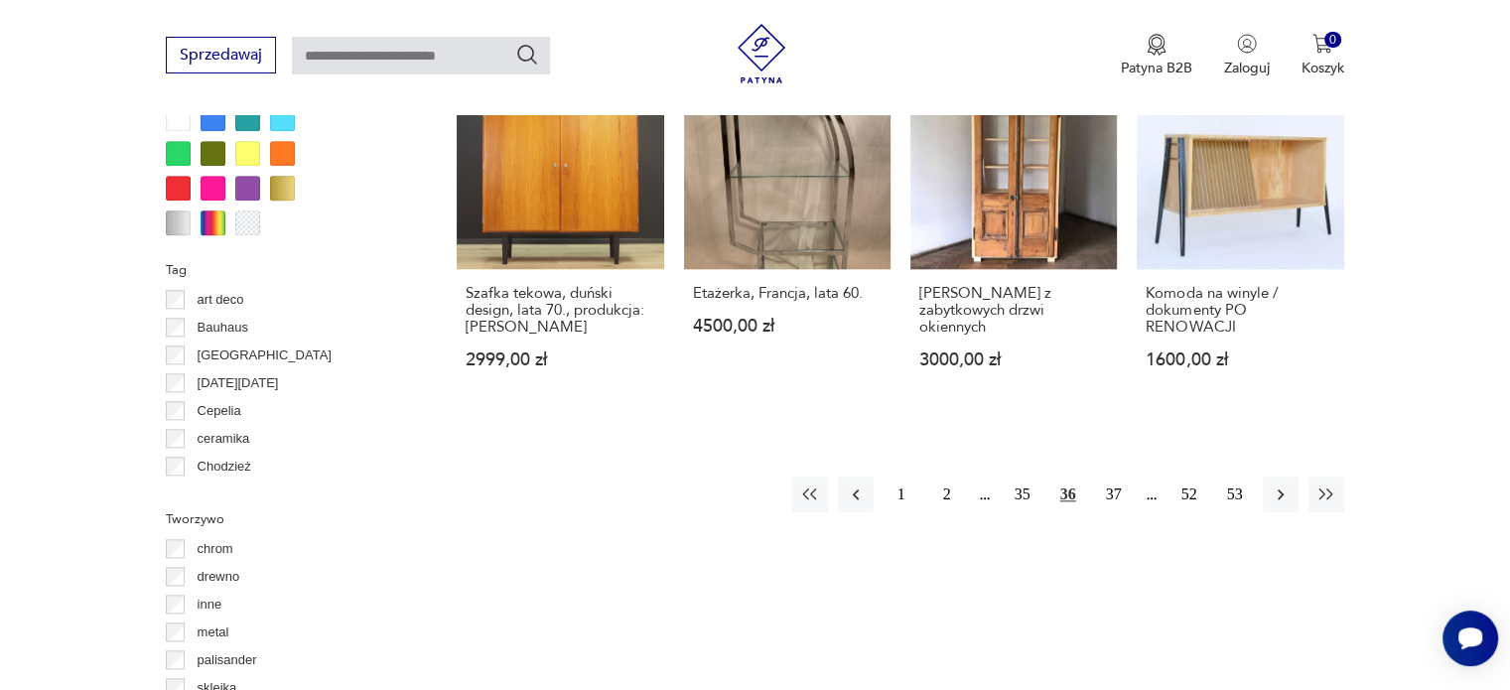
scroll to position [2005, 0]
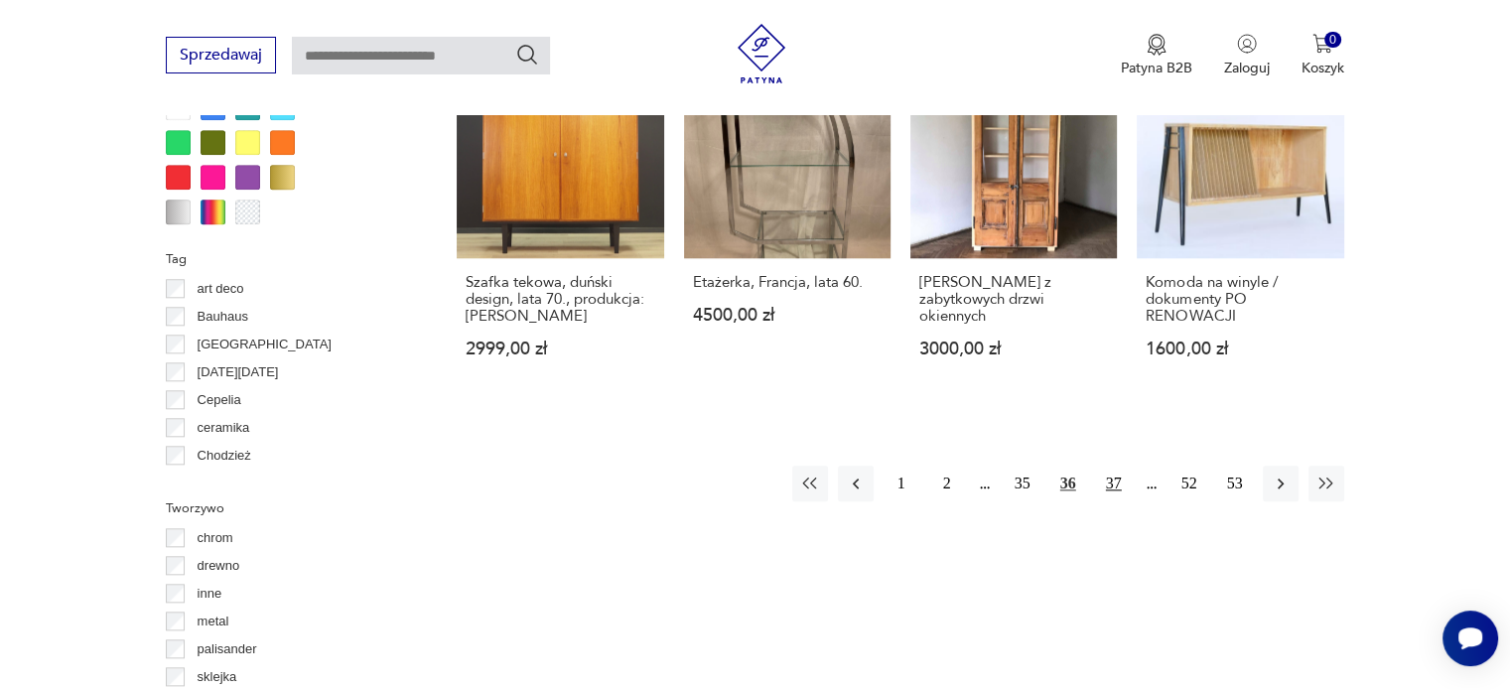
click at [1110, 470] on button "37" at bounding box center [1114, 484] width 36 height 36
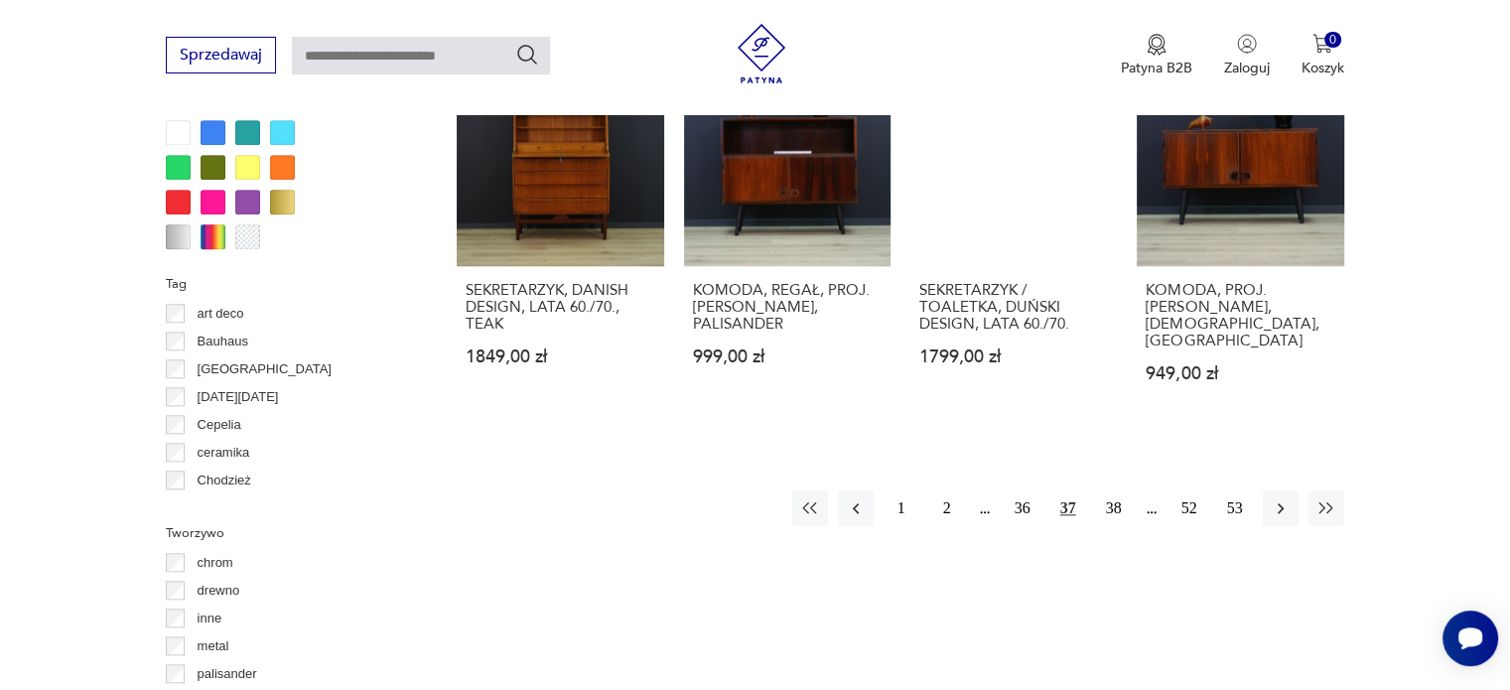
scroll to position [1986, 0]
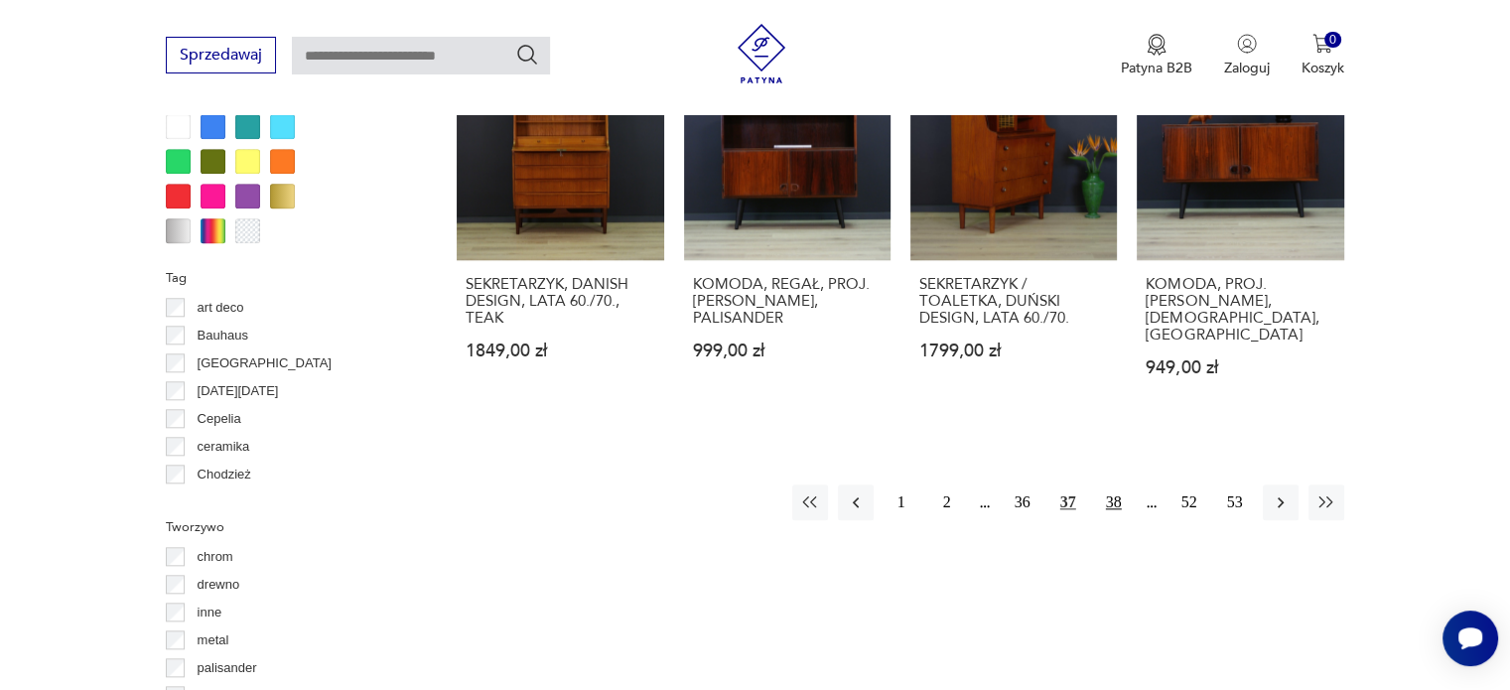
click at [1100, 484] on button "38" at bounding box center [1114, 502] width 36 height 36
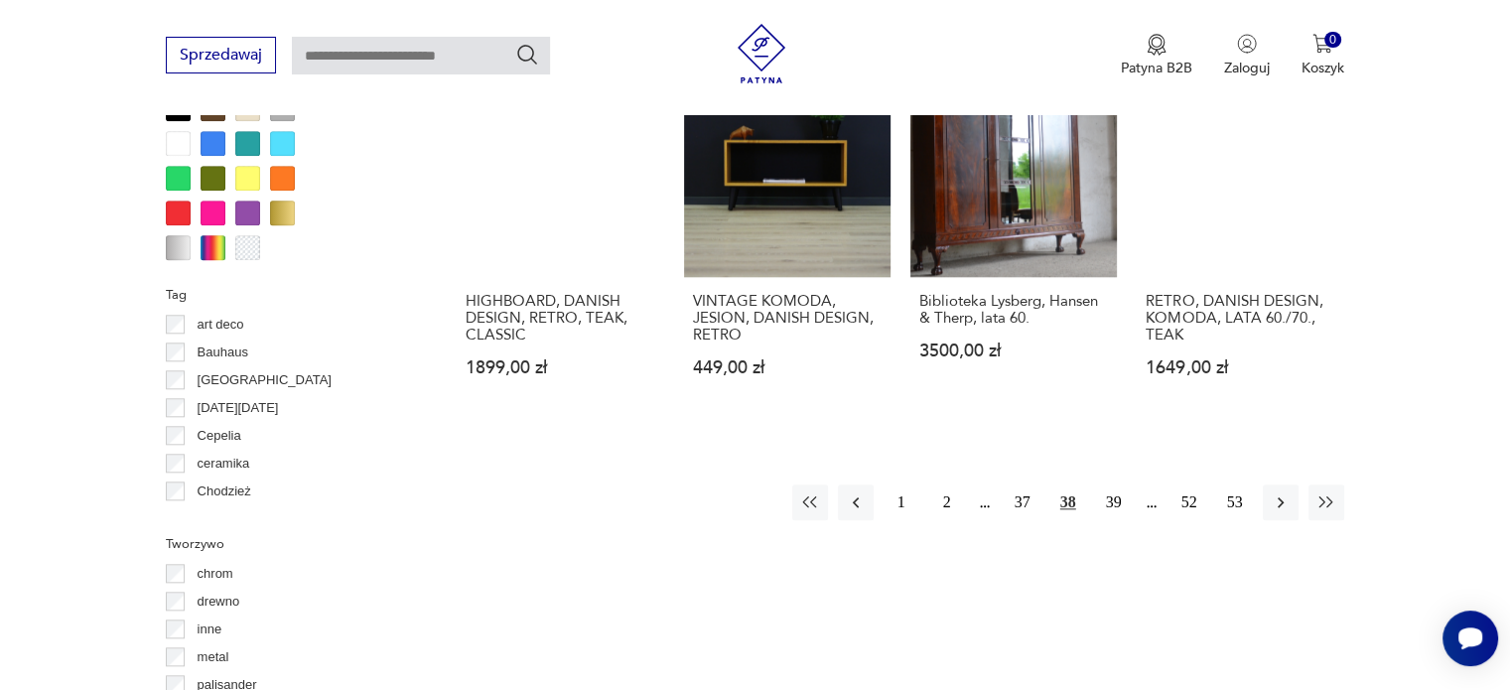
scroll to position [1975, 0]
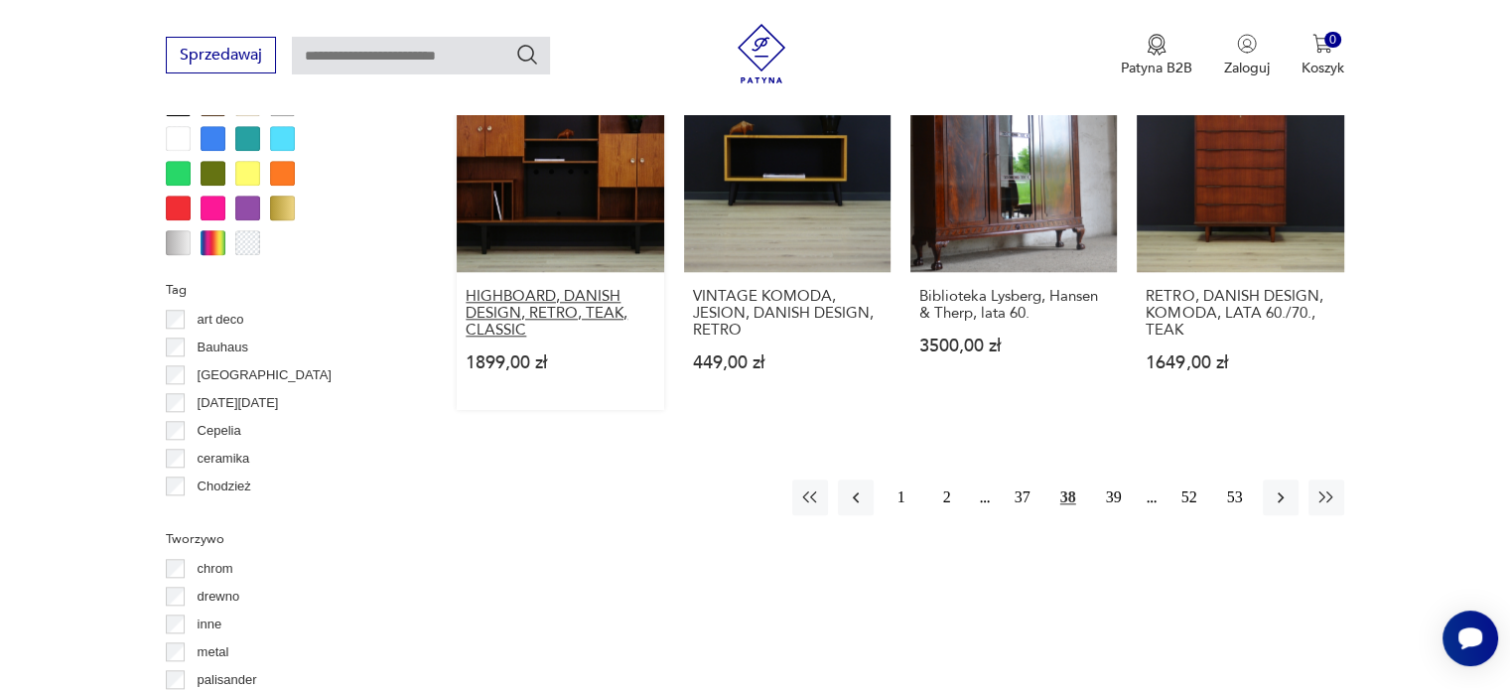
click at [586, 299] on h3 "HIGHBOARD, DANISH DESIGN, RETRO, TEAK, CLASSIC" at bounding box center [560, 313] width 189 height 51
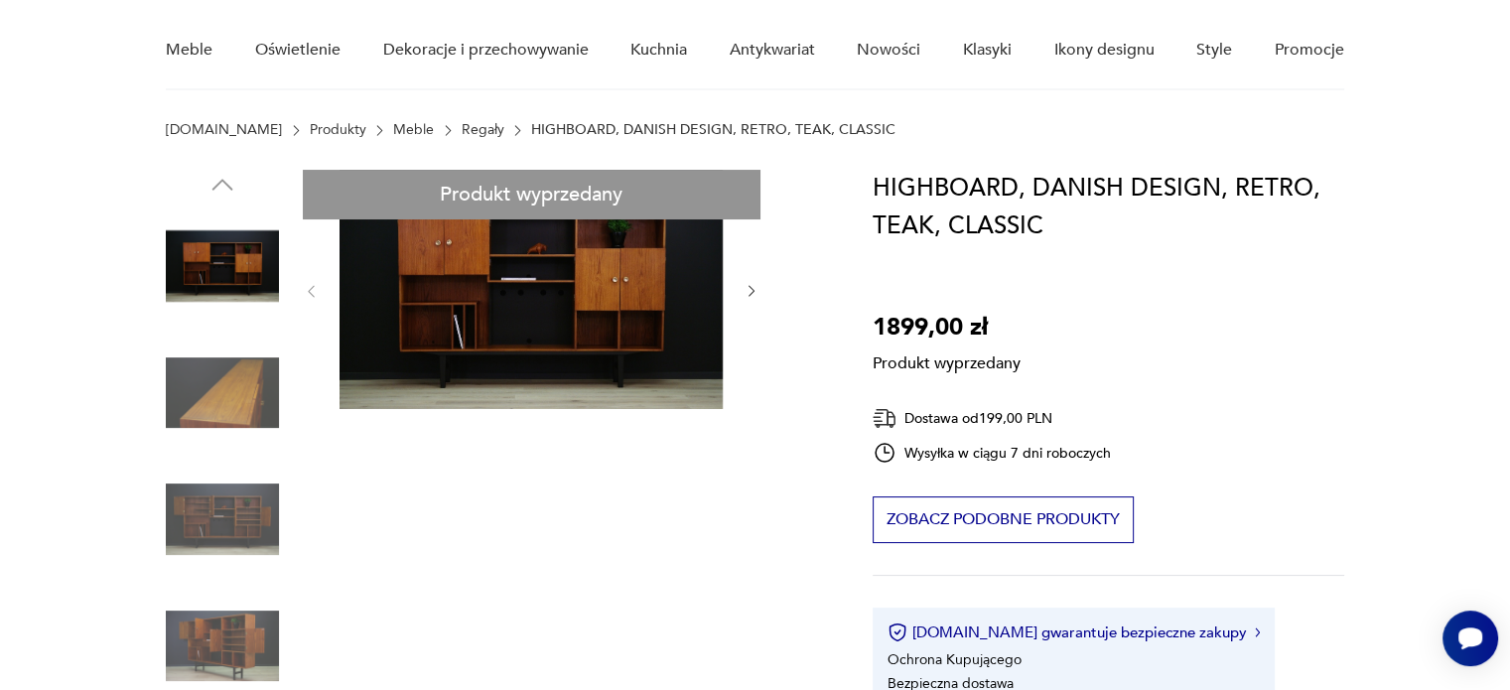
scroll to position [159, 0]
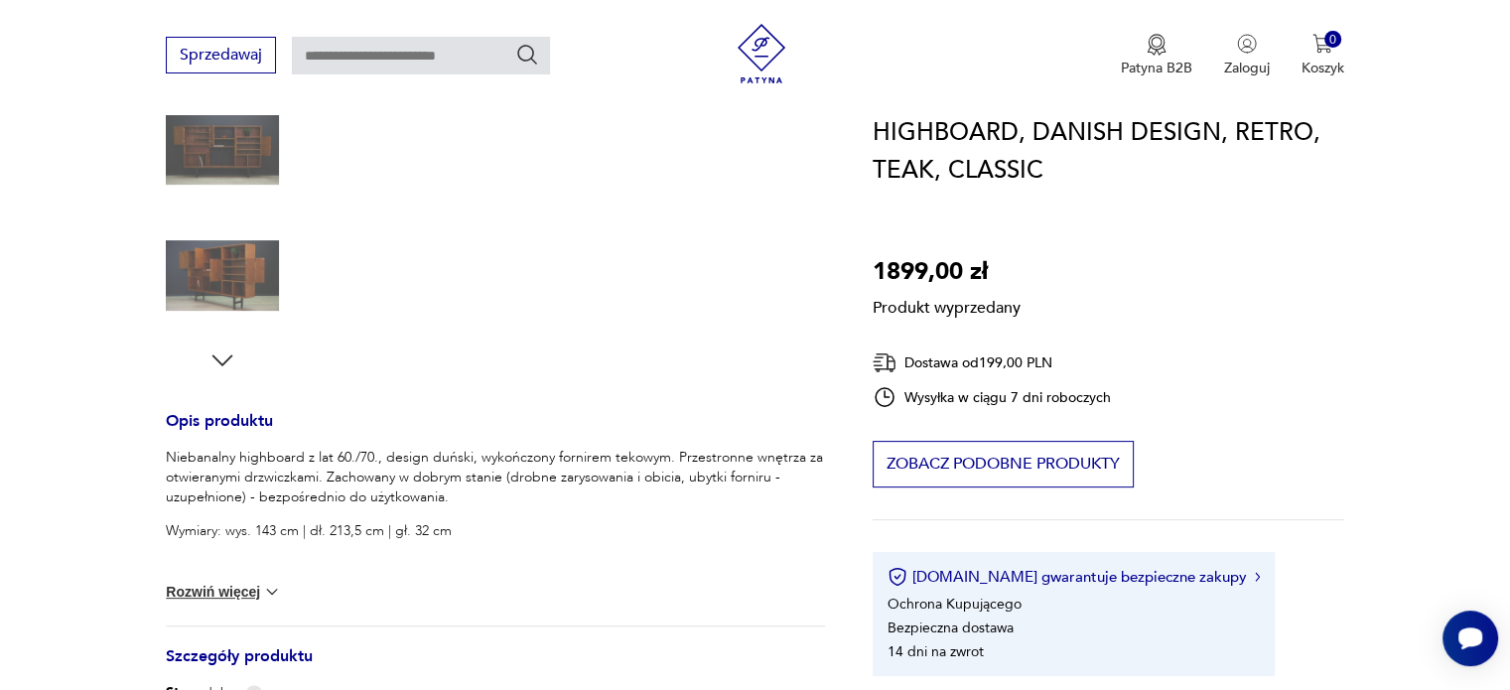
scroll to position [536, 0]
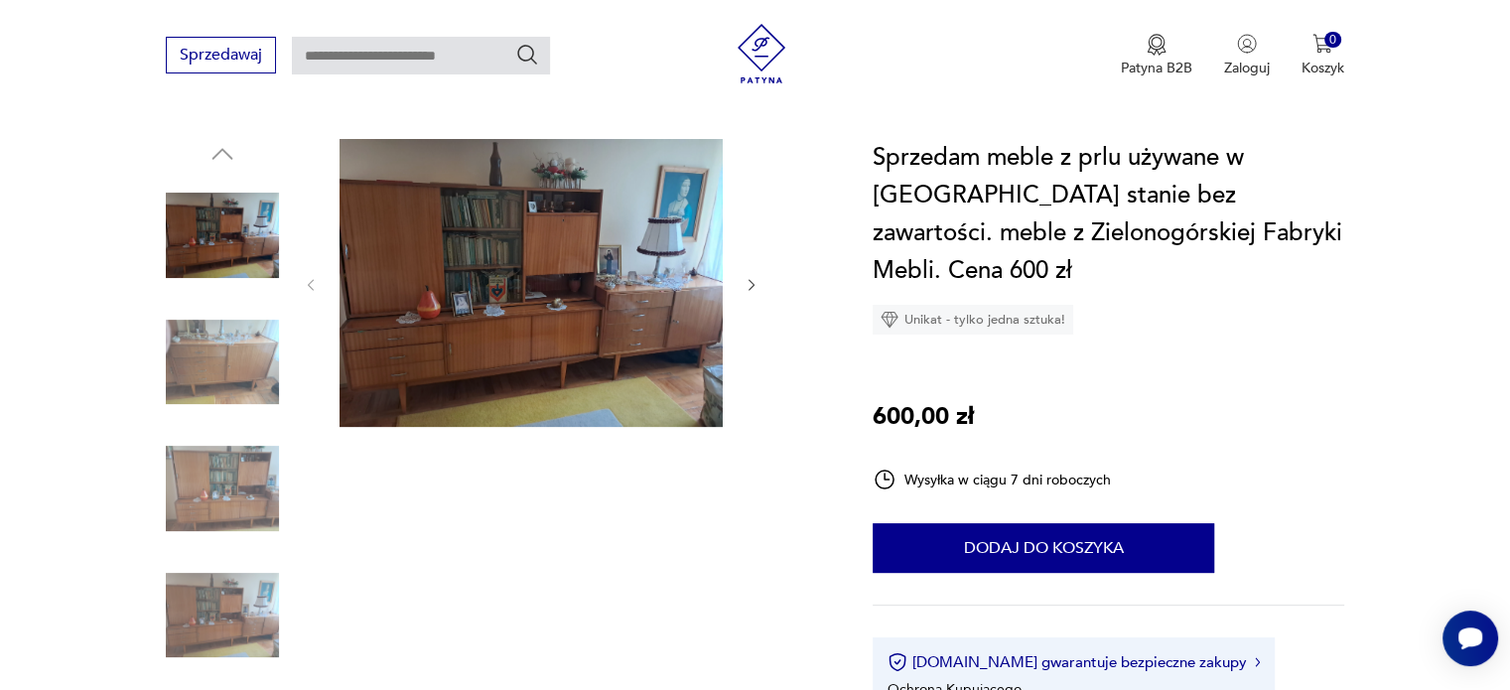
click at [751, 279] on icon "button" at bounding box center [752, 285] width 6 height 12
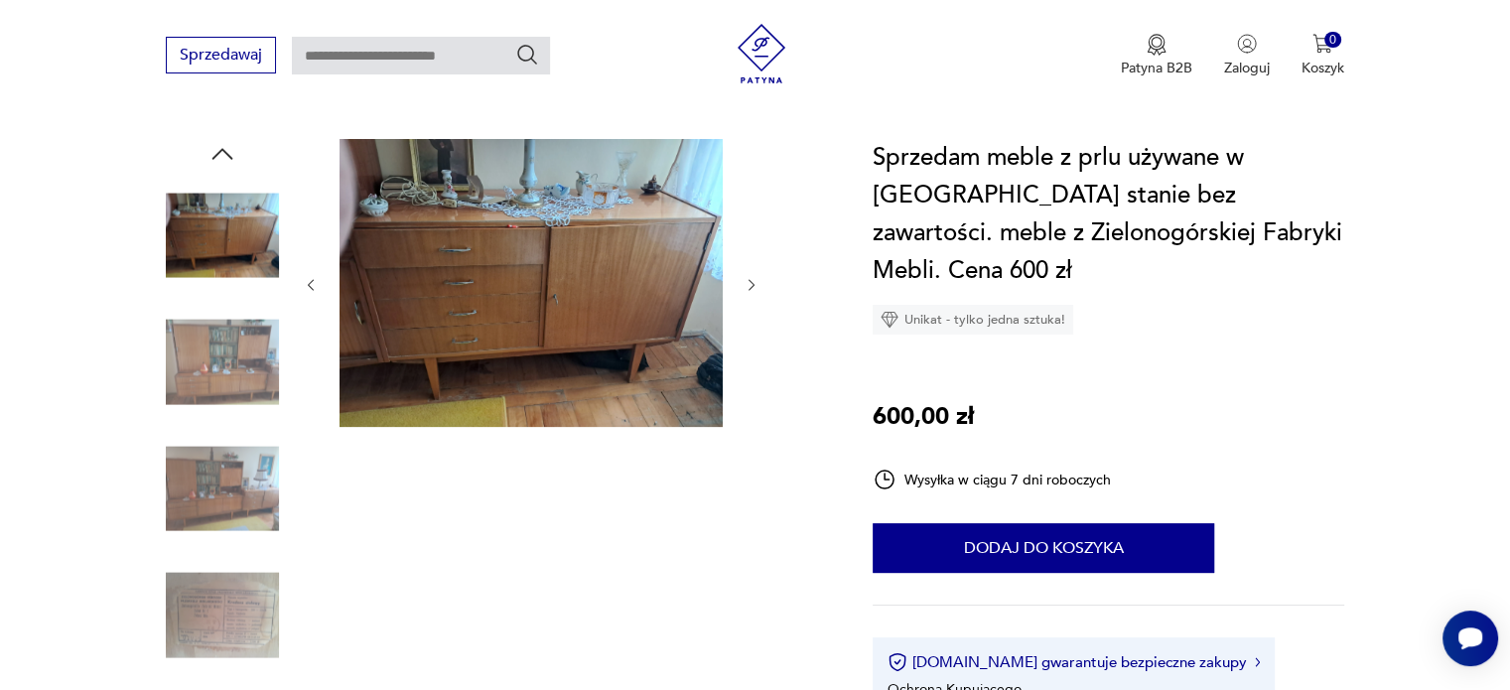
click at [751, 279] on icon "button" at bounding box center [752, 285] width 6 height 12
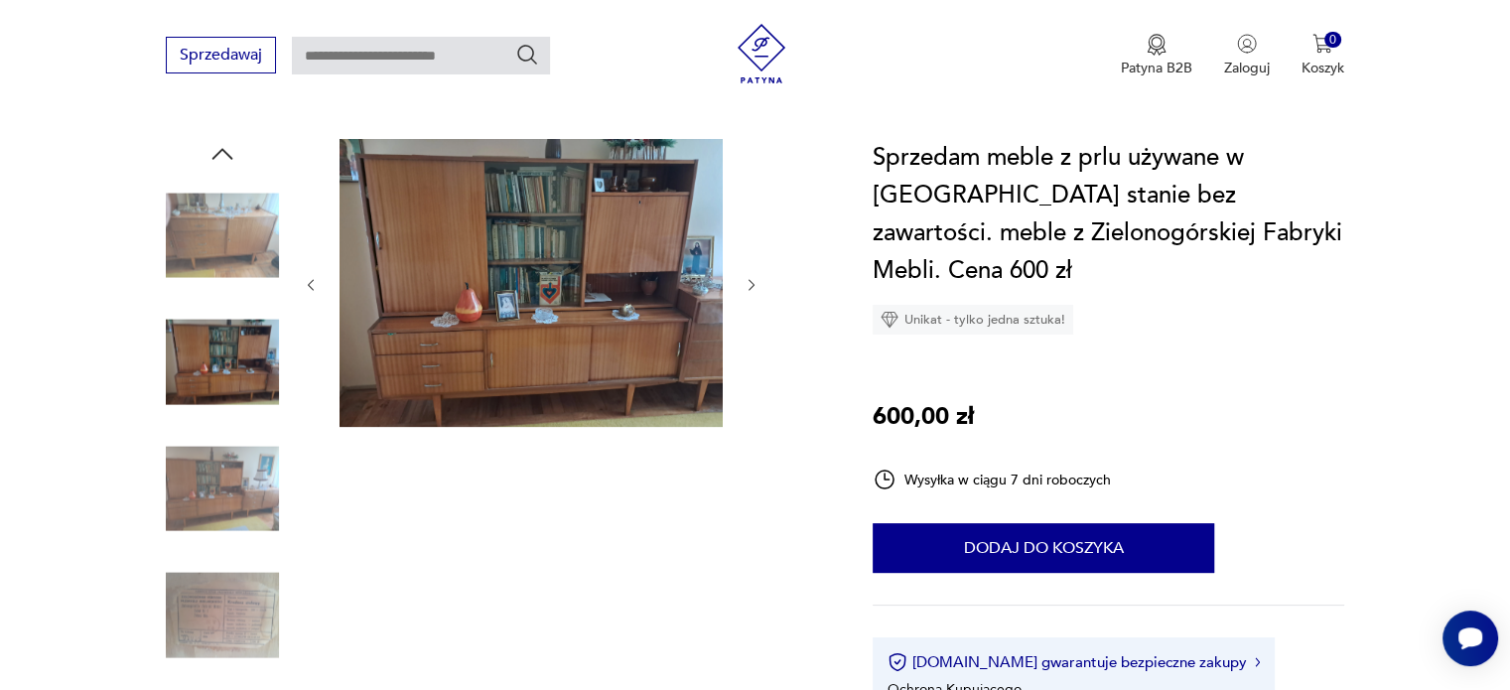
click at [624, 279] on img at bounding box center [531, 283] width 383 height 288
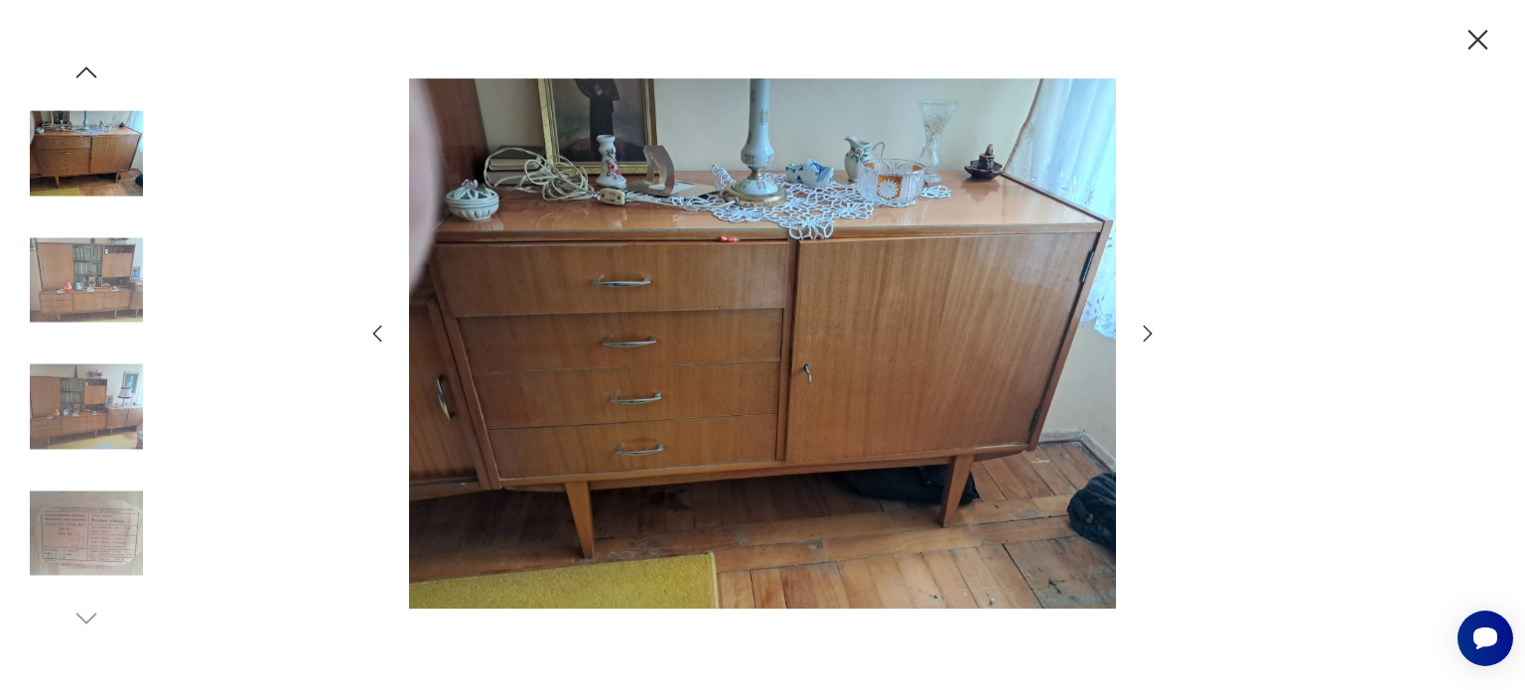
click at [373, 331] on icon "button" at bounding box center [377, 334] width 24 height 24
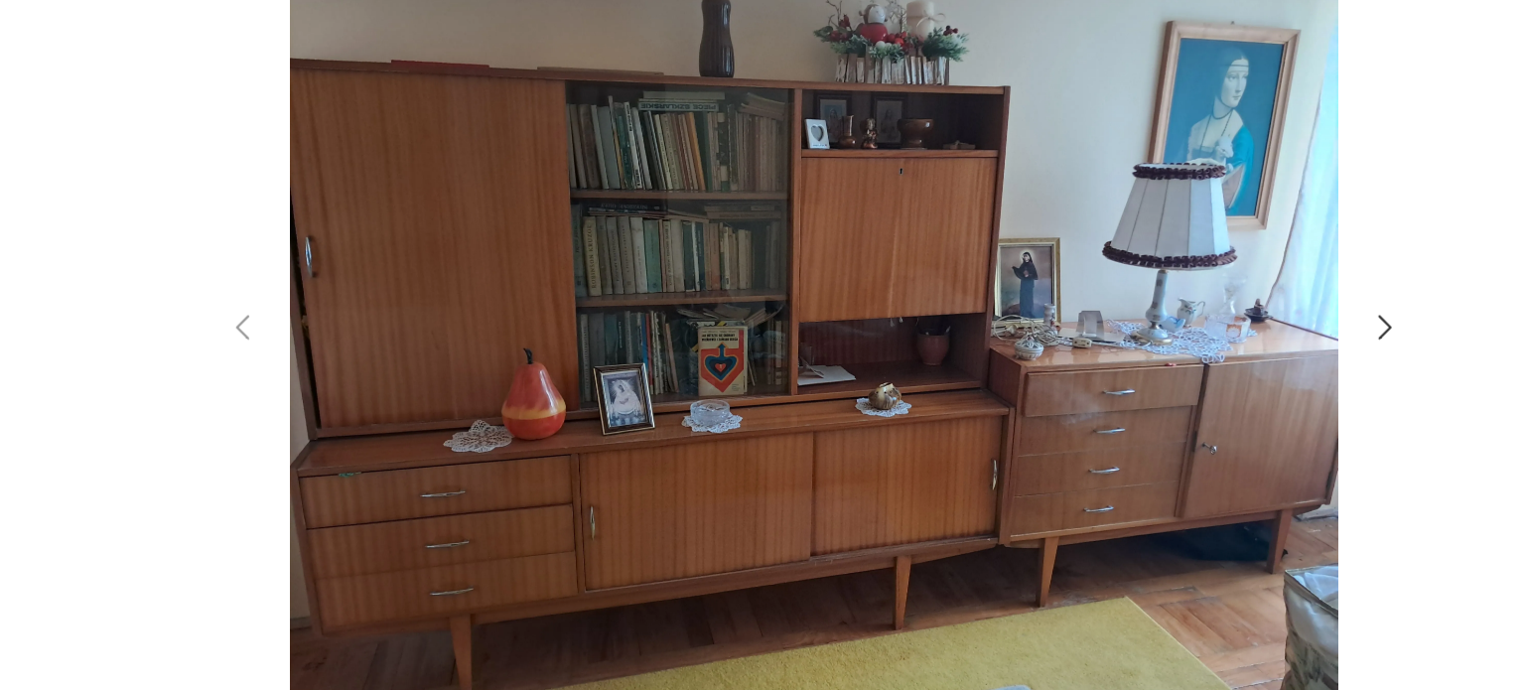
scroll to position [205, 0]
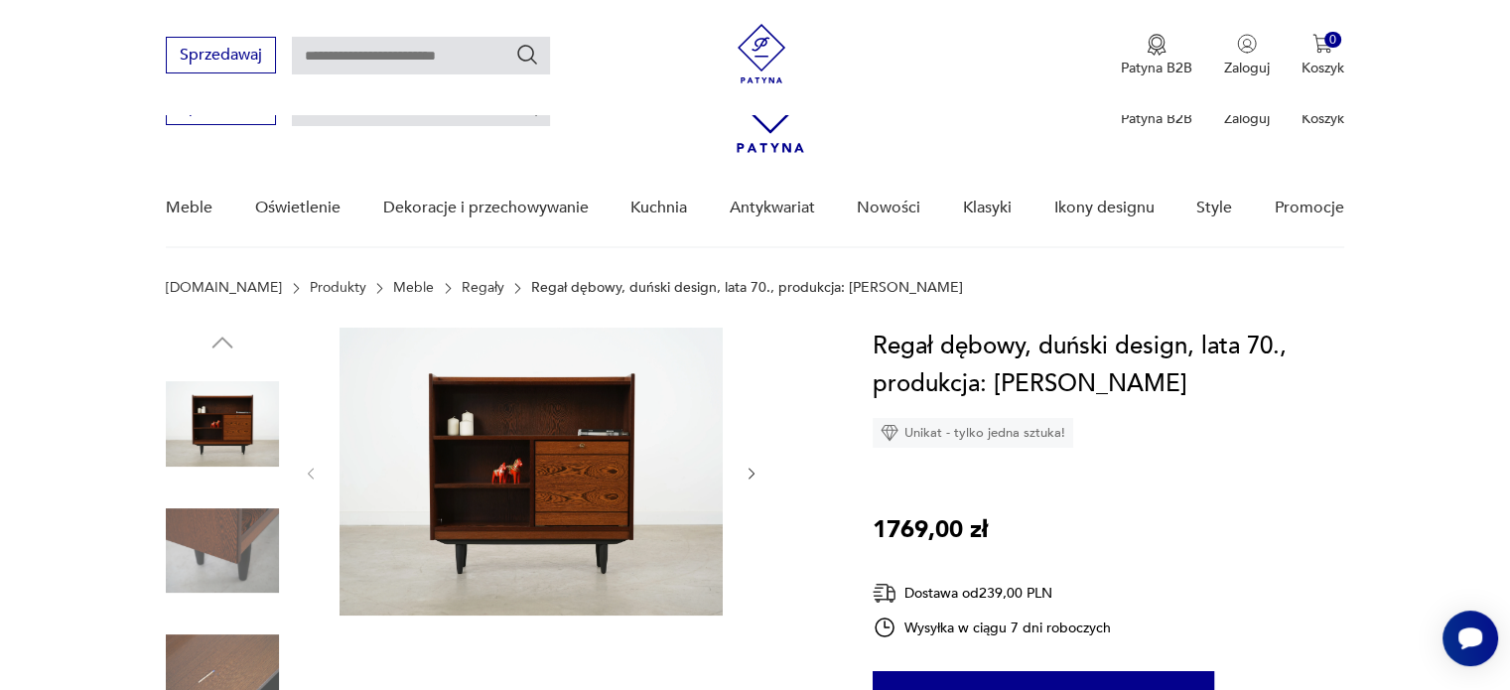
scroll to position [197, 0]
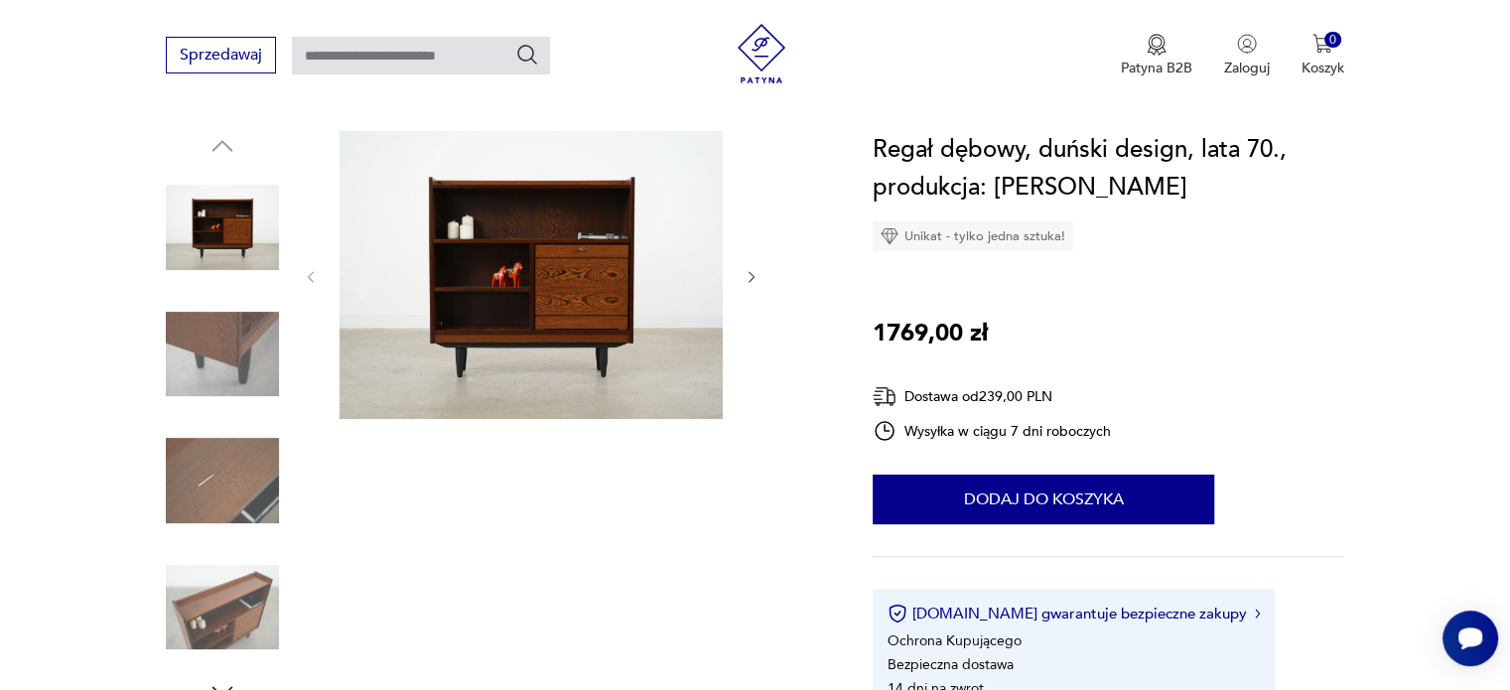
click at [746, 274] on icon "button" at bounding box center [752, 277] width 17 height 17
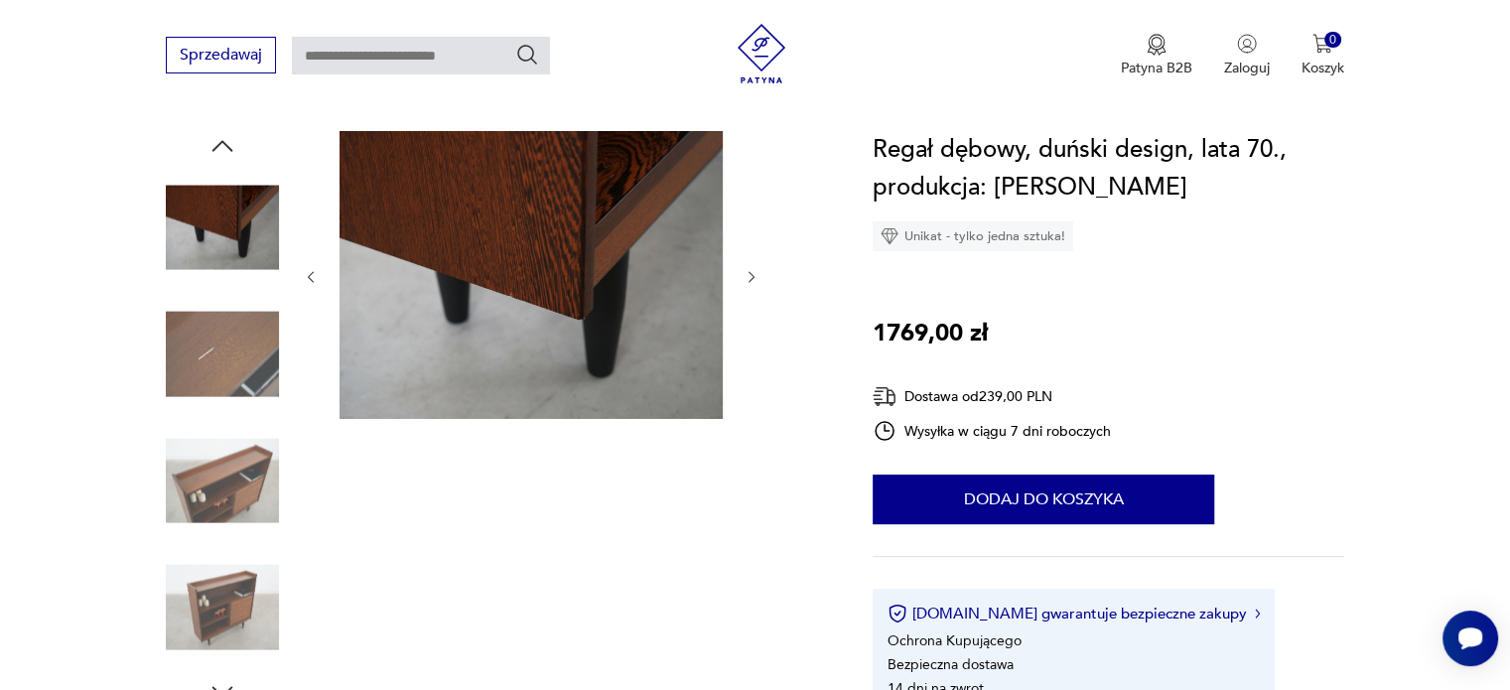
click at [746, 274] on icon "button" at bounding box center [752, 277] width 17 height 17
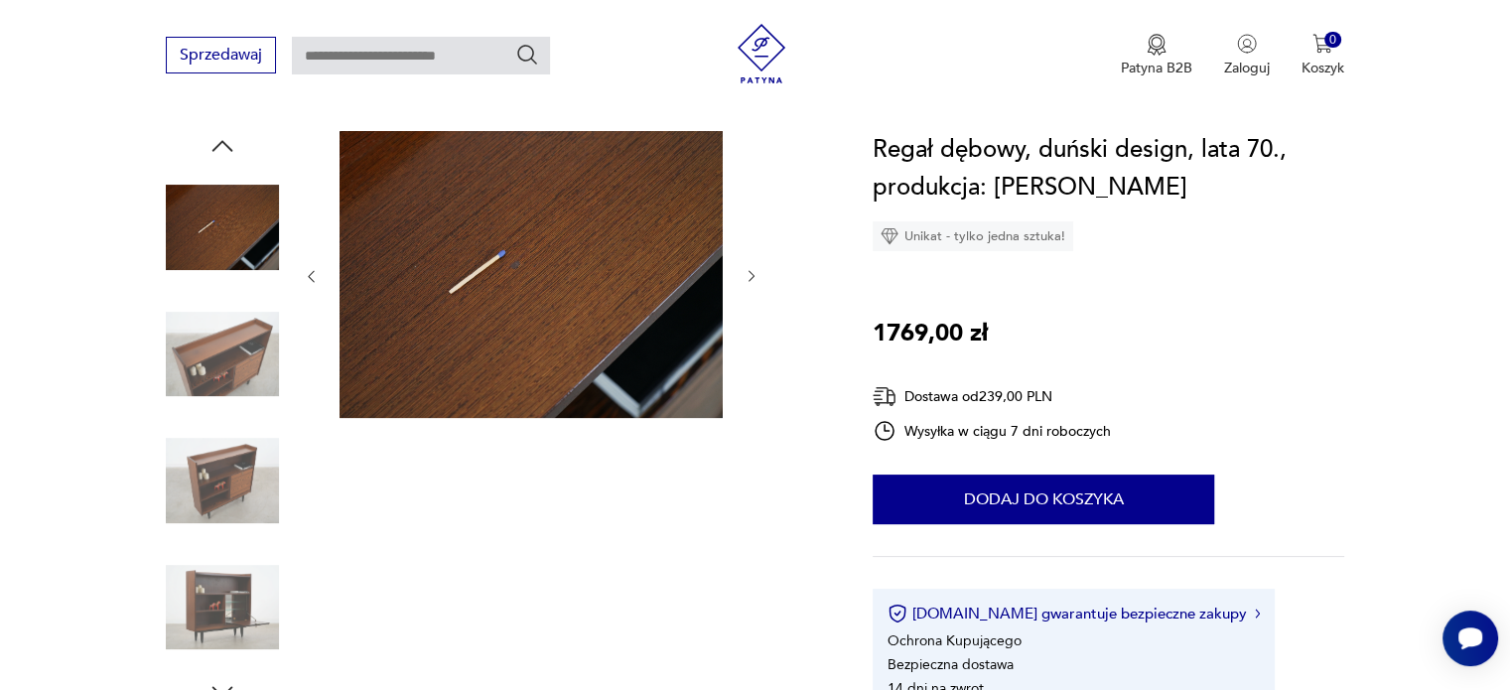
click at [746, 274] on icon "button" at bounding box center [752, 276] width 17 height 17
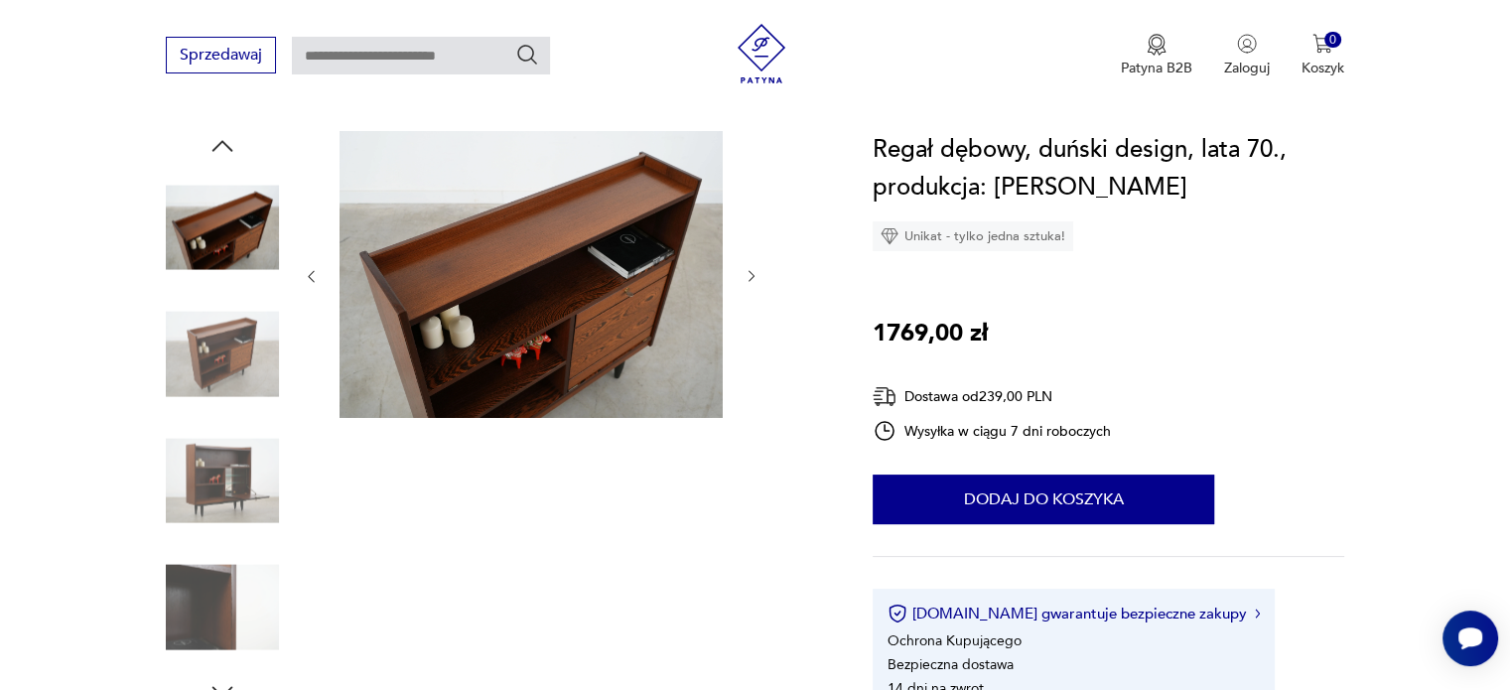
click at [746, 274] on icon "button" at bounding box center [752, 276] width 17 height 17
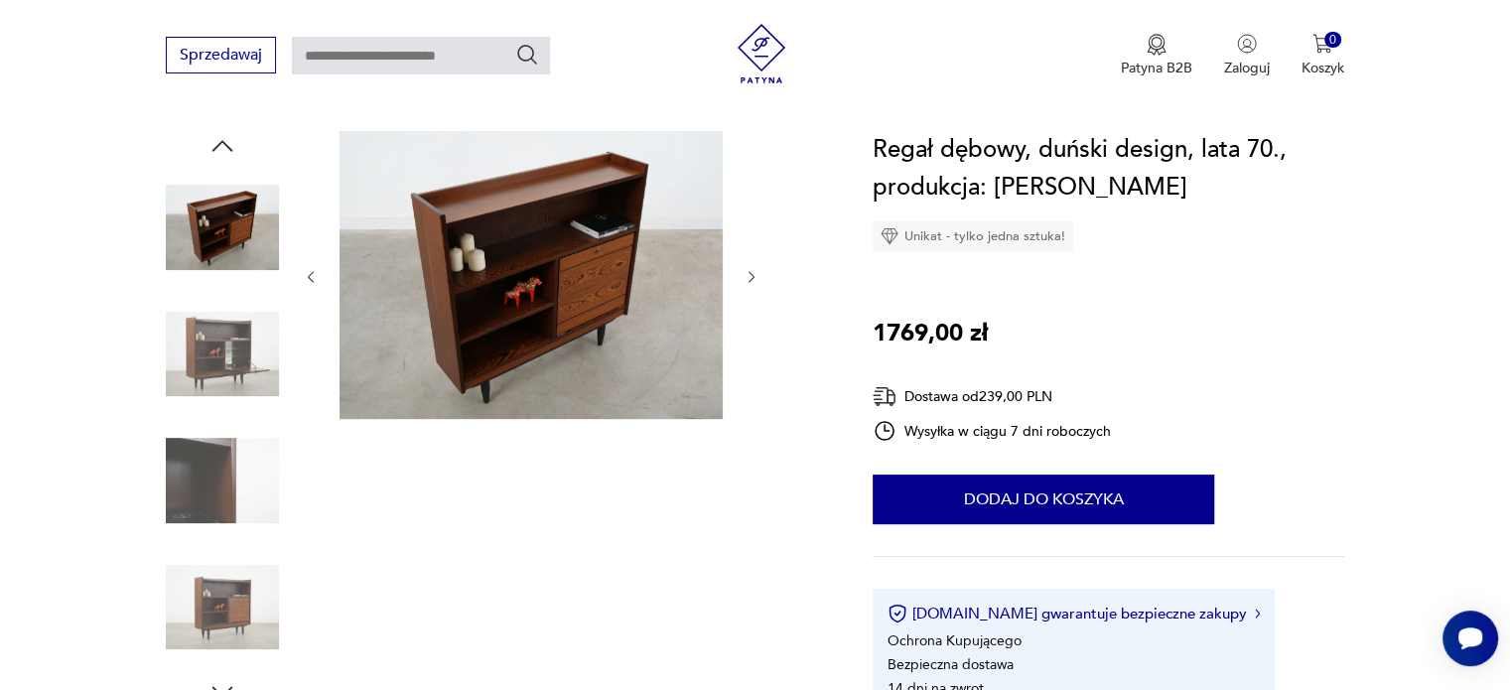
click at [746, 274] on icon "button" at bounding box center [752, 277] width 17 height 17
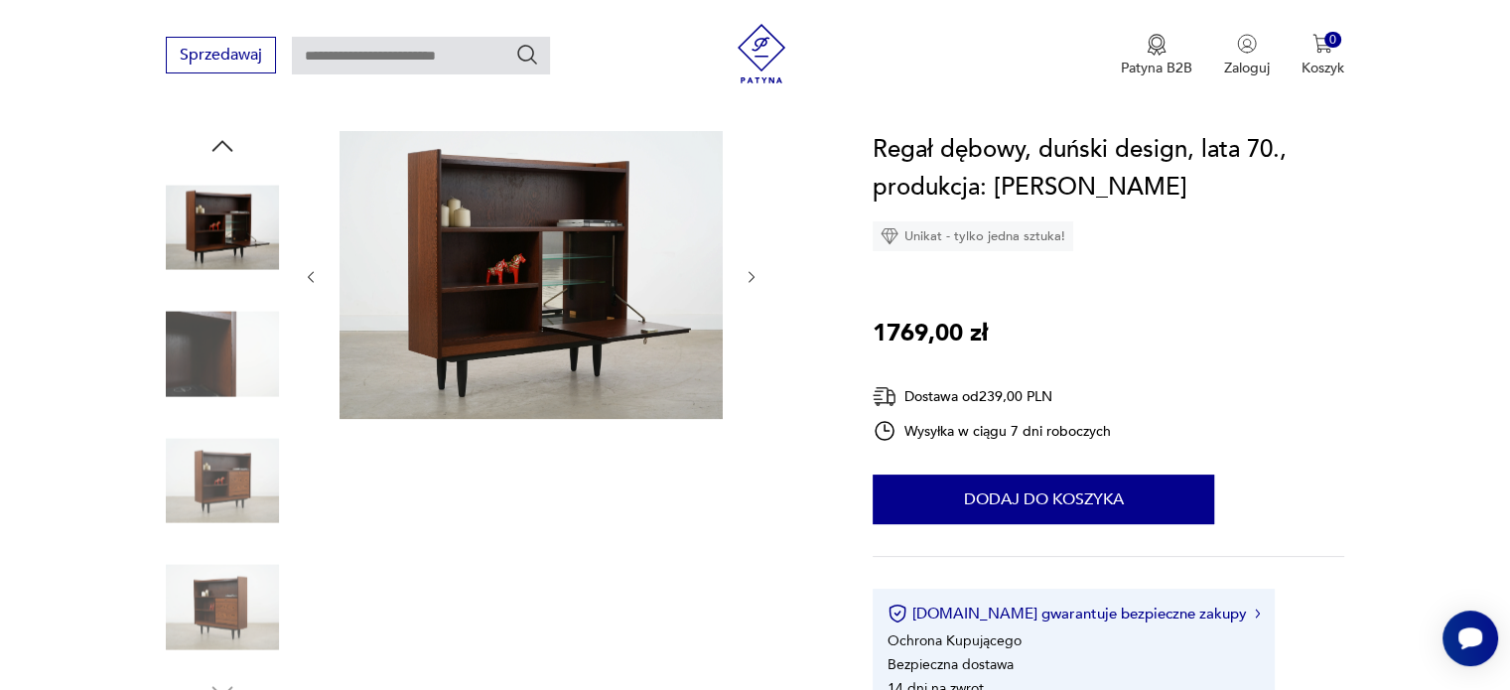
click at [746, 274] on icon "button" at bounding box center [752, 277] width 17 height 17
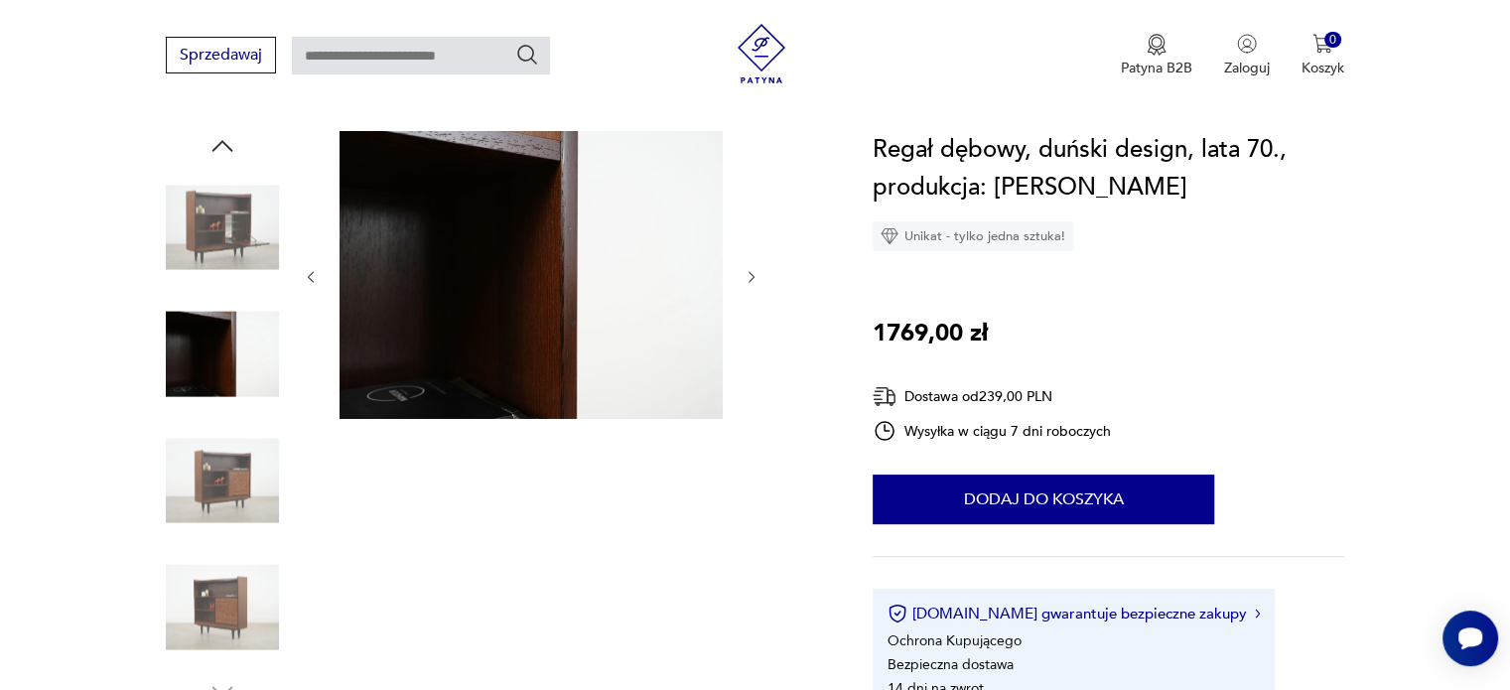
click at [746, 274] on icon "button" at bounding box center [752, 277] width 17 height 17
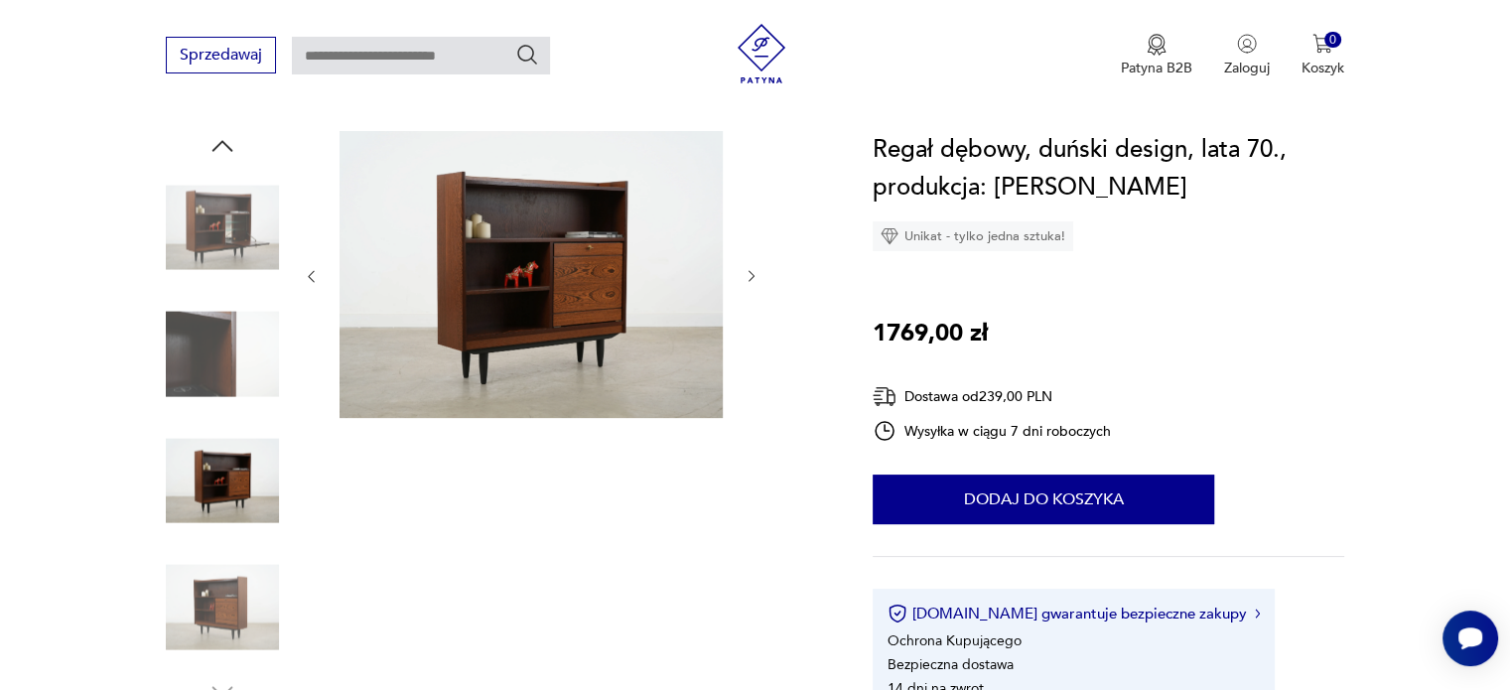
click at [746, 274] on icon "button" at bounding box center [752, 276] width 17 height 17
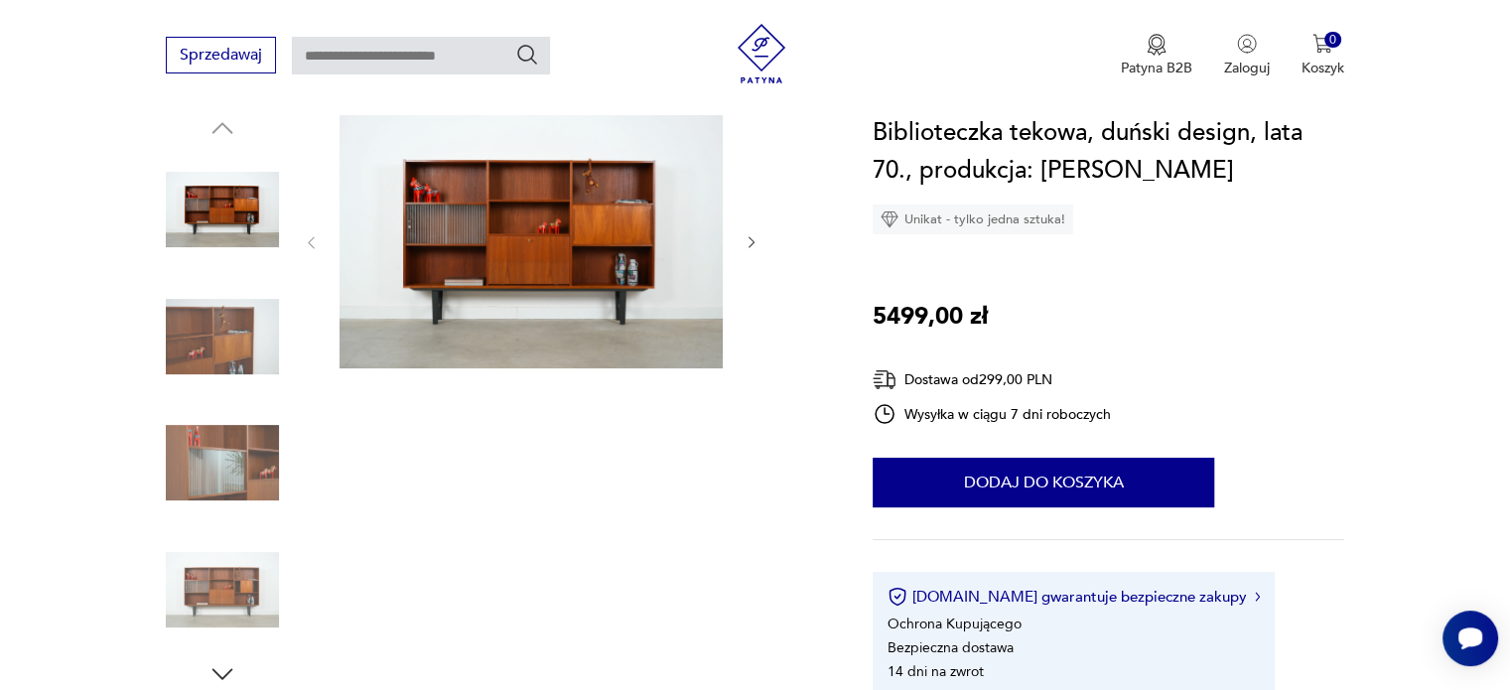
scroll to position [189, 0]
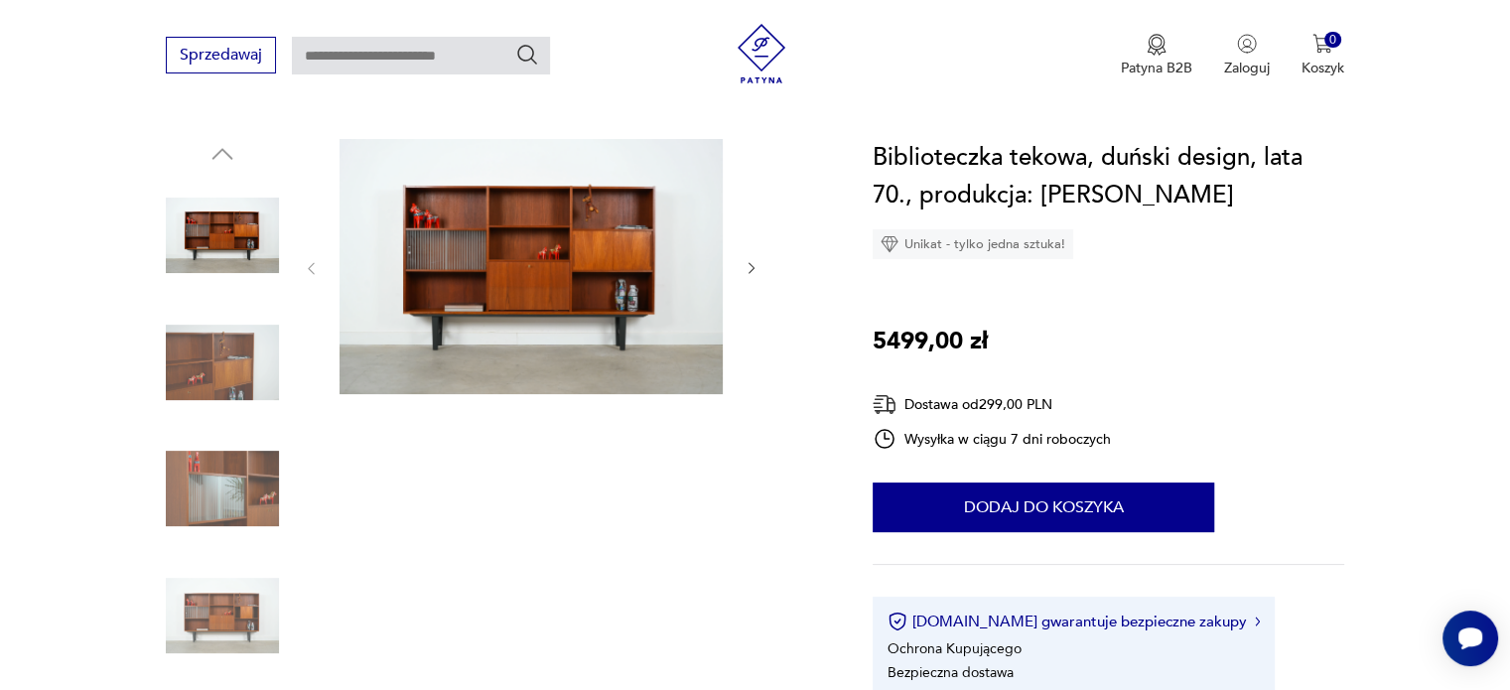
click at [754, 269] on icon "button" at bounding box center [752, 268] width 17 height 17
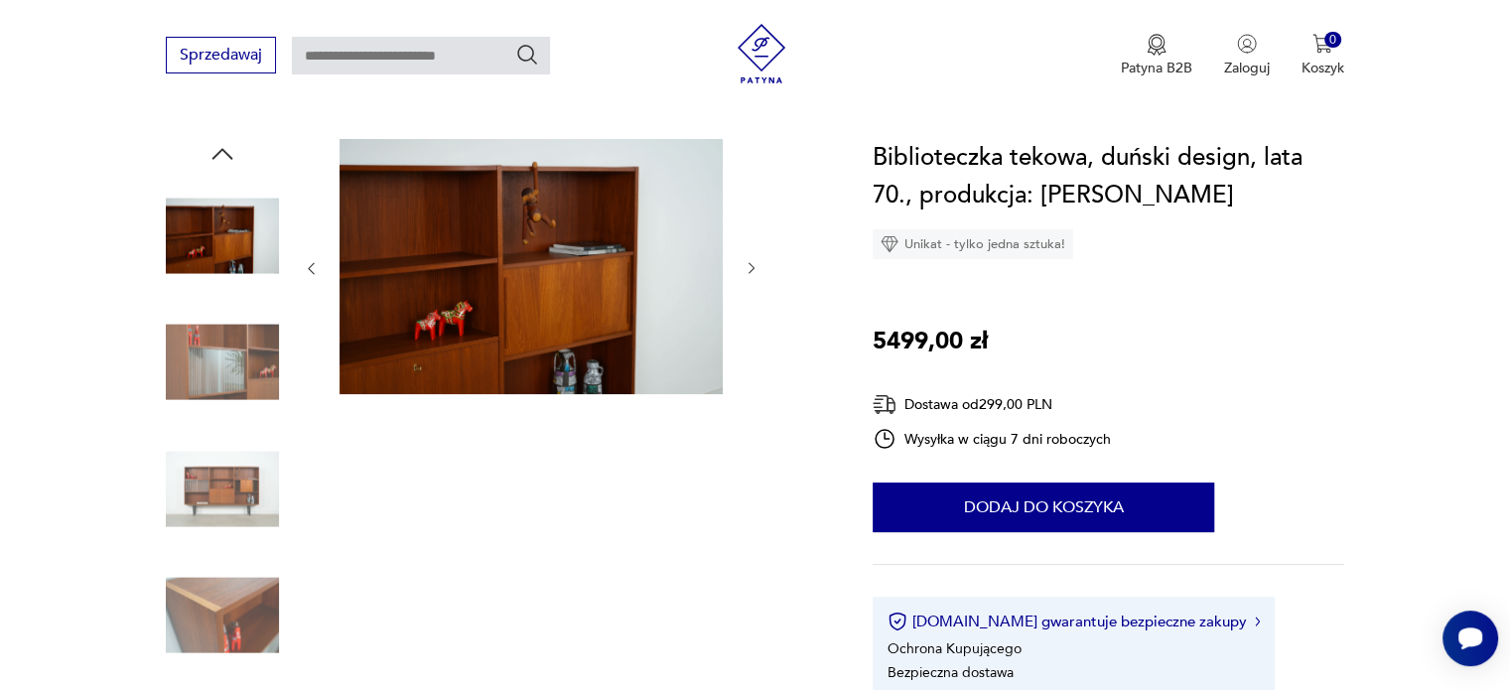
click at [754, 269] on icon "button" at bounding box center [752, 268] width 17 height 17
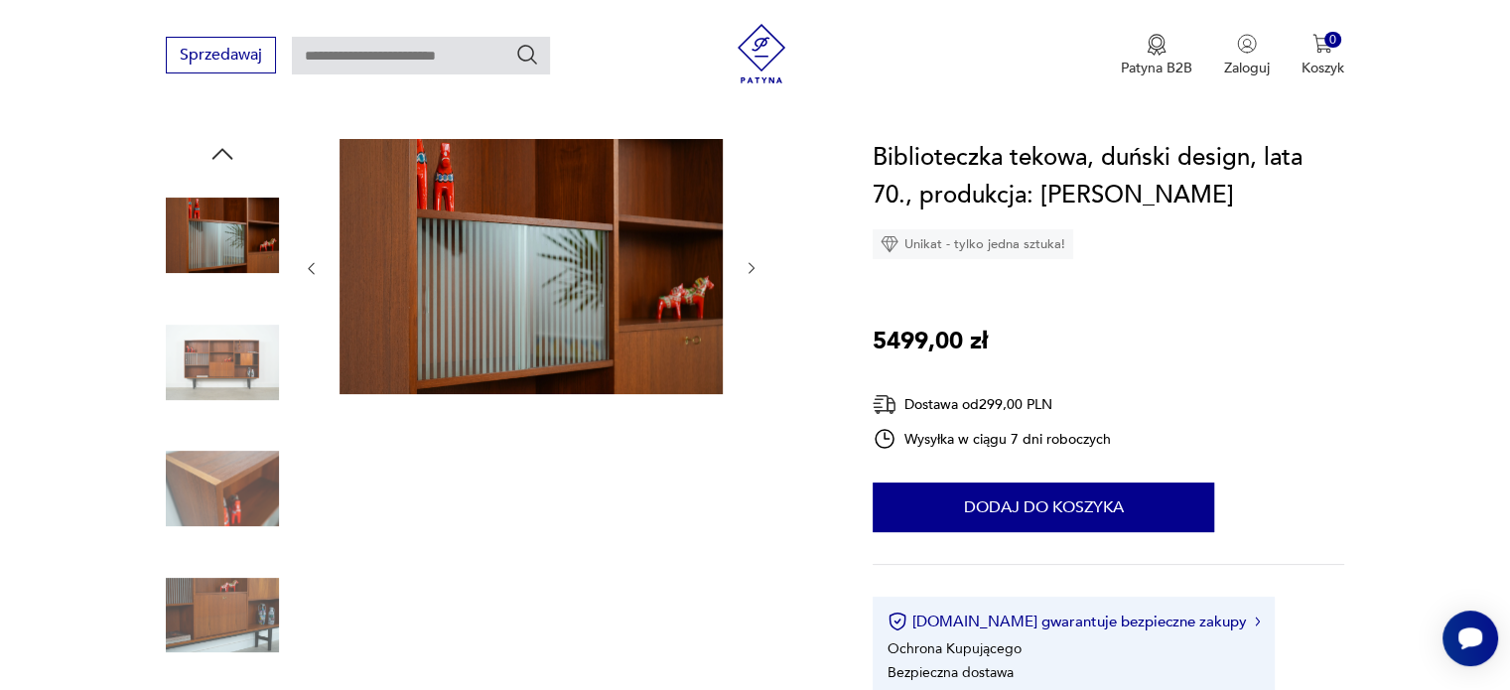
click at [754, 269] on icon "button" at bounding box center [752, 268] width 17 height 17
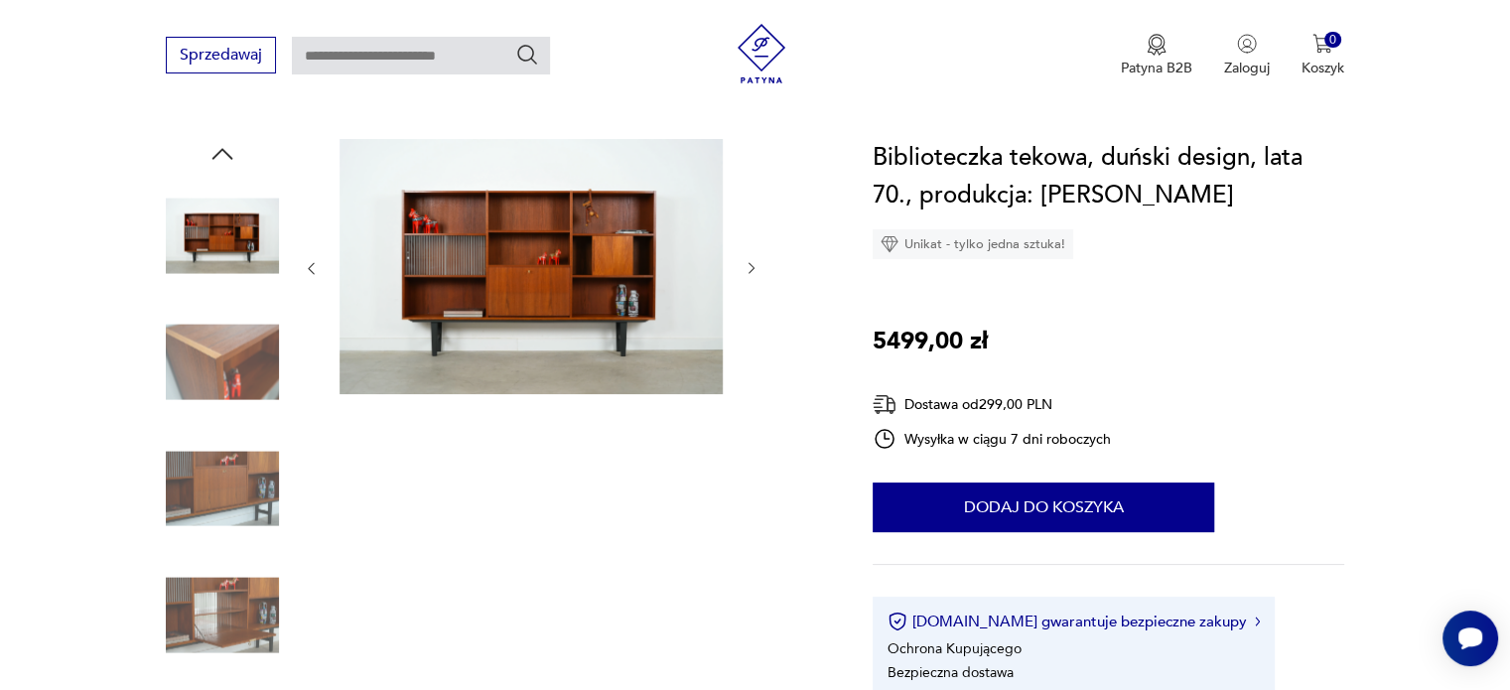
click at [754, 269] on icon "button" at bounding box center [752, 268] width 17 height 17
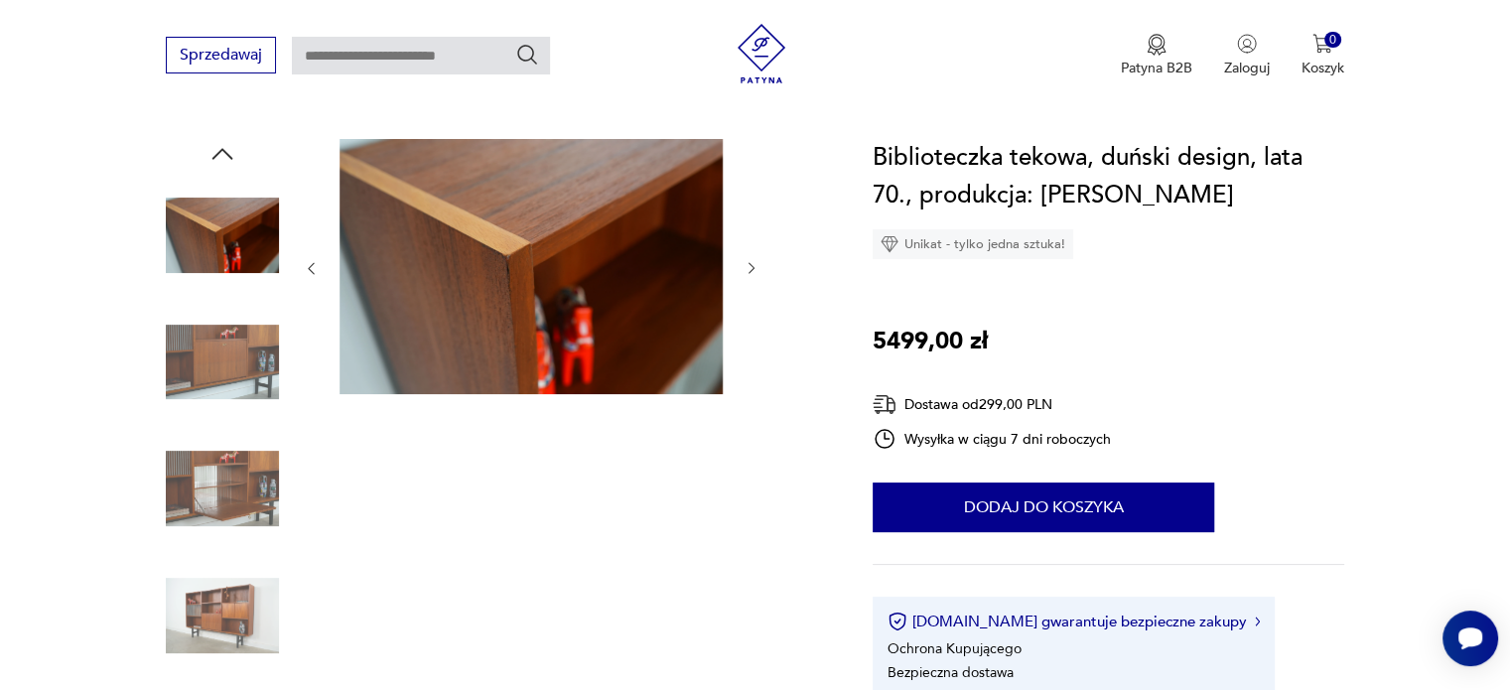
click at [754, 269] on icon "button" at bounding box center [752, 268] width 17 height 17
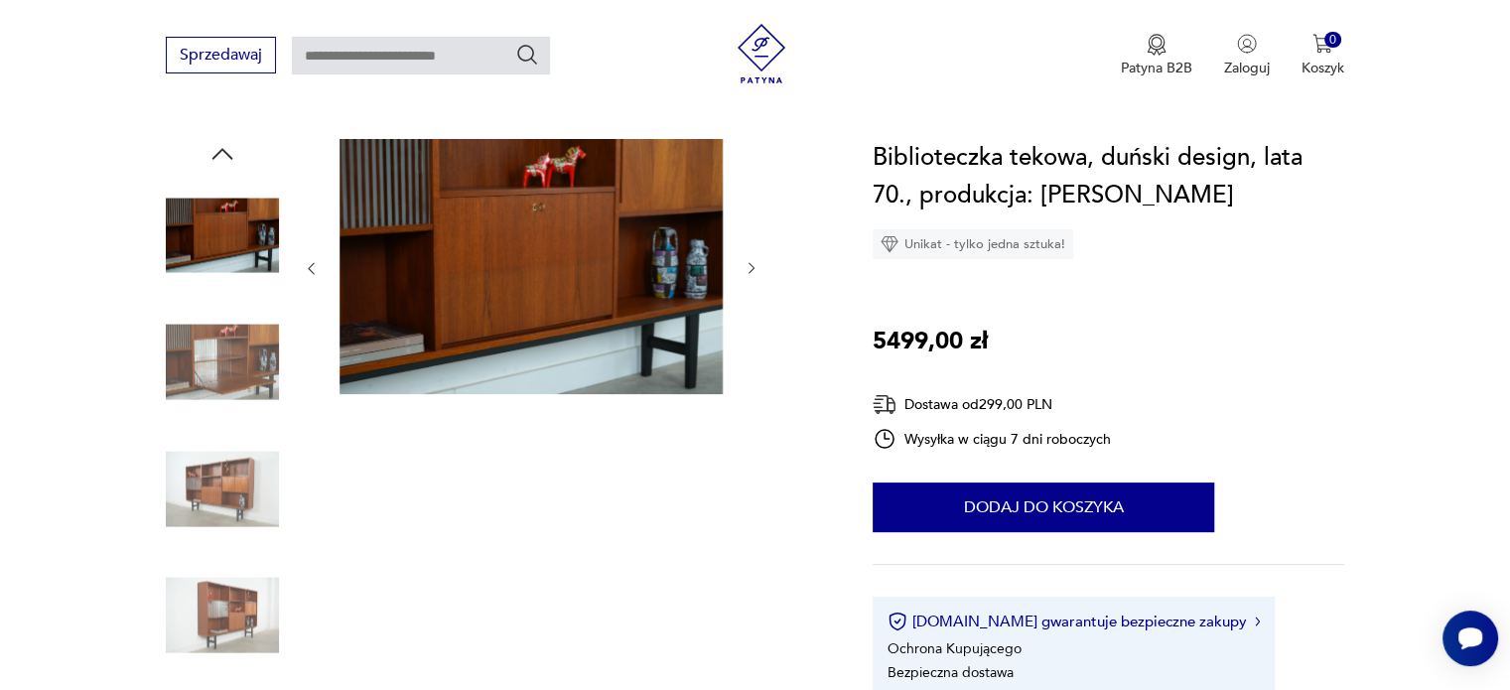
click at [754, 269] on icon "button" at bounding box center [752, 268] width 17 height 17
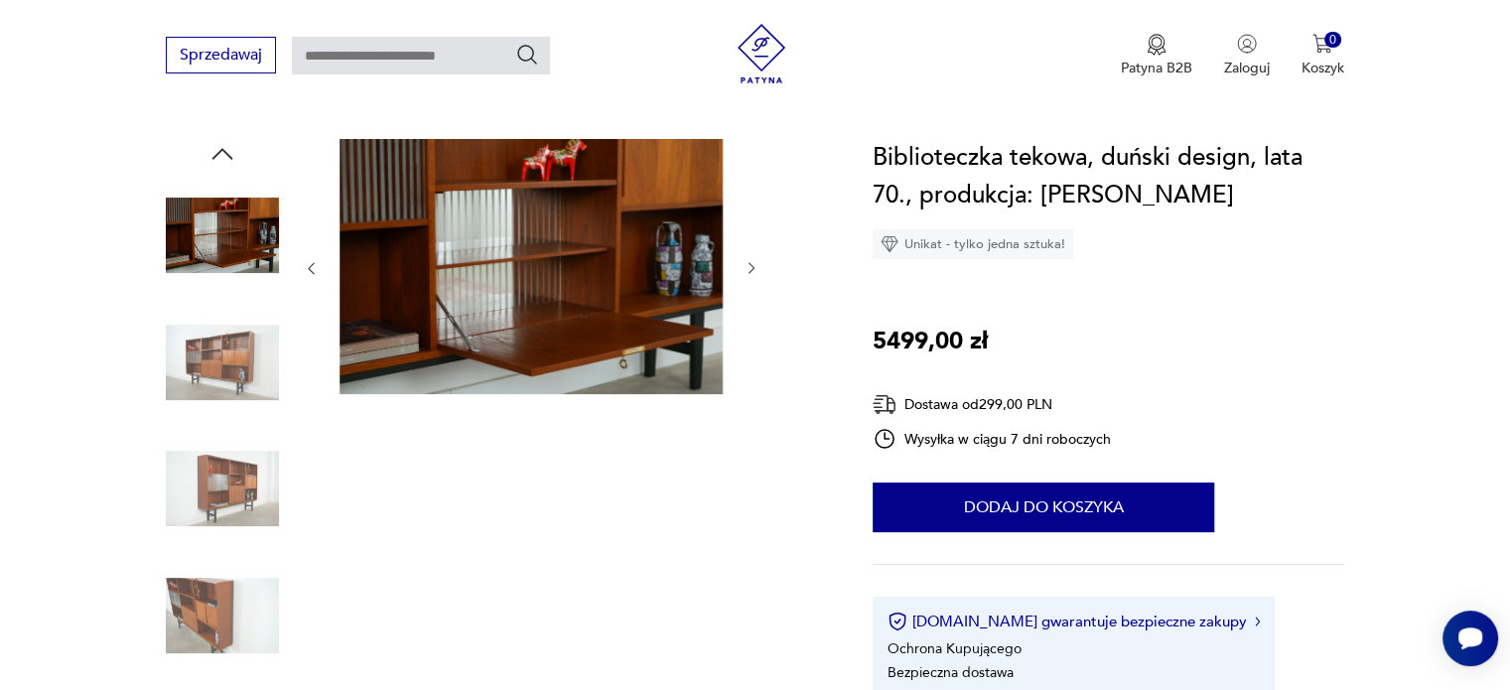
click at [754, 269] on icon "button" at bounding box center [752, 268] width 17 height 17
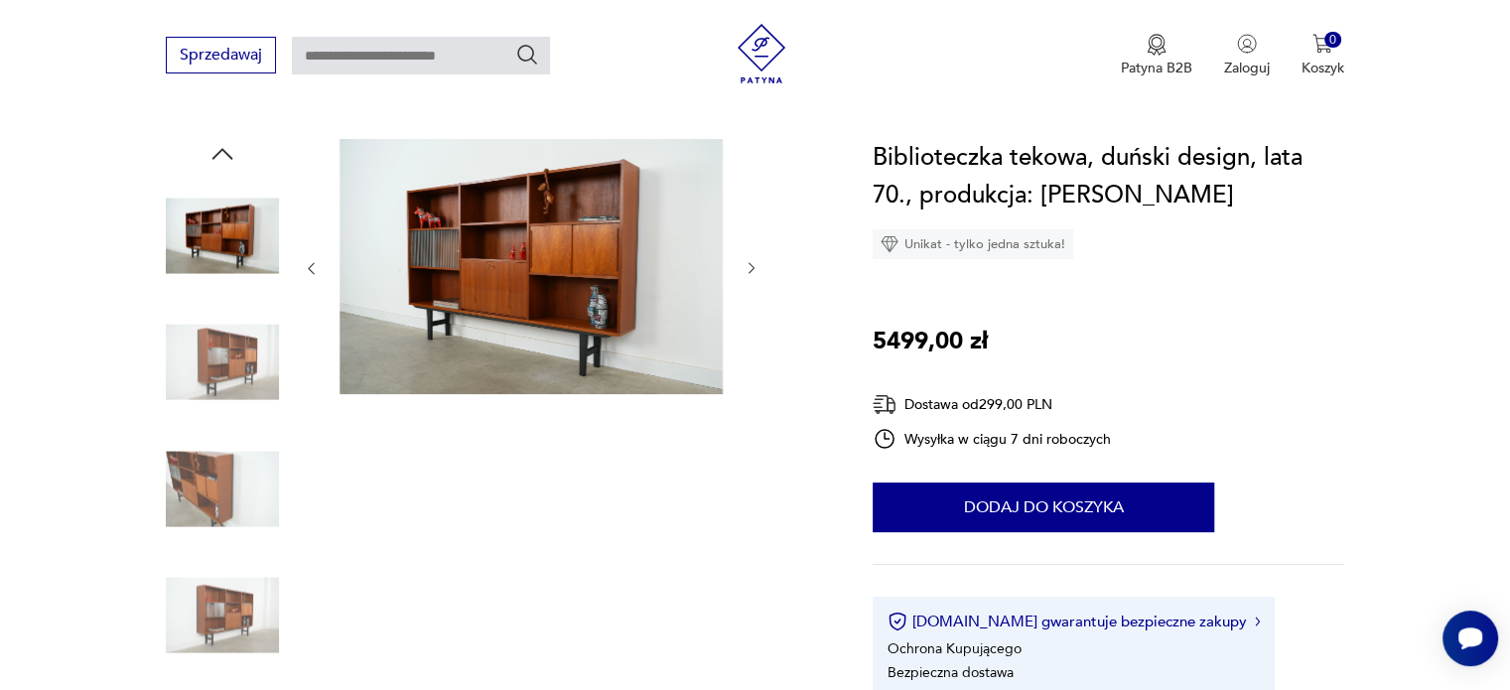
click at [754, 269] on icon "button" at bounding box center [752, 268] width 17 height 17
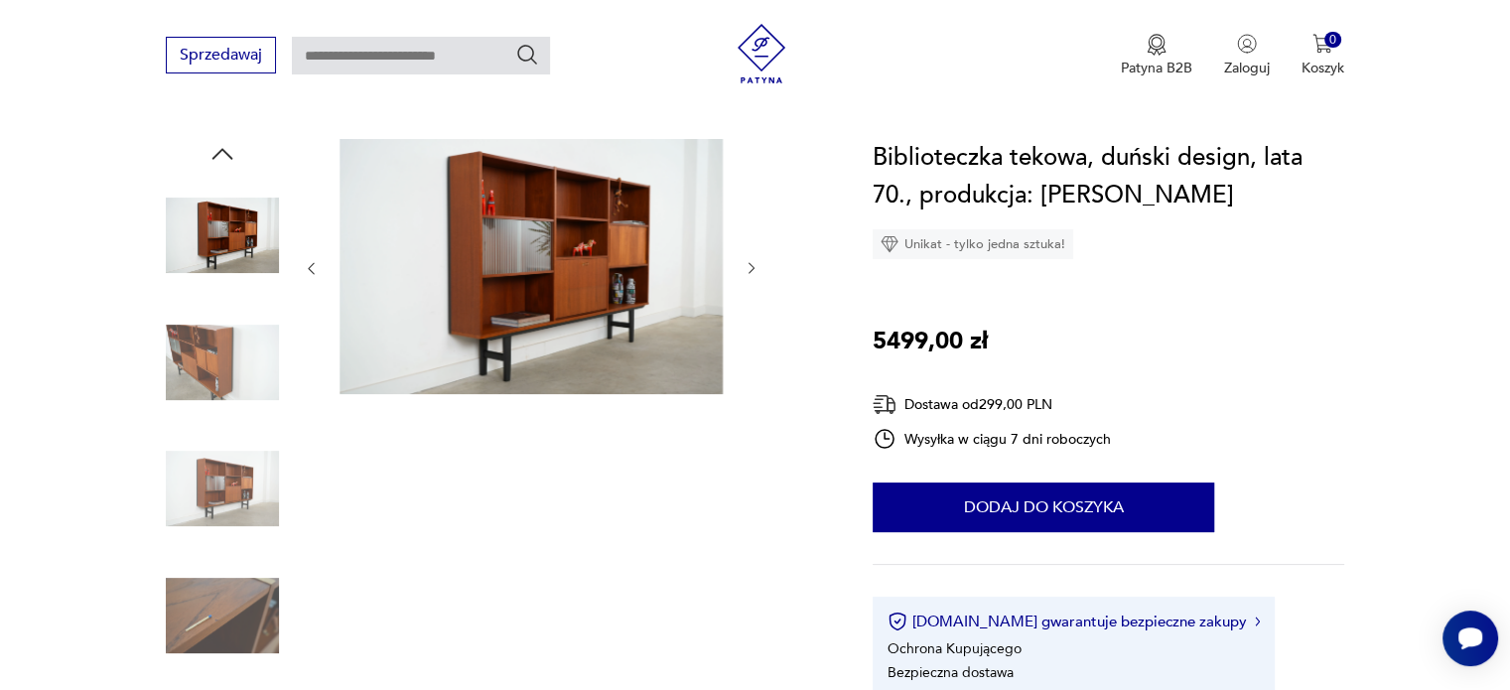
click at [754, 269] on icon "button" at bounding box center [752, 268] width 17 height 17
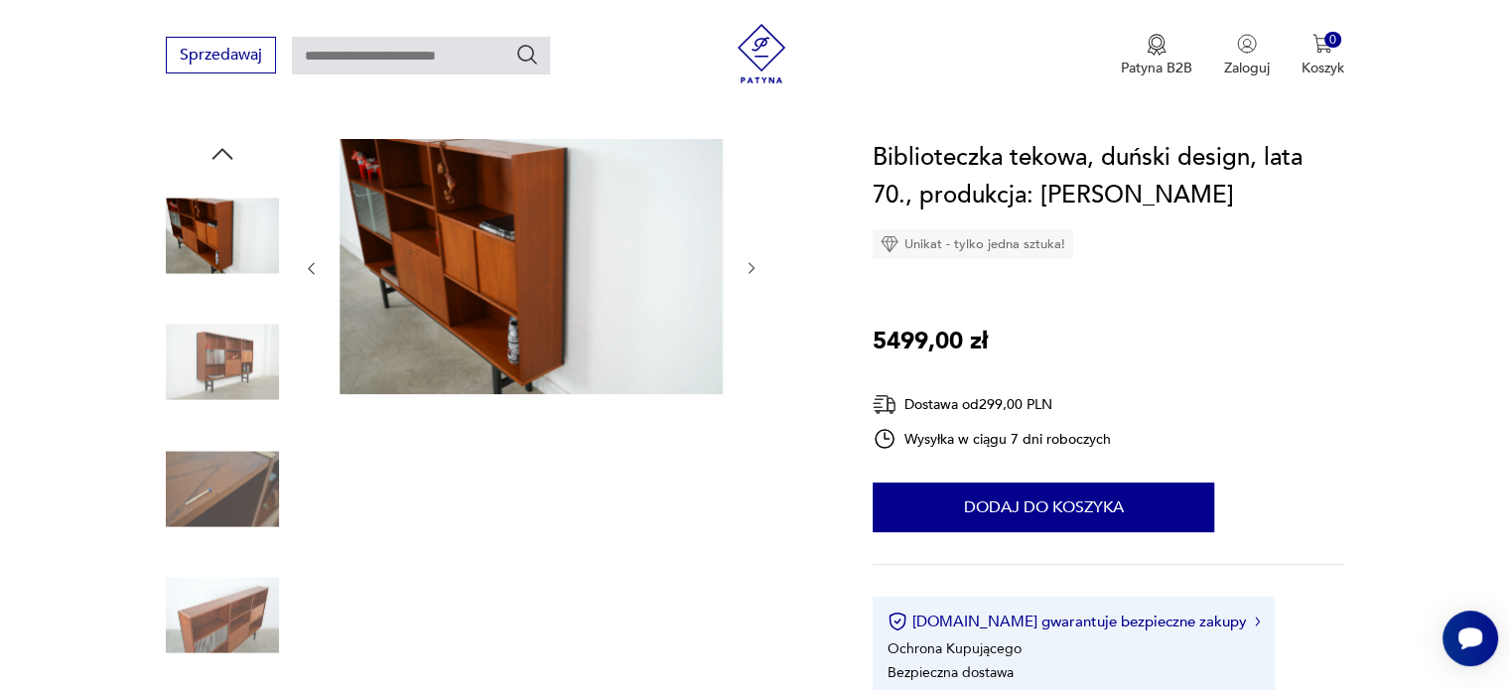
click at [754, 269] on icon "button" at bounding box center [752, 268] width 17 height 17
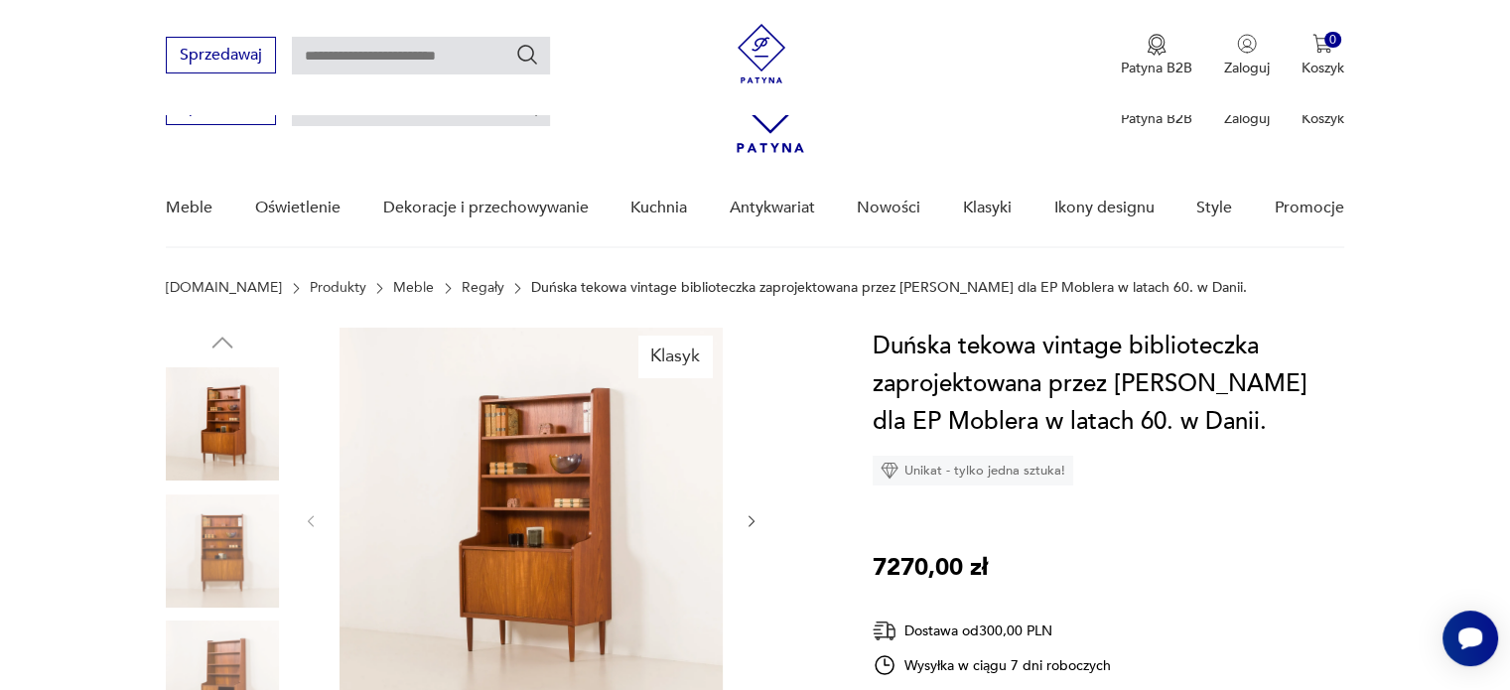
scroll to position [226, 0]
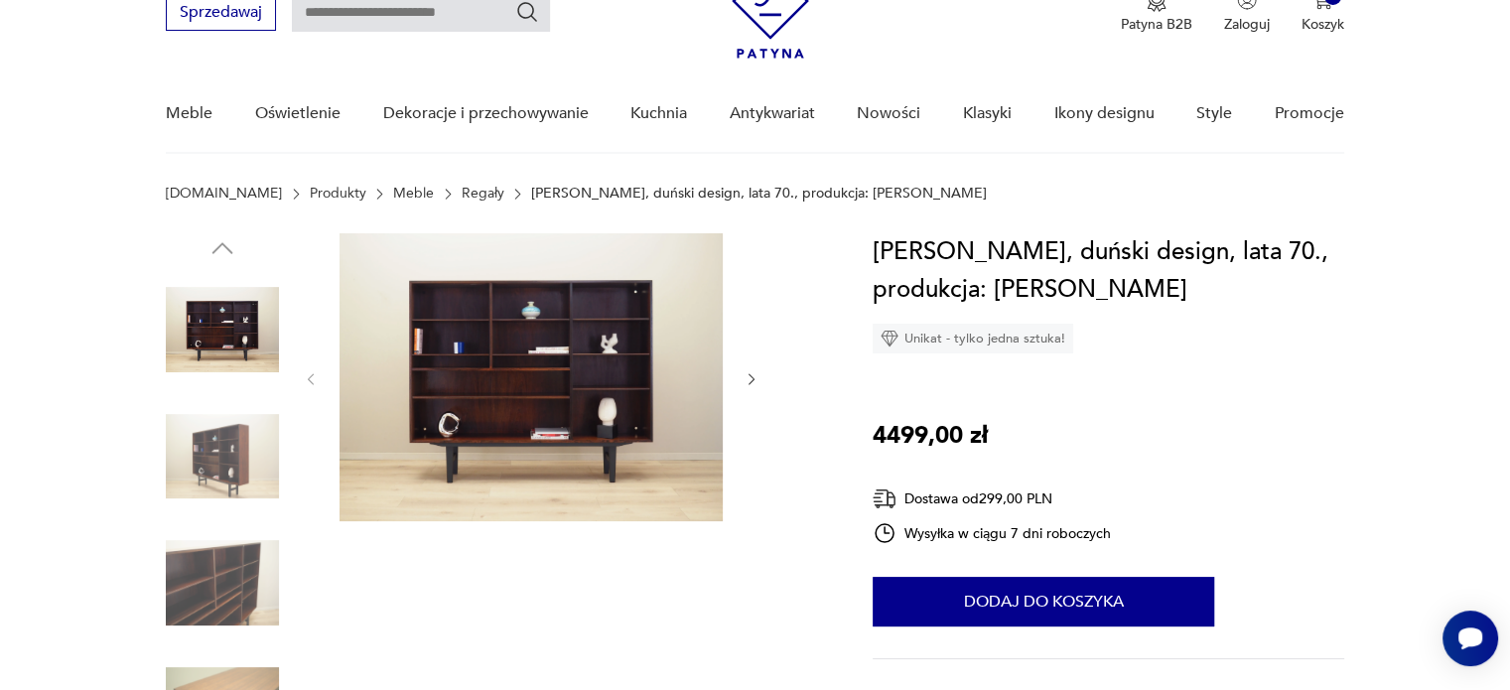
scroll to position [93, 0]
click at [753, 378] on icon "button" at bounding box center [752, 380] width 6 height 12
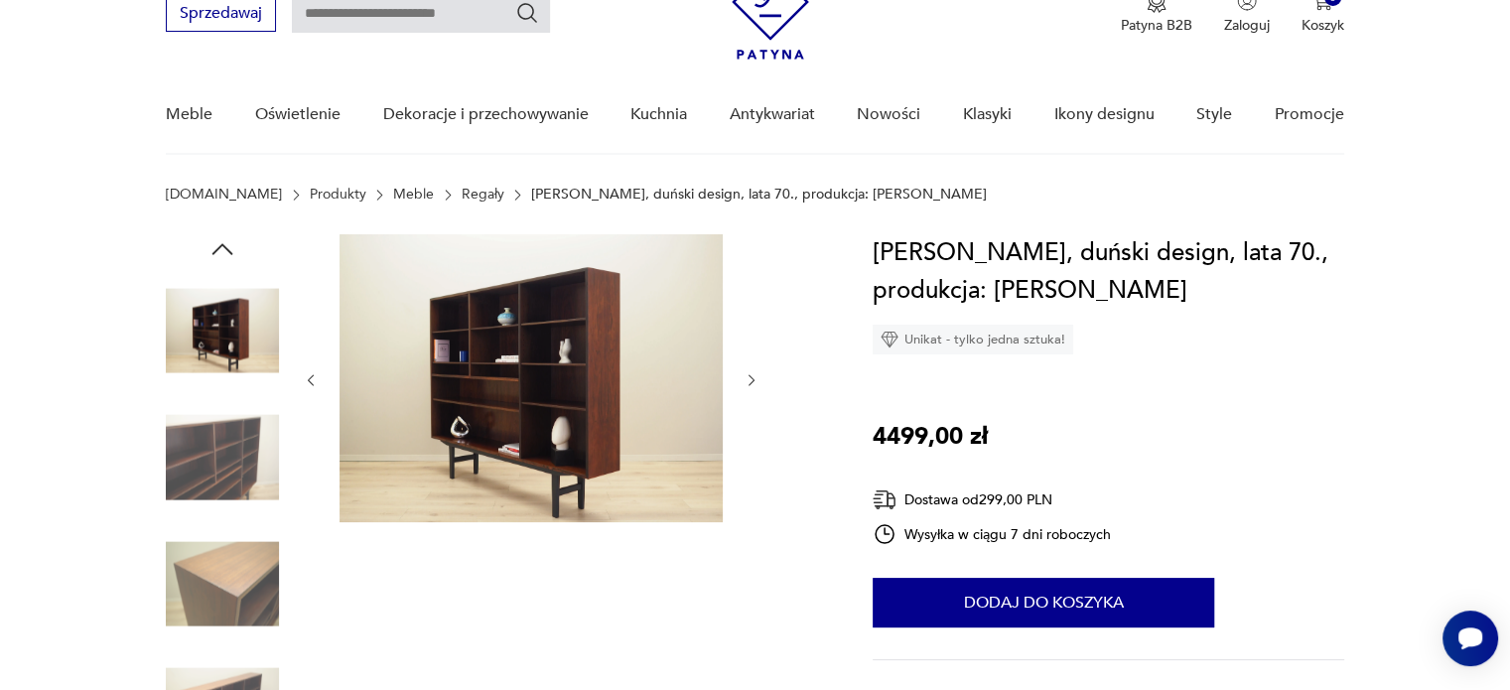
click at [753, 378] on icon "button" at bounding box center [752, 380] width 6 height 12
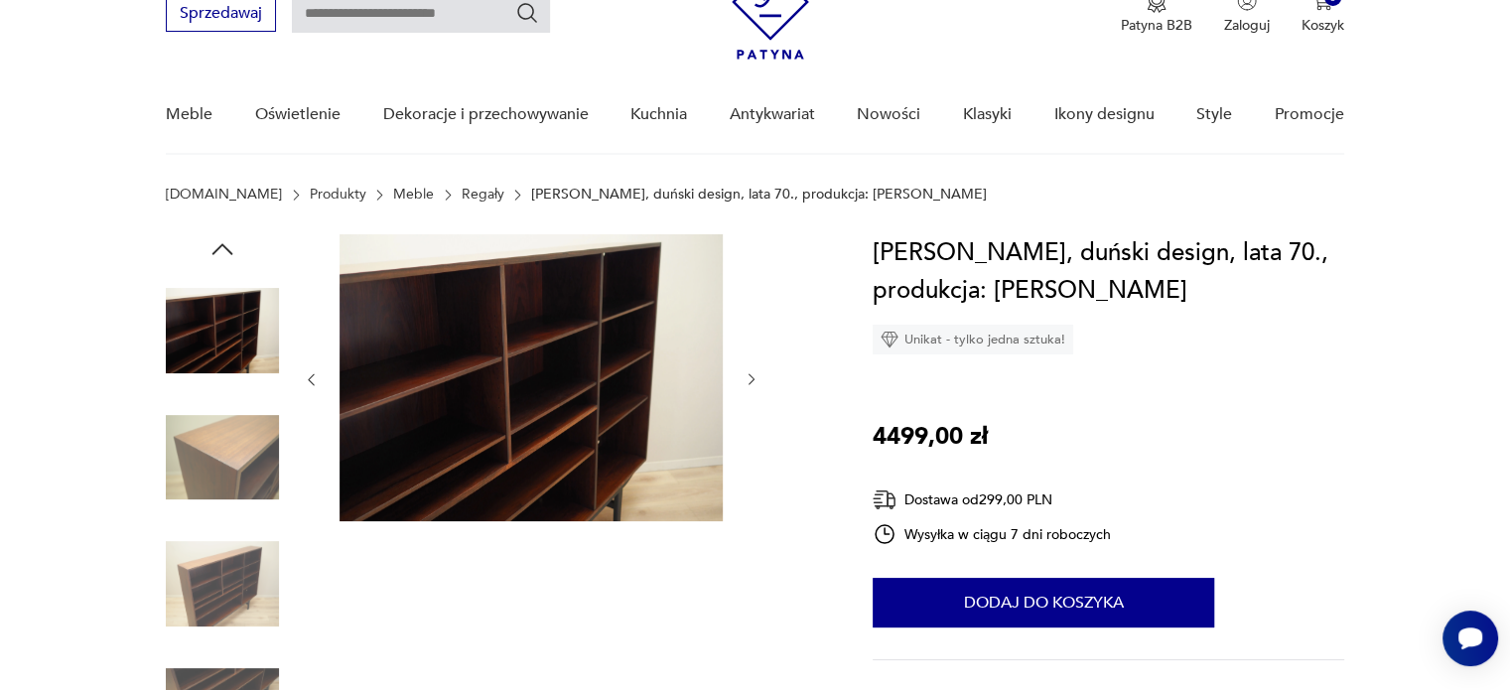
click at [753, 378] on icon "button" at bounding box center [752, 380] width 6 height 12
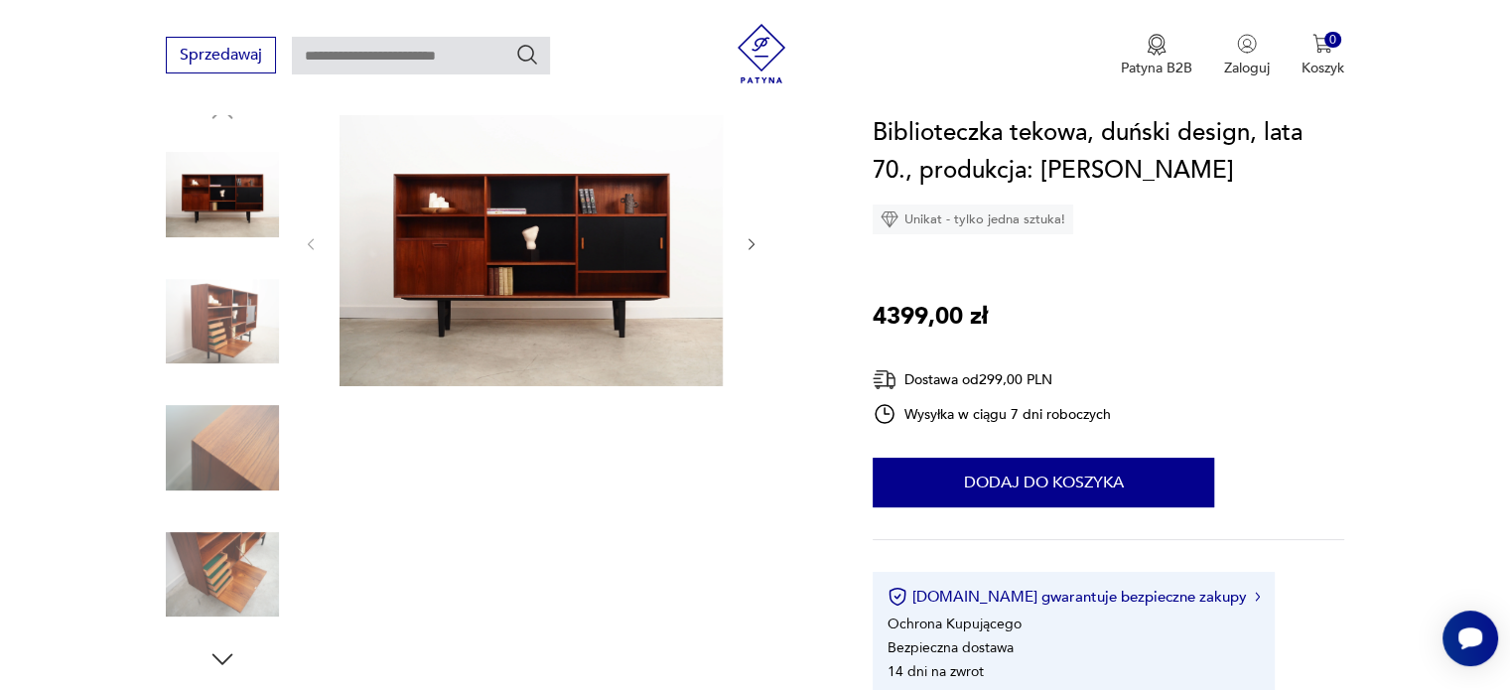
click at [747, 240] on icon "button" at bounding box center [752, 244] width 17 height 17
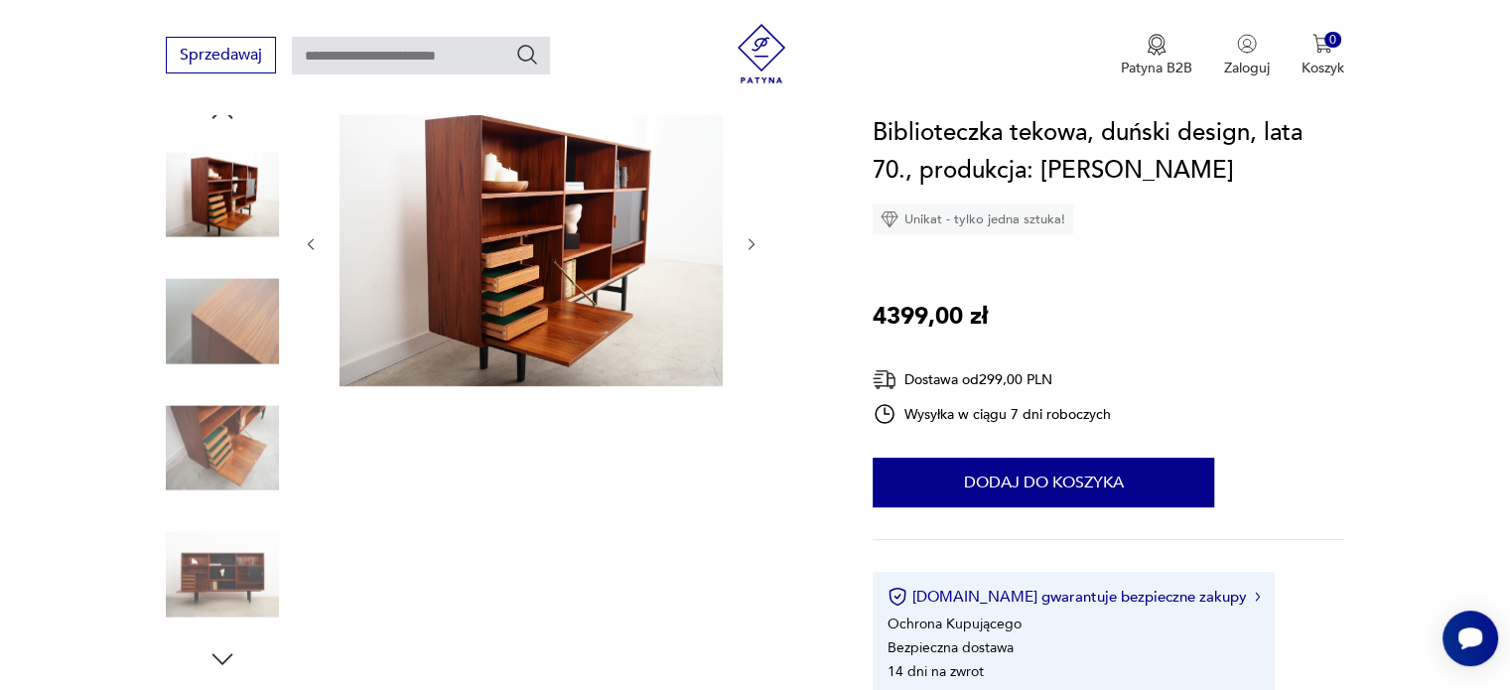
click at [747, 240] on icon "button" at bounding box center [752, 244] width 17 height 17
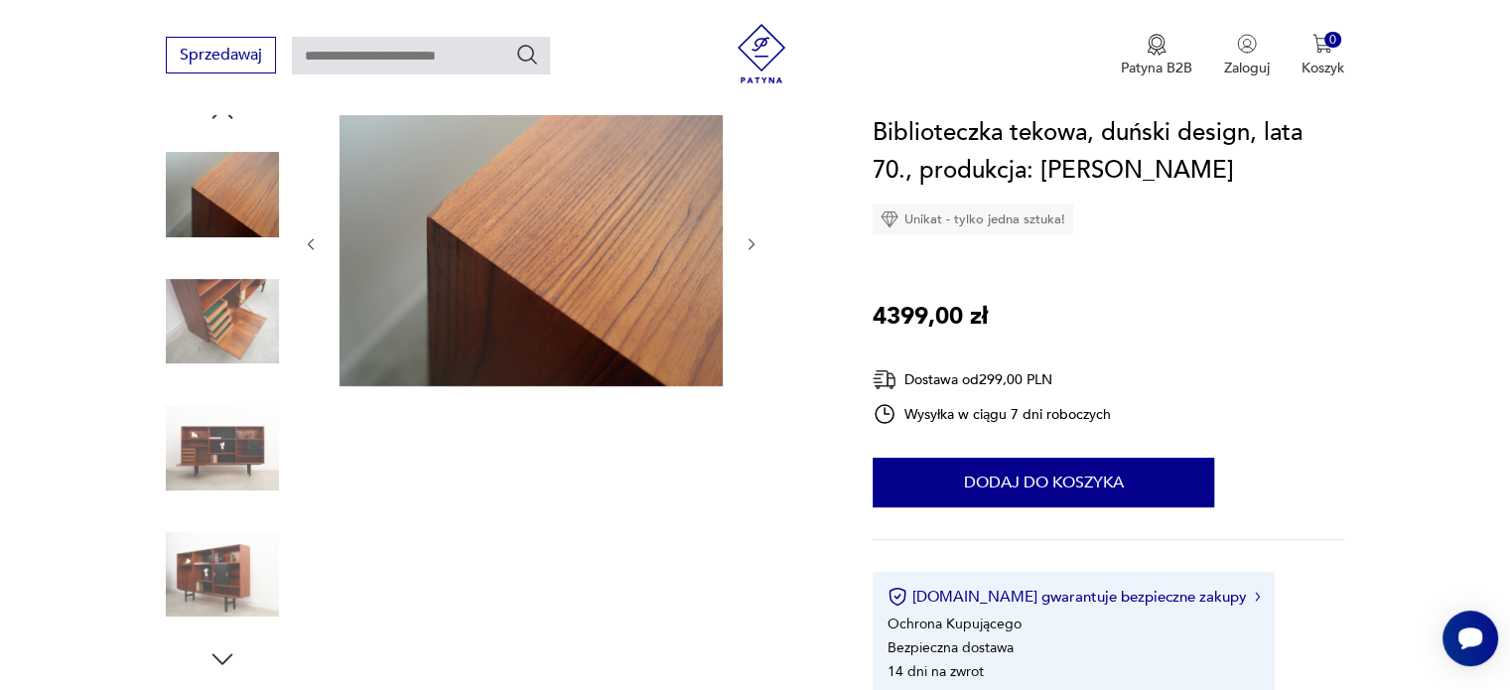
click at [747, 240] on icon "button" at bounding box center [752, 244] width 17 height 17
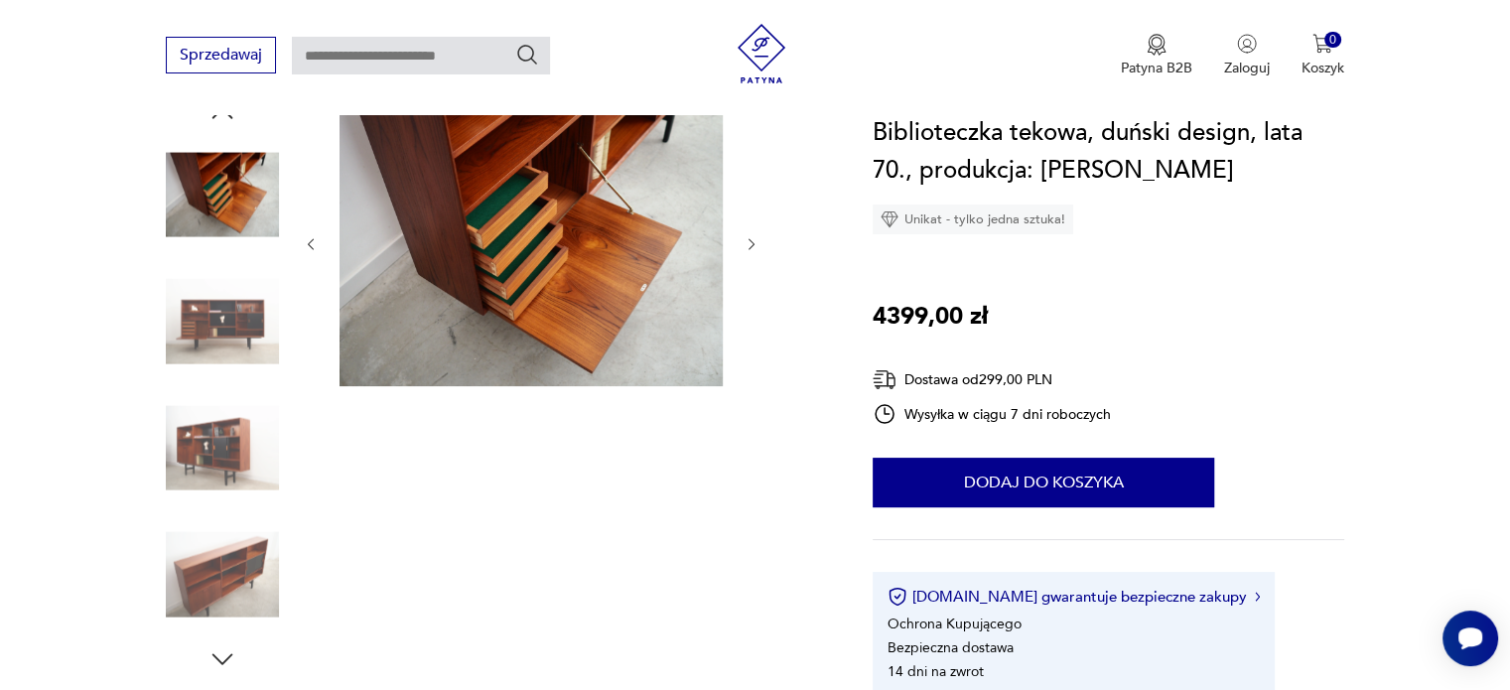
click at [747, 240] on icon "button" at bounding box center [752, 244] width 17 height 17
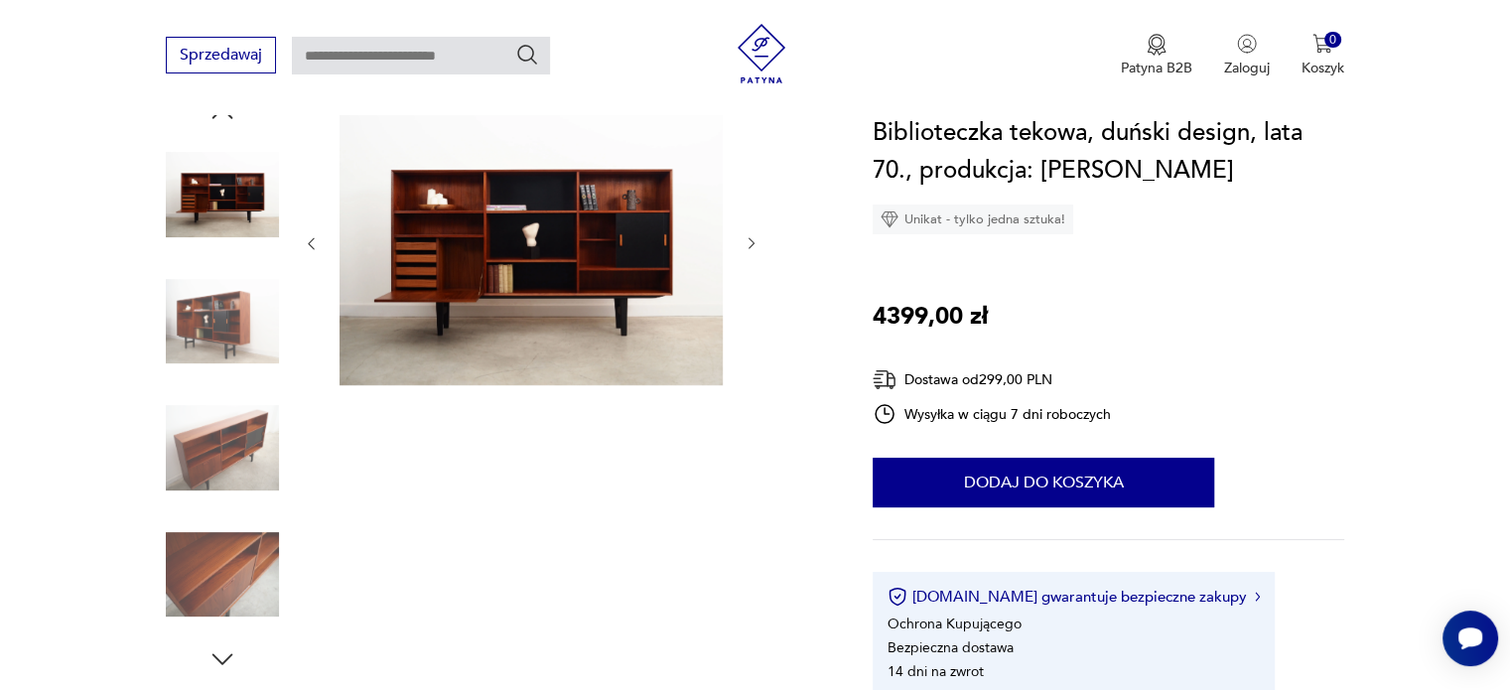
click at [747, 240] on icon "button" at bounding box center [752, 243] width 17 height 17
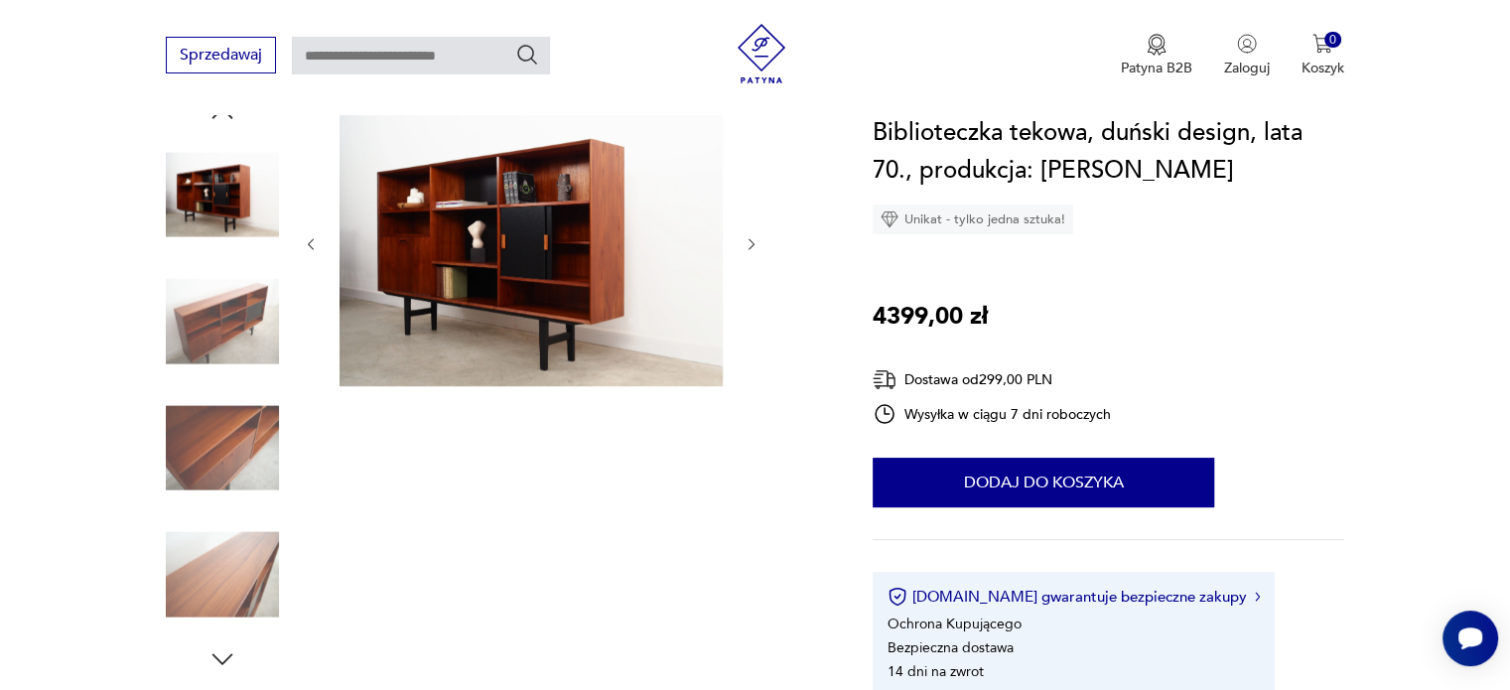
click at [747, 240] on icon "button" at bounding box center [752, 244] width 17 height 17
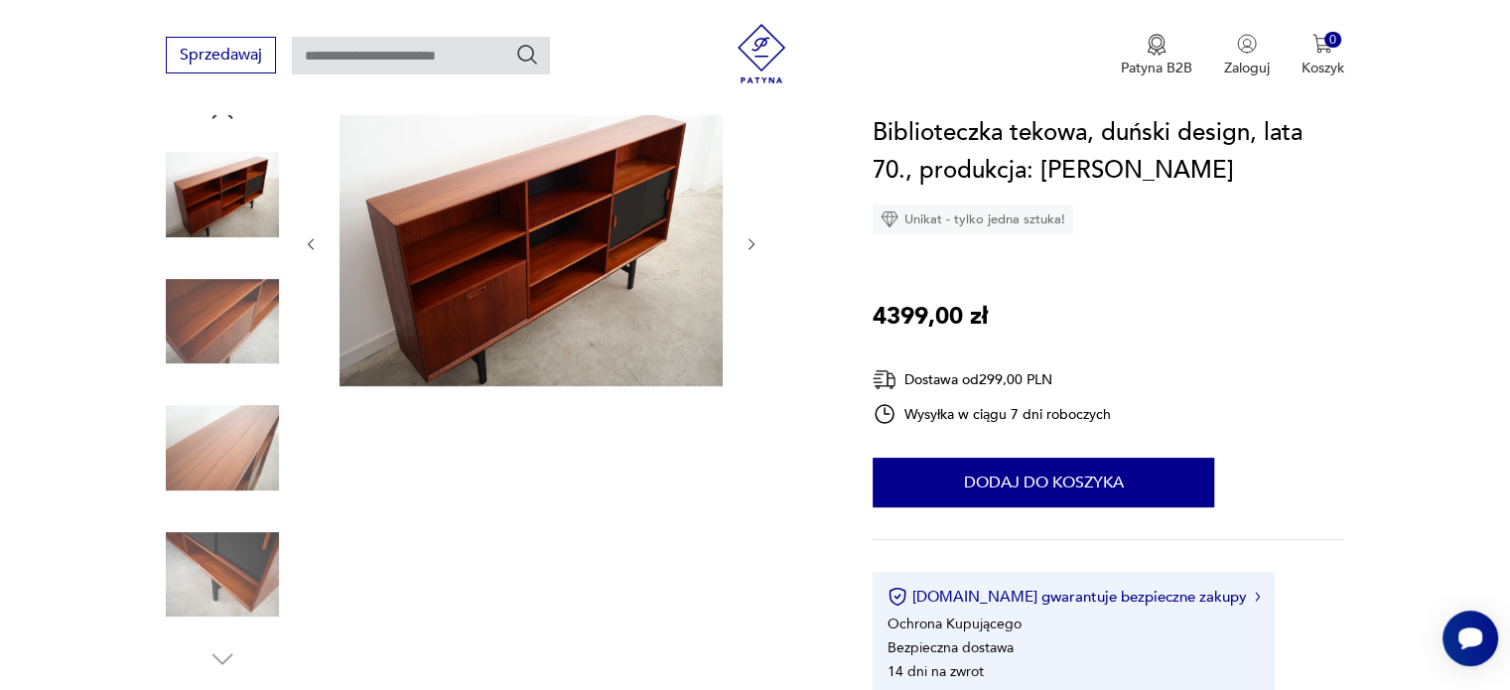
click at [747, 240] on icon "button" at bounding box center [752, 244] width 17 height 17
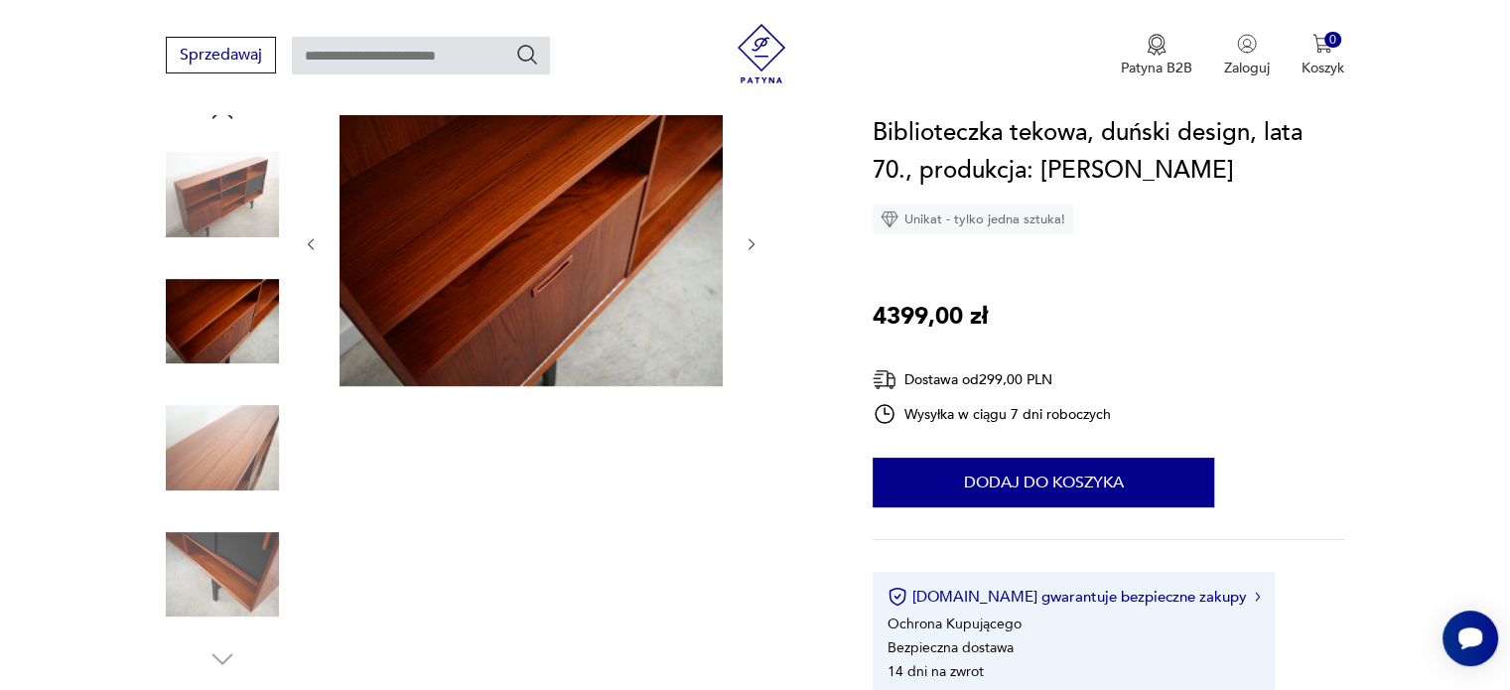
click at [747, 240] on icon "button" at bounding box center [752, 244] width 17 height 17
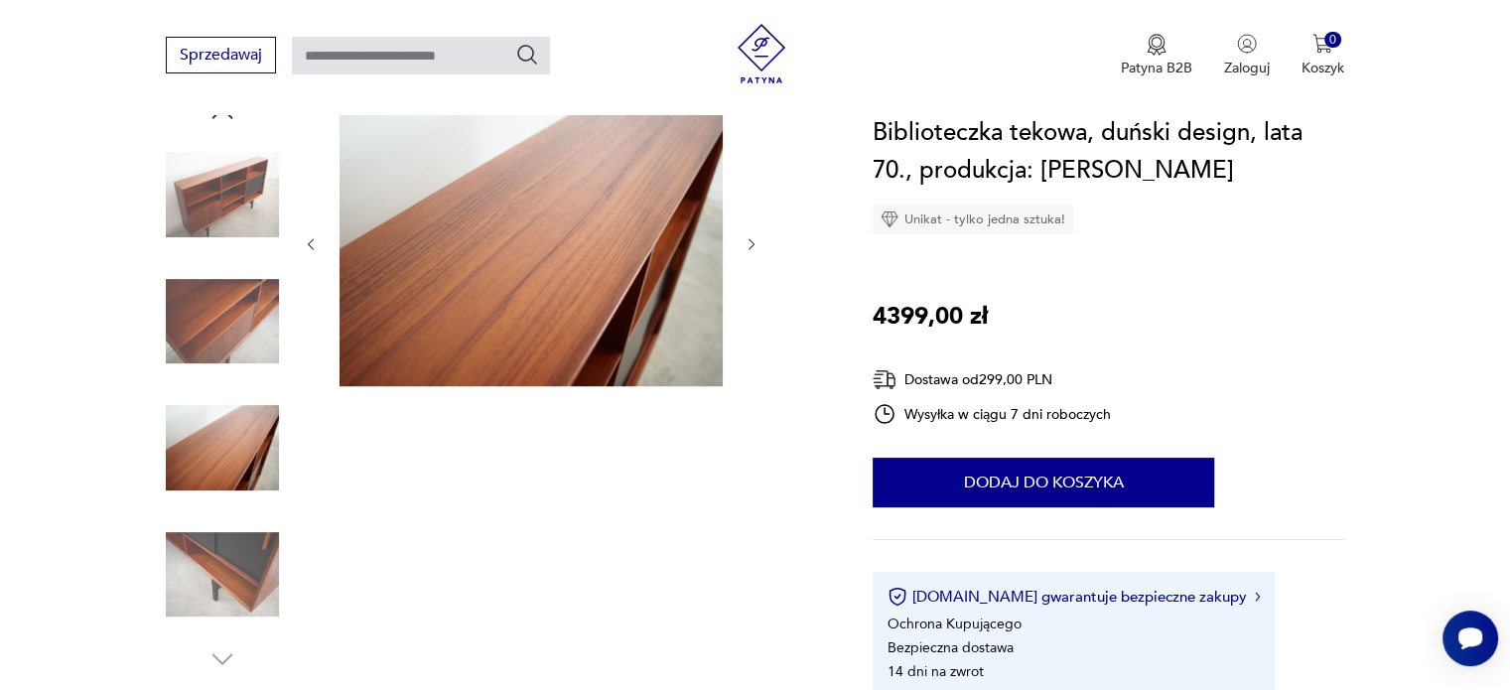
click at [747, 240] on icon "button" at bounding box center [752, 244] width 17 height 17
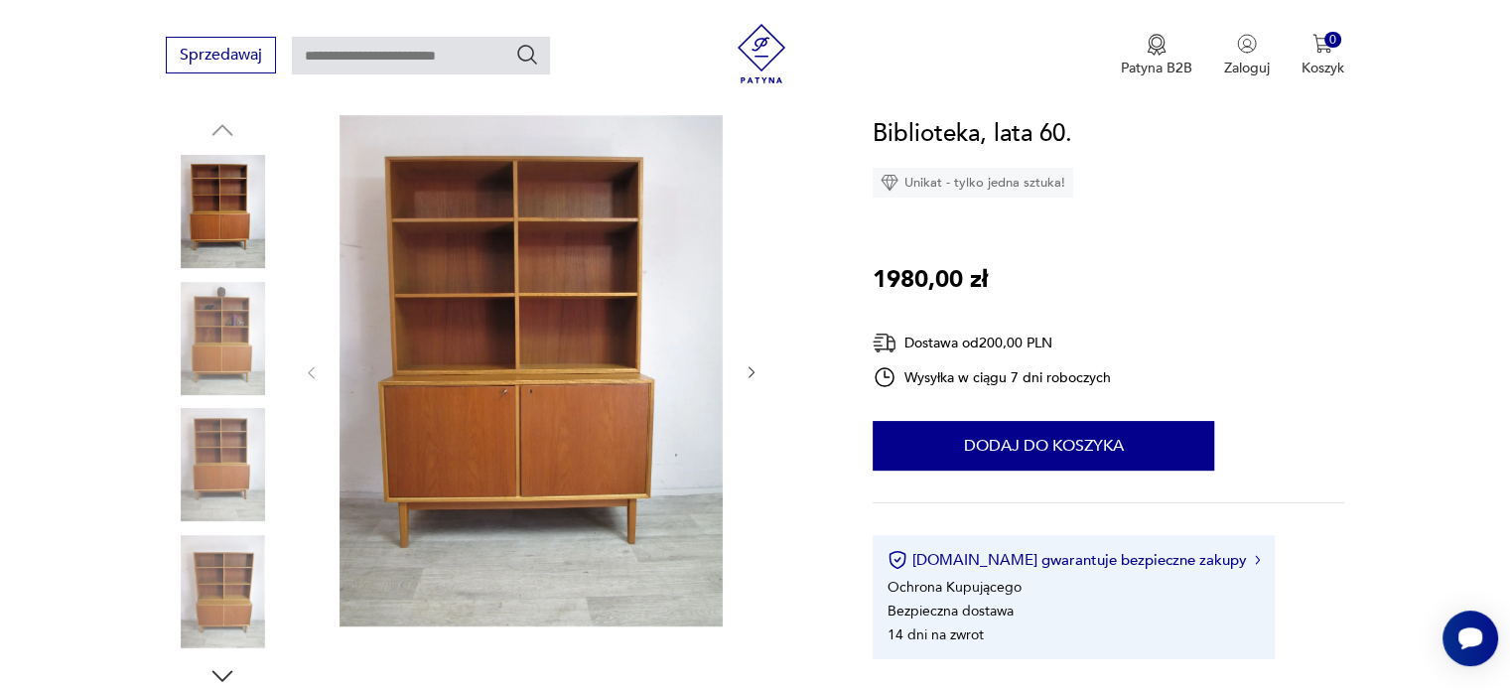
scroll to position [253, 0]
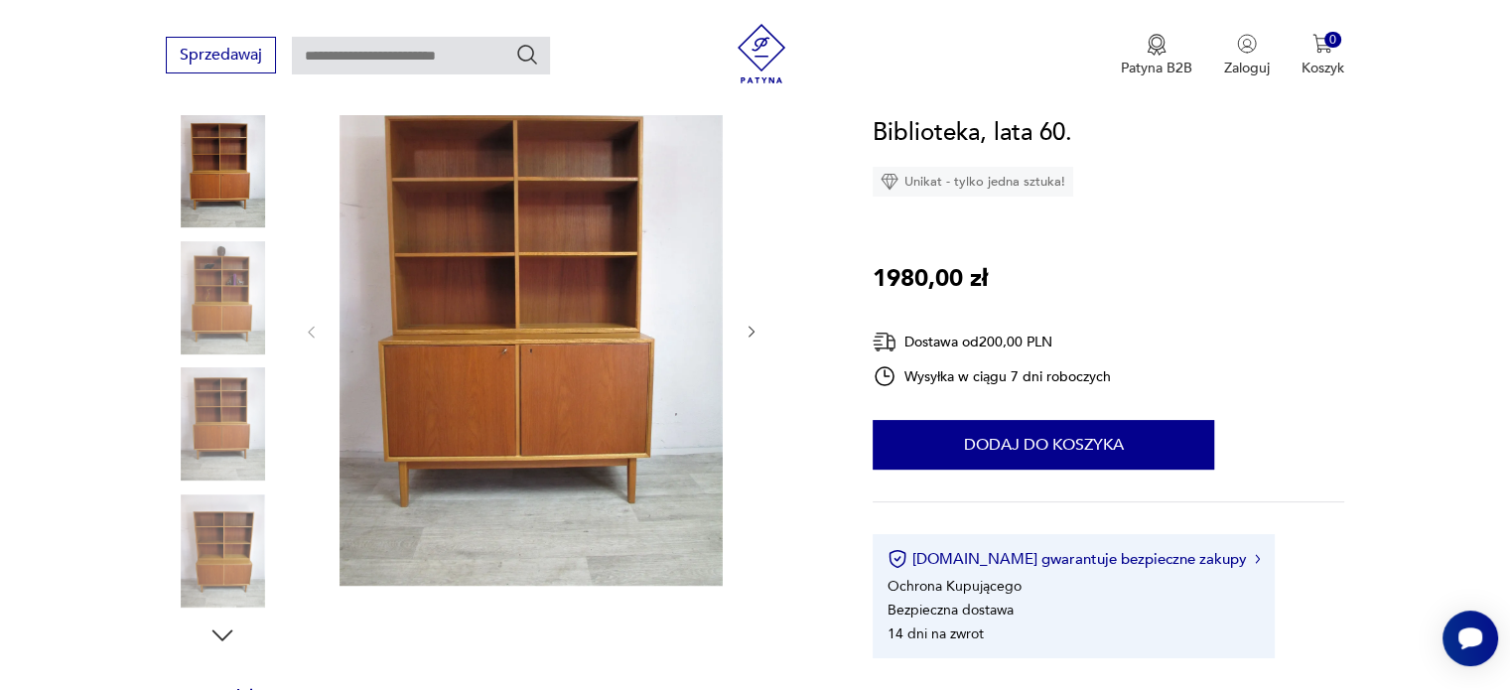
click at [750, 324] on icon "button" at bounding box center [752, 332] width 17 height 17
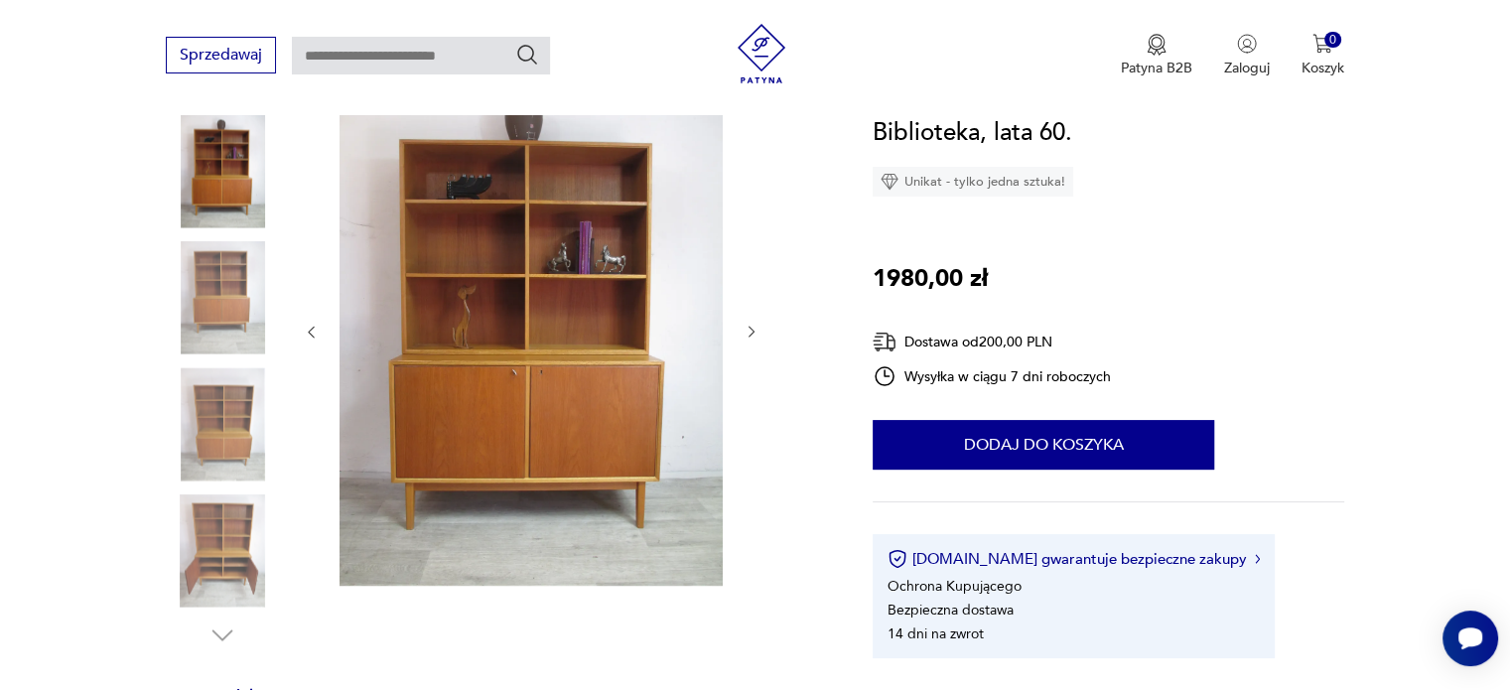
click at [750, 324] on icon "button" at bounding box center [752, 332] width 17 height 17
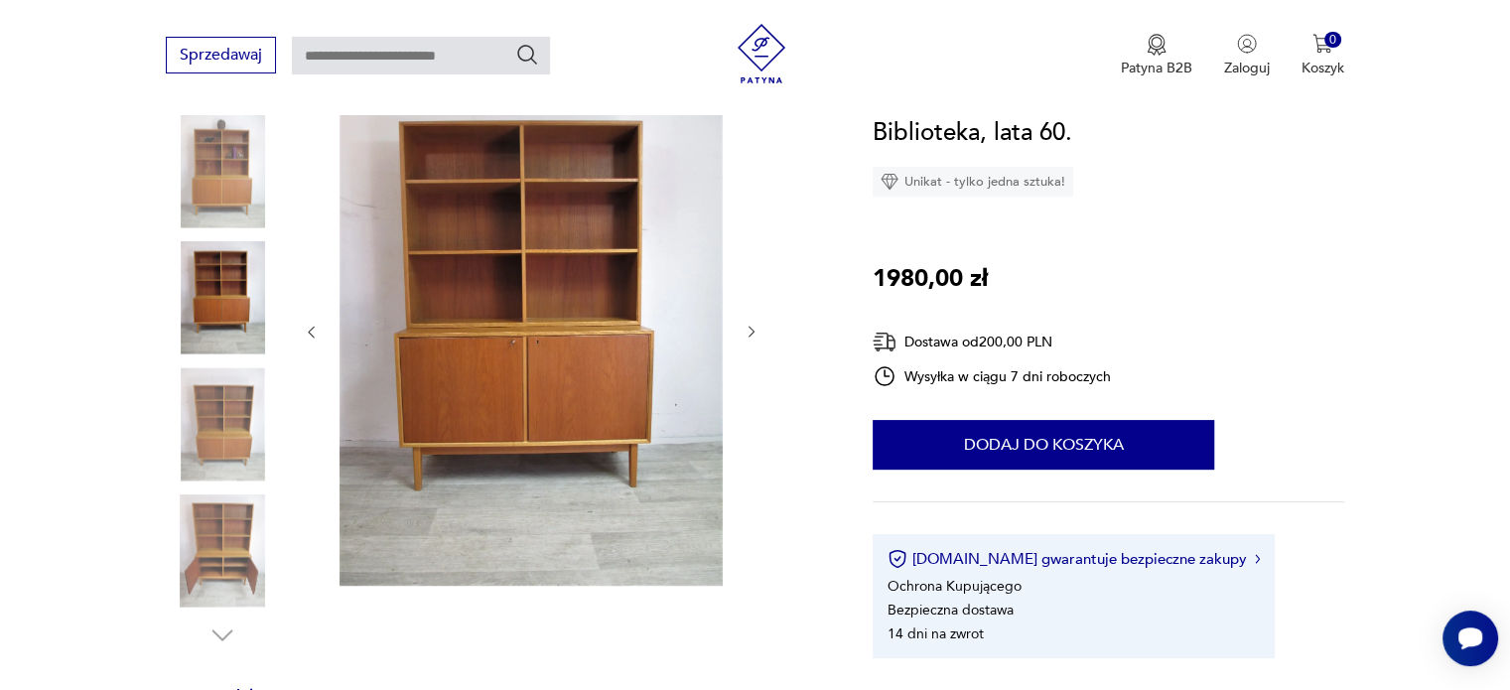
click at [750, 324] on icon "button" at bounding box center [752, 332] width 17 height 17
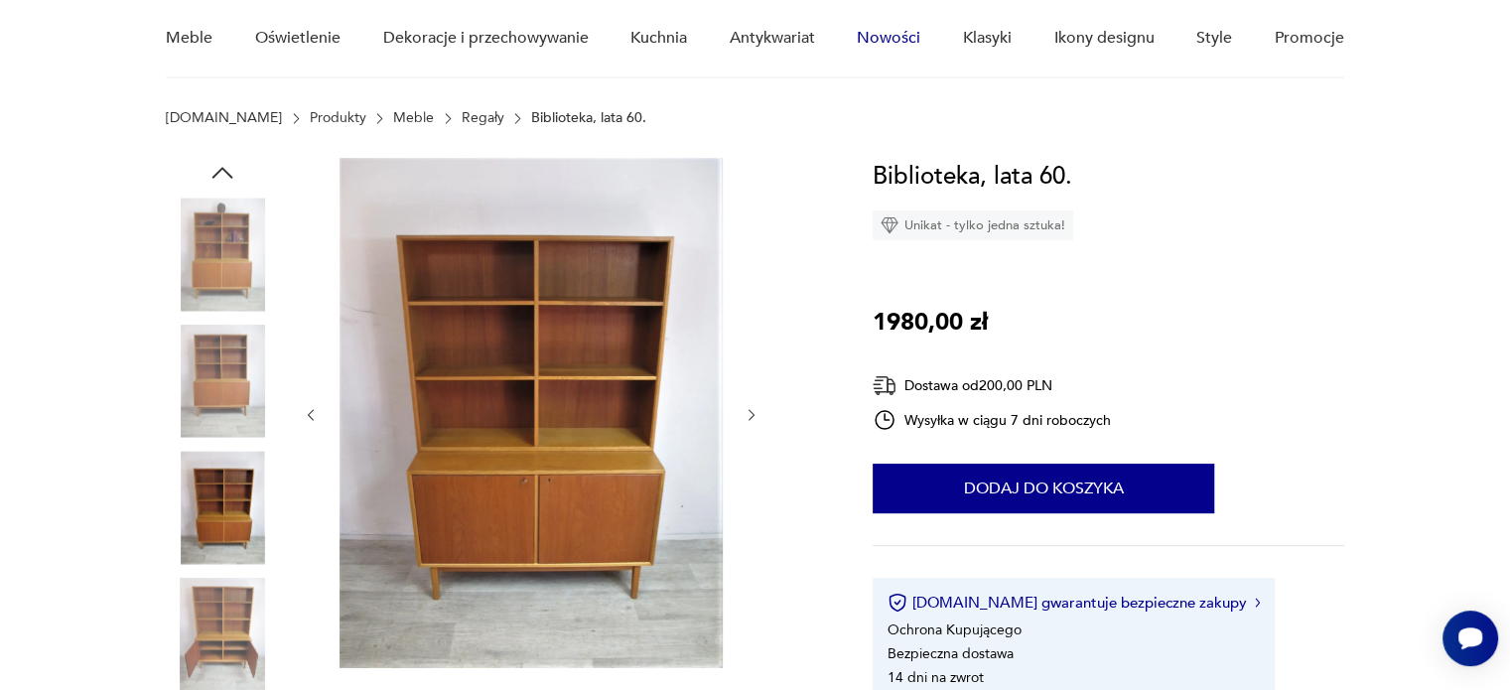
scroll to position [171, 0]
